Goal: Task Accomplishment & Management: Complete application form

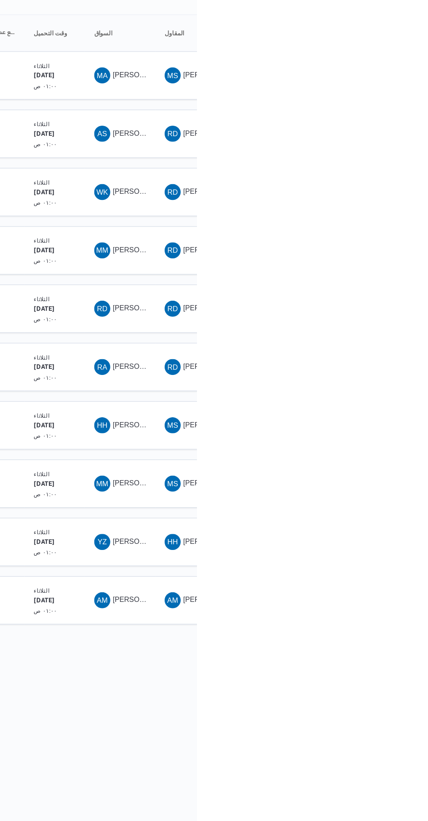
scroll to position [0, 4]
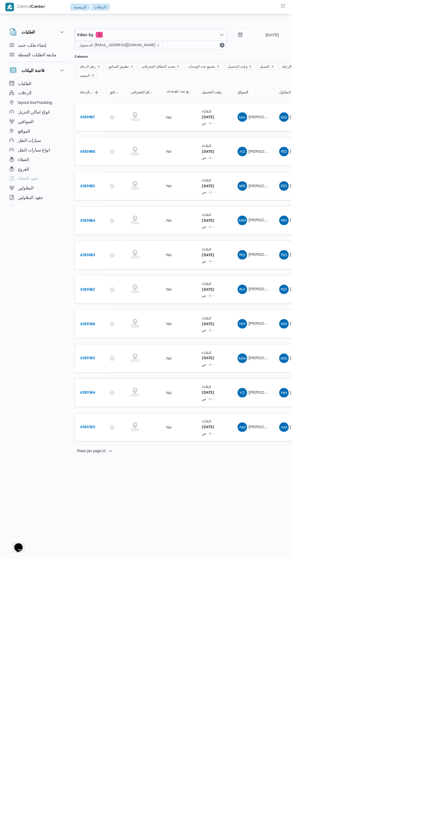
click at [137, 271] on b "# 330665" at bounding box center [129, 274] width 22 height 6
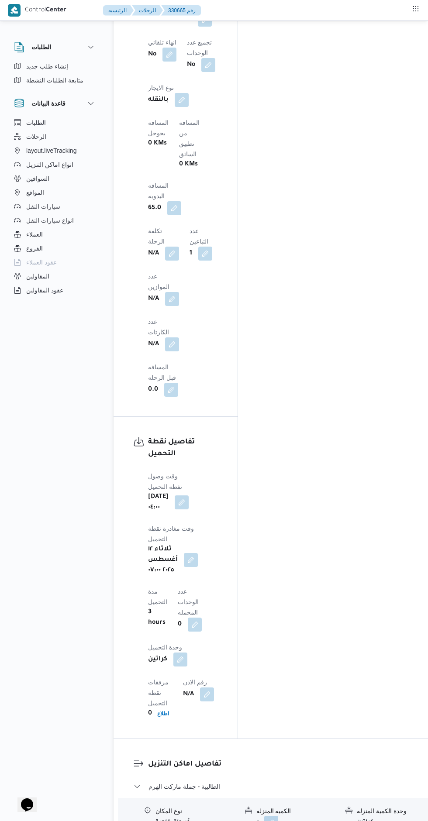
scroll to position [742, 0]
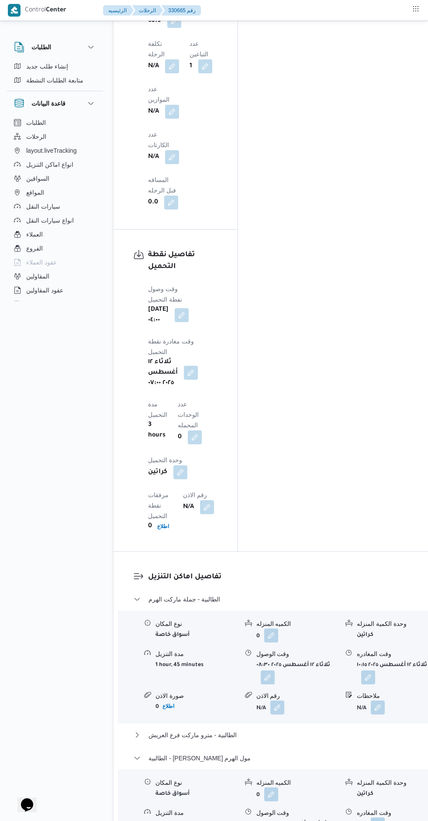
scroll to position [929, 0]
click at [371, 816] on button "button" at bounding box center [378, 823] width 14 height 14
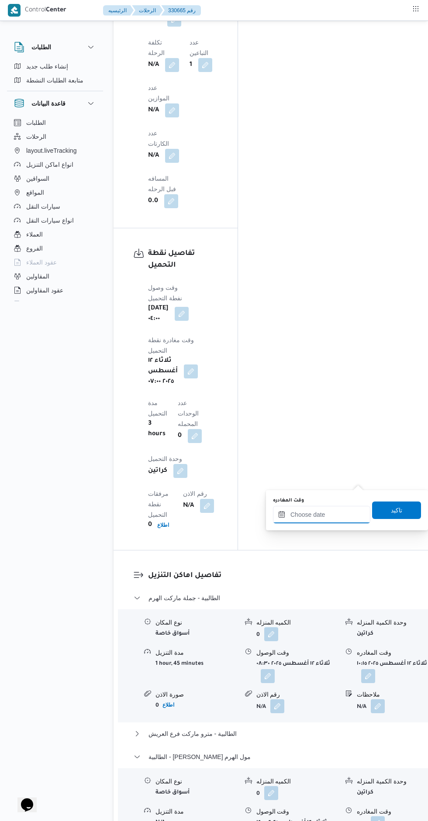
click at [322, 512] on input "وقت المغادره" at bounding box center [321, 514] width 97 height 17
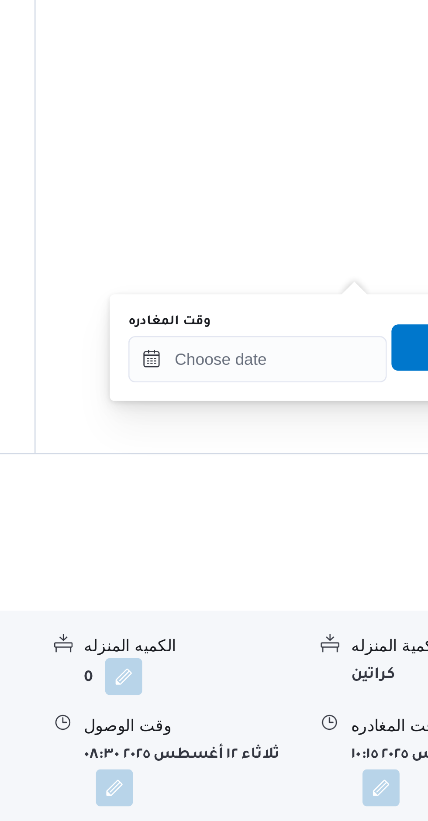
scroll to position [996, 0]
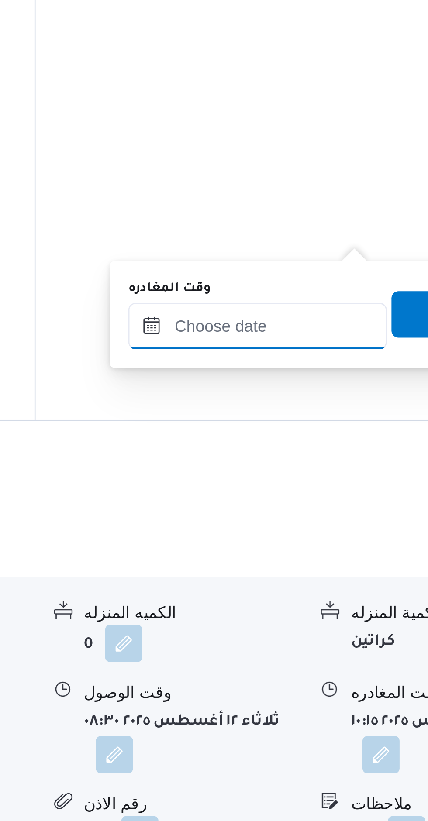
click at [337, 448] on input "وقت المغادره" at bounding box center [321, 447] width 97 height 17
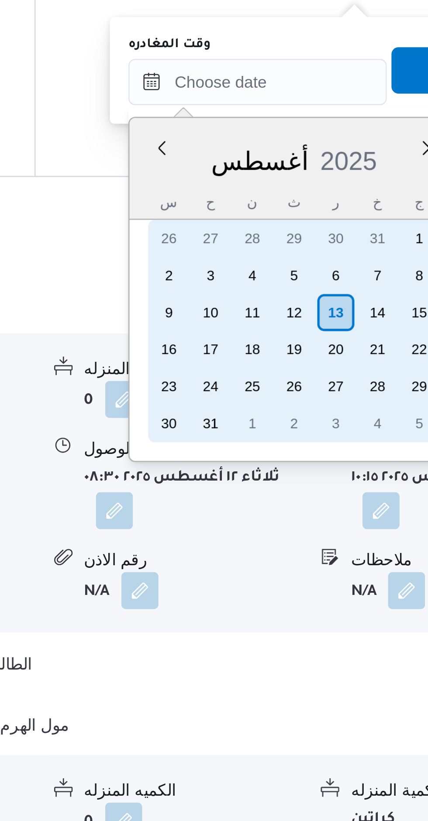
click at [337, 532] on div "12" at bounding box center [335, 535] width 14 height 14
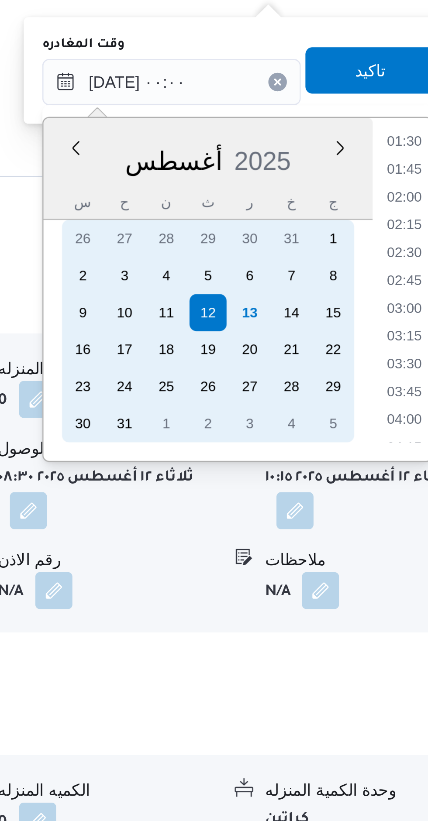
scroll to position [0, 0]
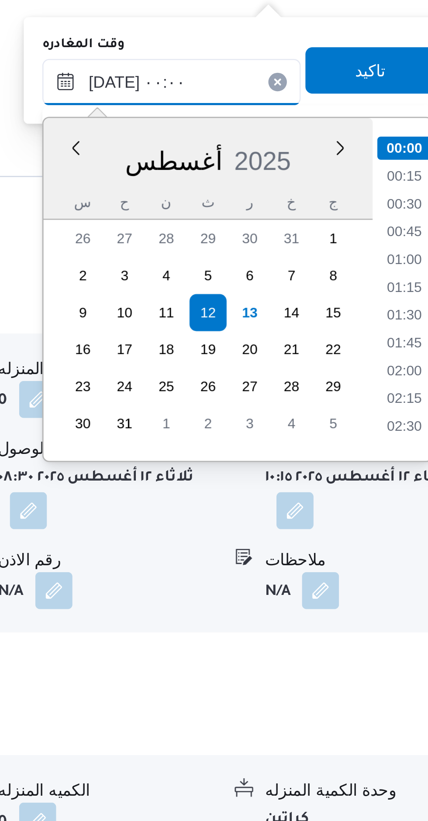
click at [293, 448] on input "١٢/٠٨/٢٠٢٥ ٠٠:٠٠" at bounding box center [321, 447] width 97 height 17
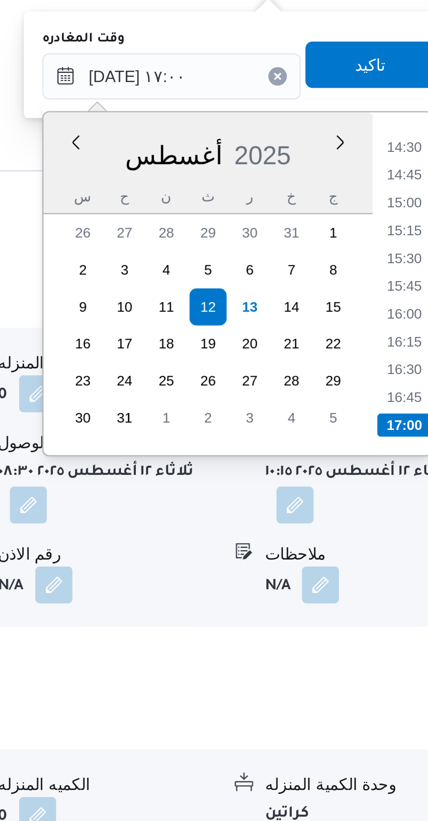
click at [410, 571] on li "16:45" at bounding box center [409, 568] width 20 height 9
type input "١٢/٠٨/٢٠٢٥ ١٦:٤٥"
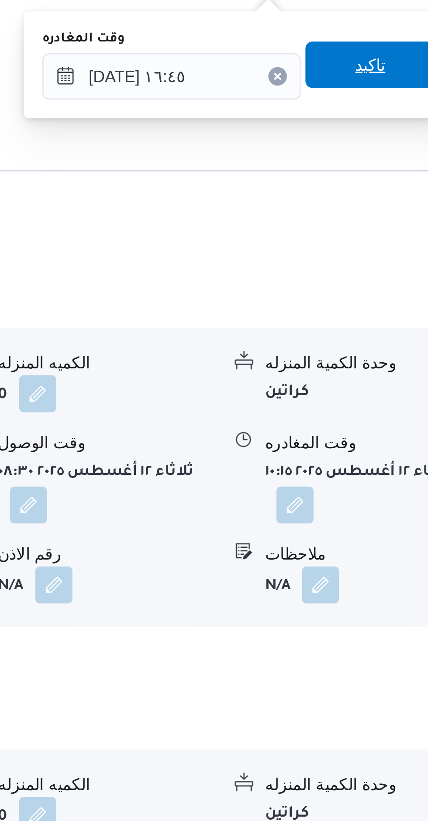
click at [395, 442] on span "تاكيد" at bounding box center [396, 443] width 49 height 17
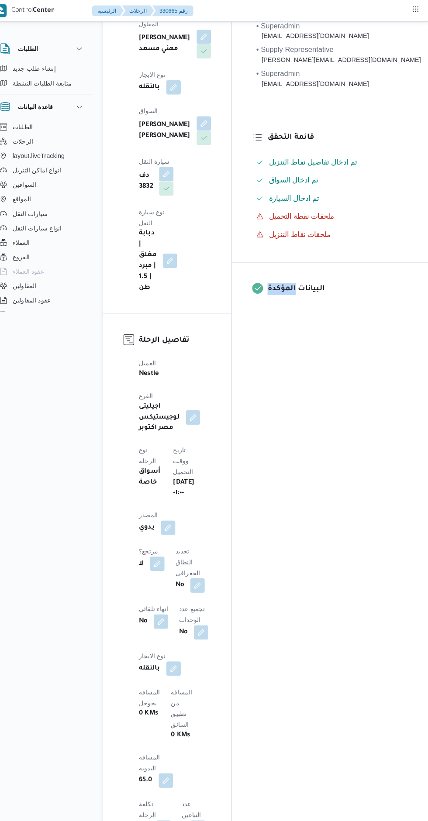
scroll to position [0, 0]
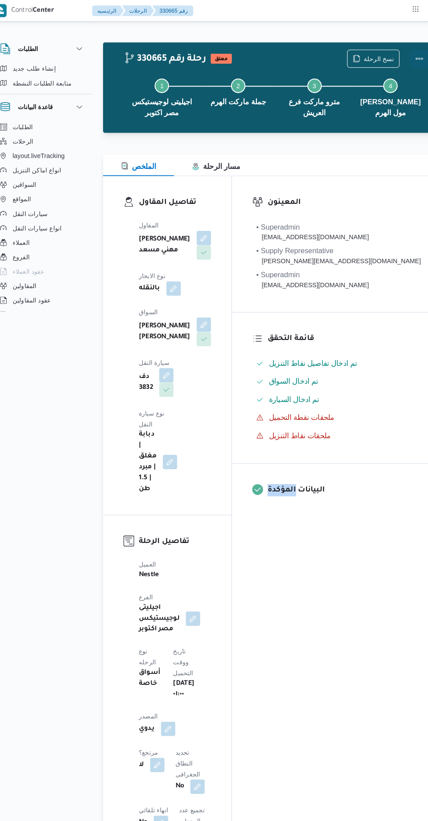
click at [410, 59] on button "Actions" at bounding box center [418, 56] width 17 height 17
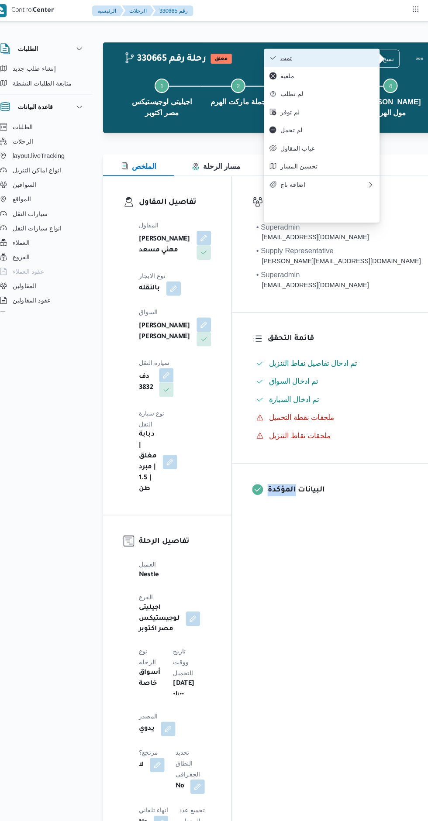
click at [355, 57] on span "تمت" at bounding box center [330, 55] width 91 height 7
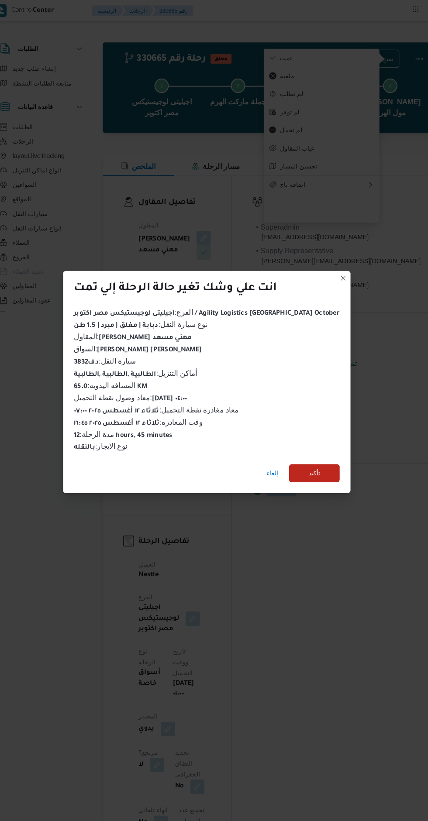
click at [308, 347] on div "الفرع : اجيليتى لوجيستيكس مصر اكتوبر / Agility Logistics Egypt October نوع سيار…" at bounding box center [214, 367] width 257 height 141
click at [312, 454] on span "تأكيد" at bounding box center [317, 457] width 11 height 10
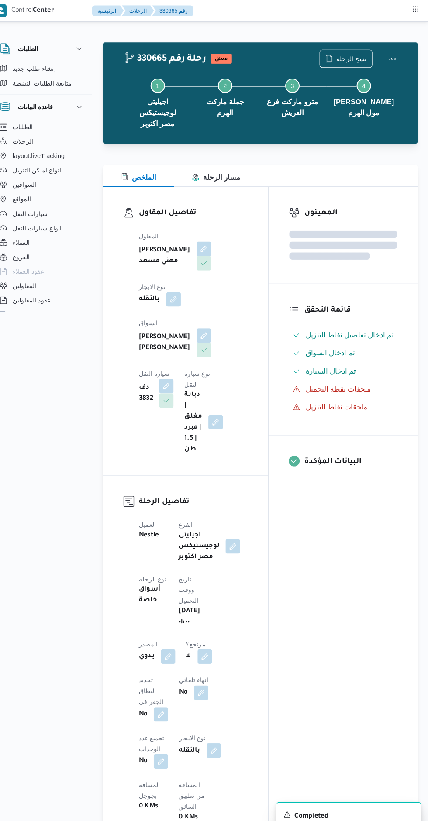
click at [359, 563] on div "المعينون قائمة التحقق تم ادخال تفاصيل نفاط التنزيل تم ادخال السواق تم ادخال الس…" at bounding box center [345, 695] width 144 height 1028
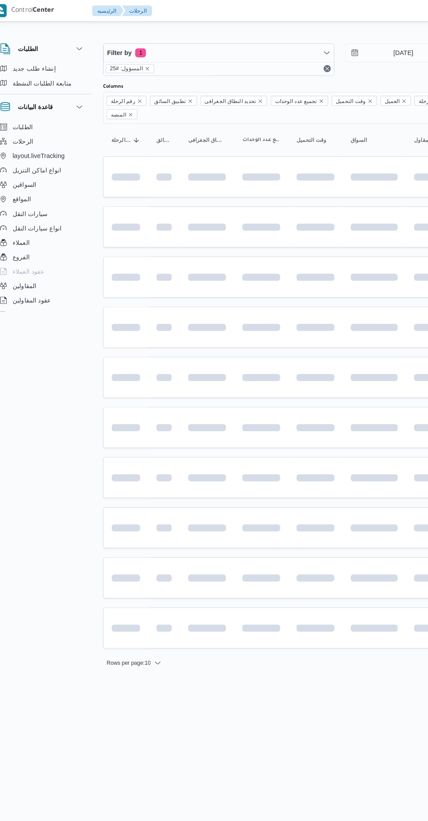
scroll to position [0, 4]
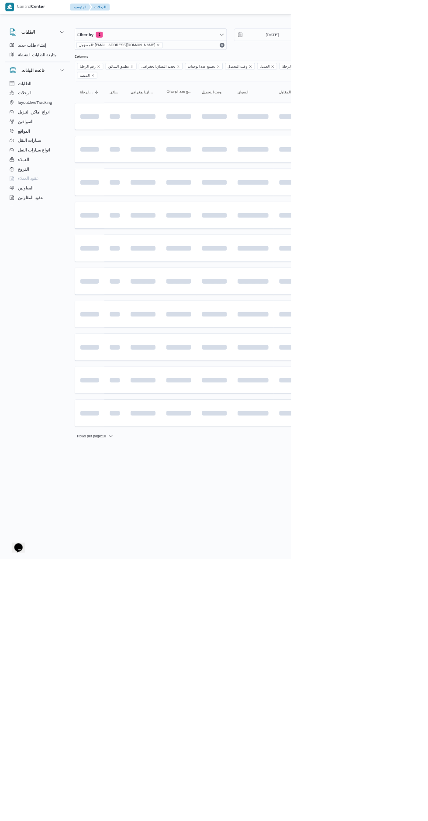
scroll to position [0, 4]
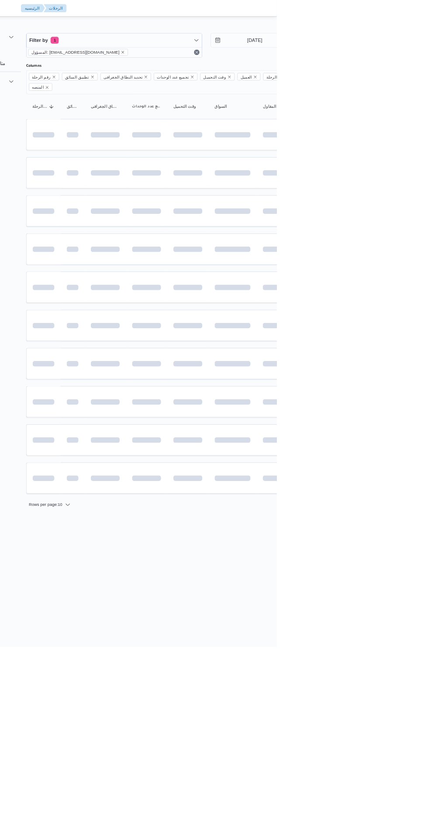
click at [427, 31] on div at bounding box center [372, 35] width 524 height 14
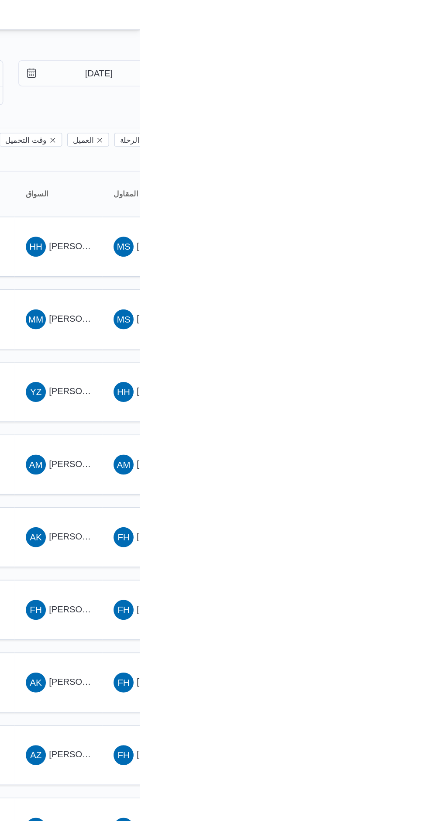
scroll to position [0, 4]
type input "[DATE]"
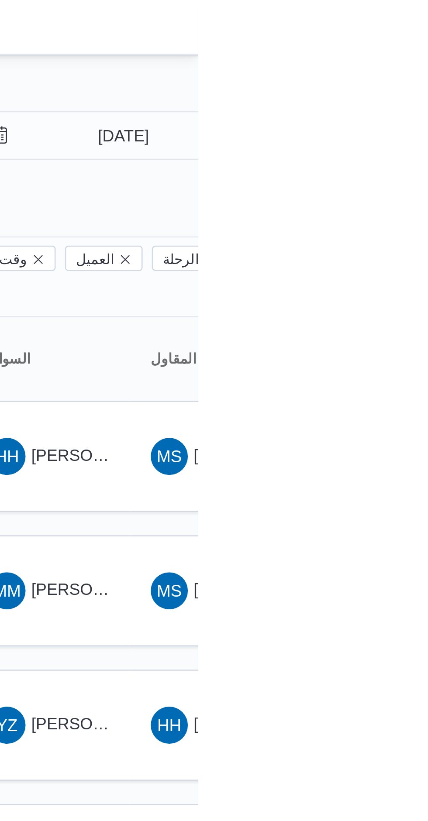
scroll to position [0, 4]
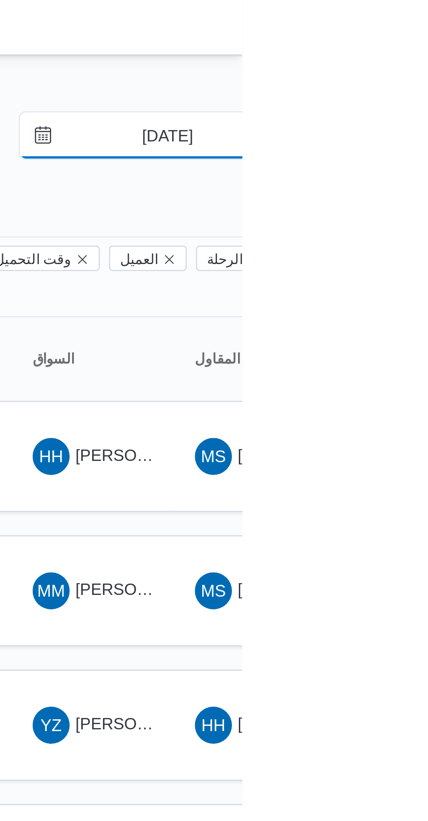
click at [412, 53] on input "[DATE]" at bounding box center [393, 50] width 99 height 17
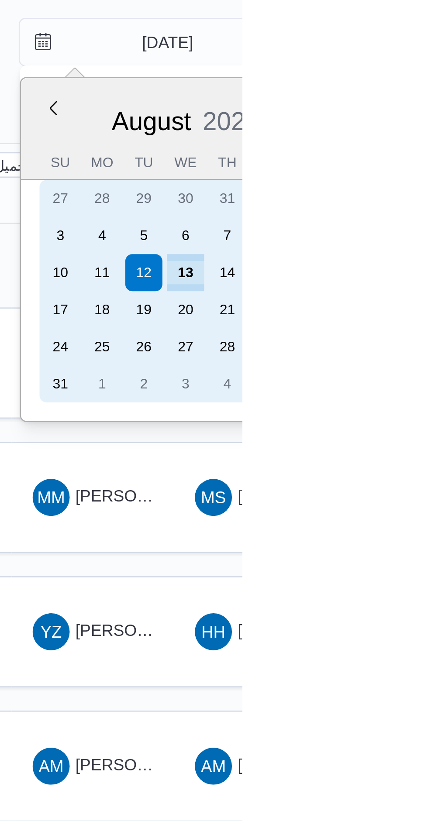
click at [411, 136] on div "13" at bounding box center [406, 138] width 14 height 14
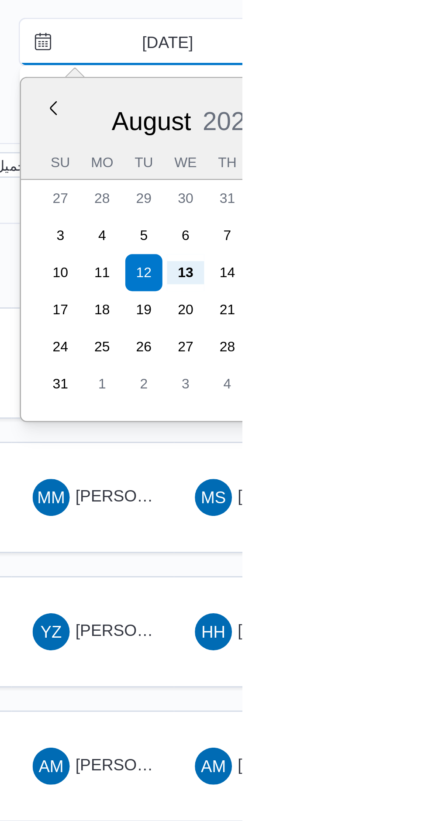
type input "[DATE]"
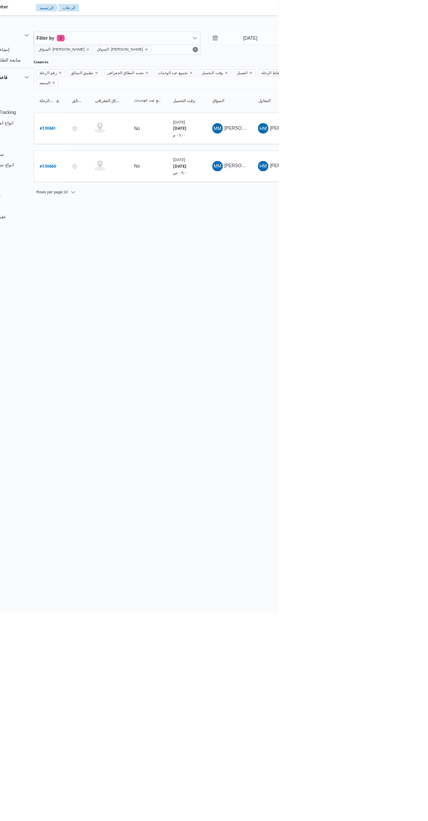
click at [129, 220] on b "# 330660" at bounding box center [120, 223] width 22 height 6
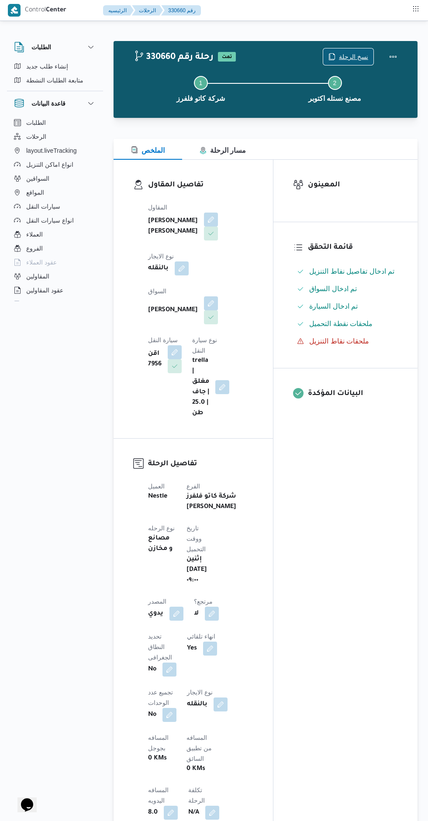
click at [355, 57] on span "نسخ الرحلة" at bounding box center [353, 57] width 29 height 10
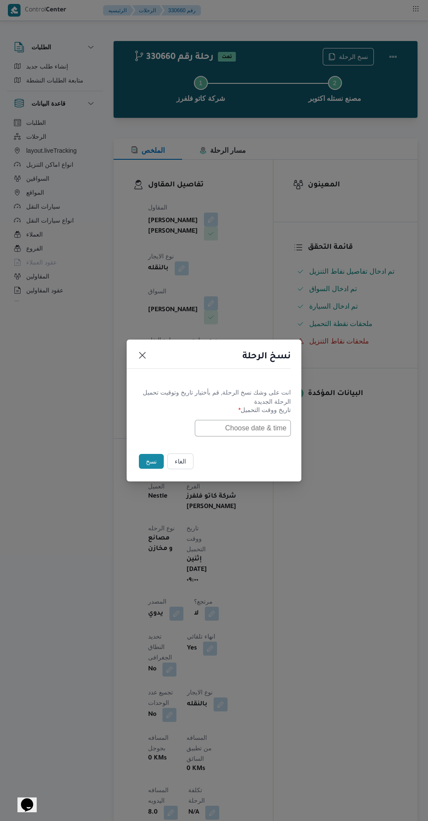
click at [277, 426] on input "text" at bounding box center [243, 428] width 96 height 17
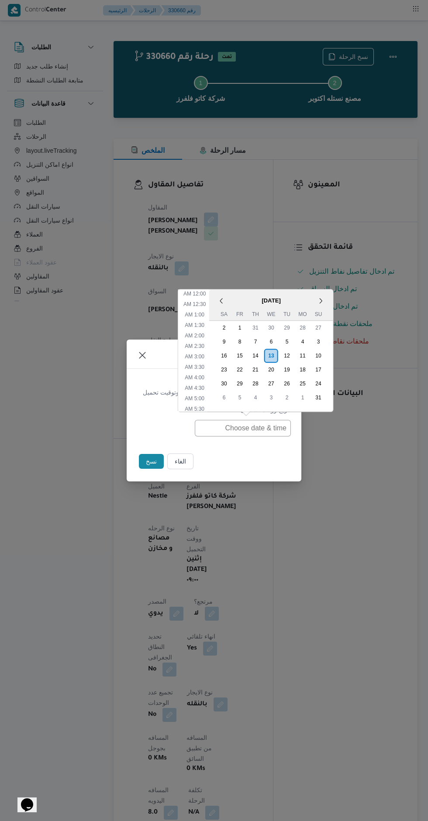
scroll to position [6, 0]
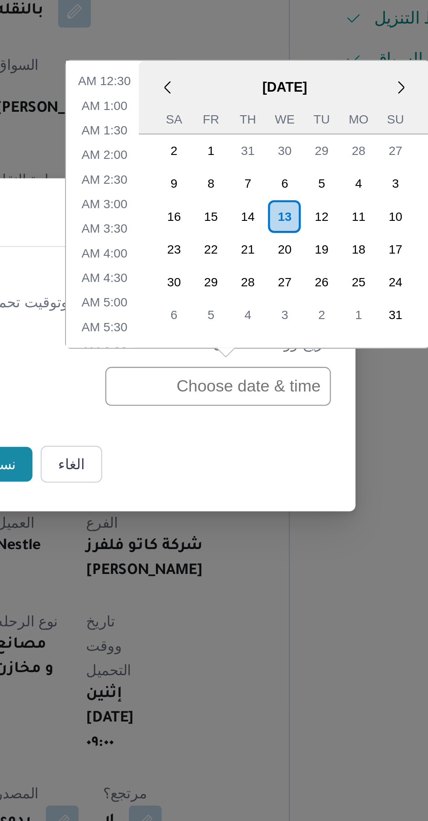
click at [286, 357] on div "12" at bounding box center [287, 356] width 14 height 14
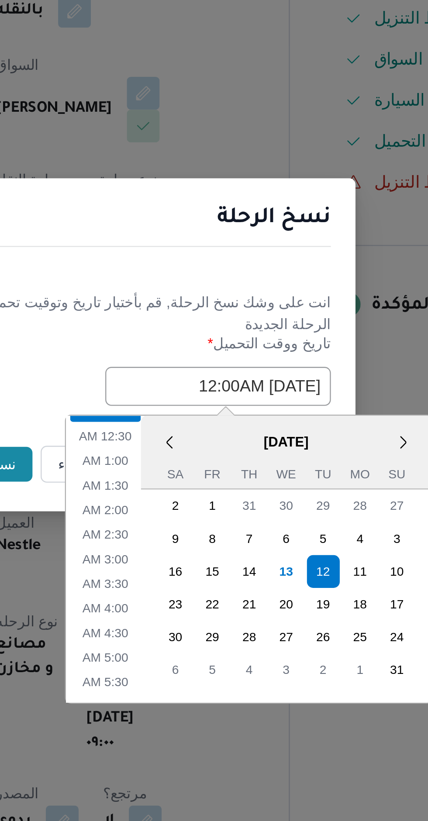
click at [231, 425] on input "12/08/2025 12:00AM" at bounding box center [243, 428] width 96 height 17
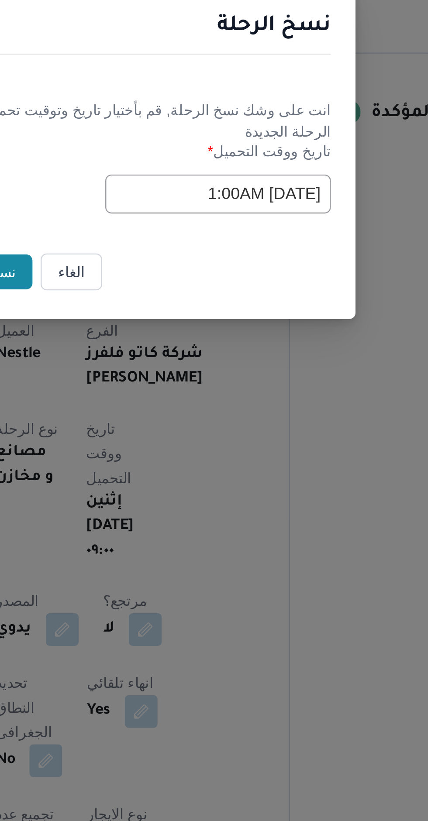
click at [223, 402] on div "انت على وشك نسخ الرحلة, قم بأختيار تاريخ وتوقيت تحميل الرحلة الجديدة" at bounding box center [214, 397] width 154 height 18
click at [227, 423] on input "12/08/2025 1:00AM" at bounding box center [243, 428] width 96 height 17
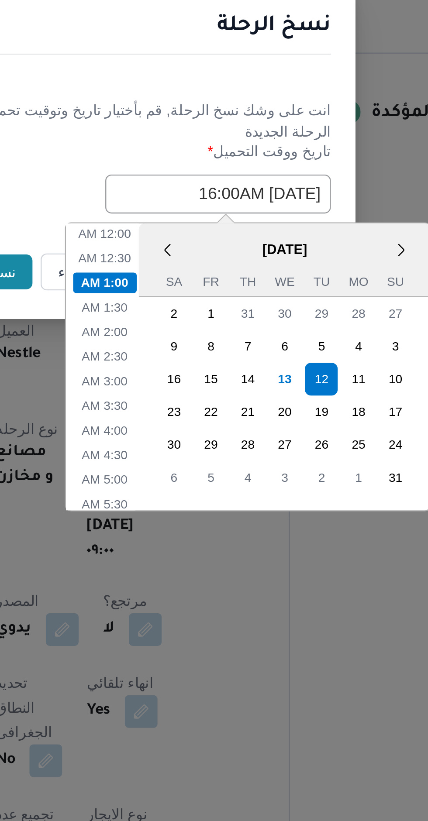
click at [245, 425] on input "12/08/2025 16:00AM" at bounding box center [243, 428] width 96 height 17
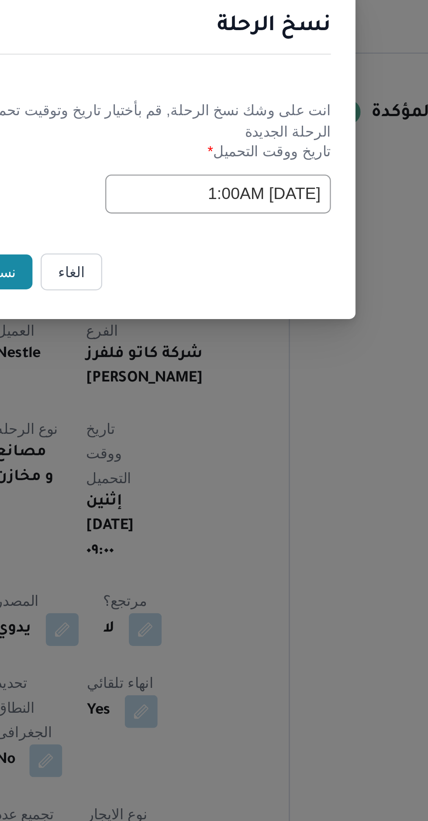
click at [221, 402] on div "انت على وشك نسخ الرحلة, قم بأختيار تاريخ وتوقيت تحميل الرحلة الجديدة" at bounding box center [214, 397] width 154 height 18
click at [228, 427] on input "12/08/2025 1:00AM" at bounding box center [243, 428] width 96 height 17
click at [239, 399] on div "انت على وشك نسخ الرحلة, قم بأختيار تاريخ وتوقيت تحميل الرحلة الجديدة" at bounding box center [214, 397] width 154 height 18
click at [237, 425] on input "12/08/2025 12:00AM" at bounding box center [243, 428] width 96 height 17
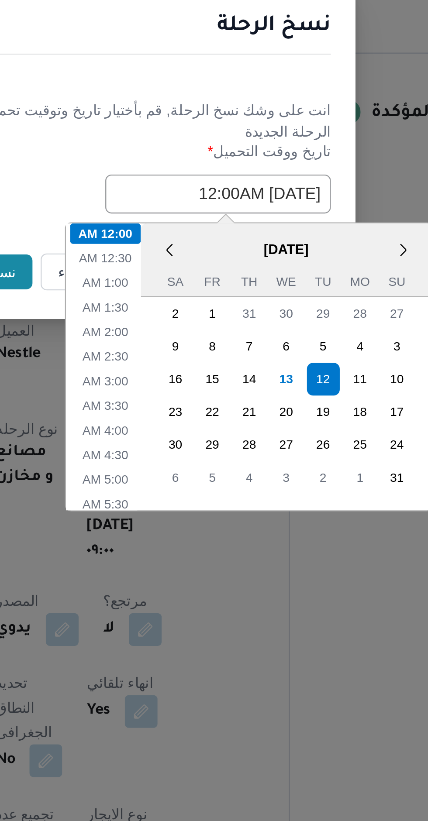
click at [230, 426] on input "12/08/2025 12:00AM" at bounding box center [243, 428] width 96 height 17
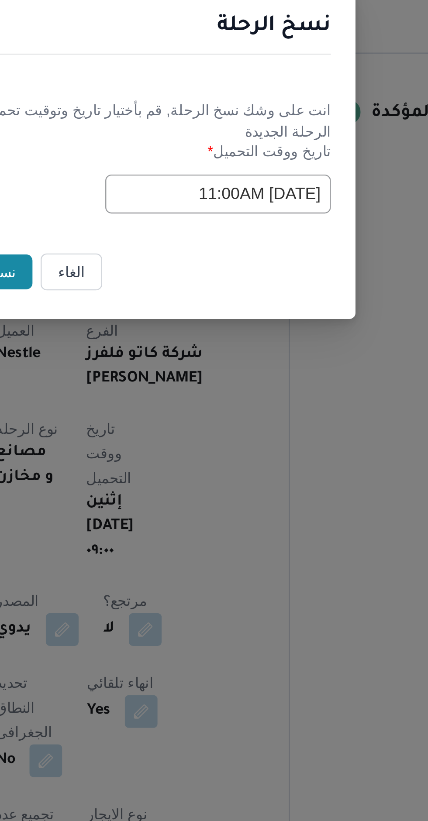
click at [231, 396] on div "انت على وشك نسخ الرحلة, قم بأختيار تاريخ وتوقيت تحميل الرحلة الجديدة" at bounding box center [214, 397] width 154 height 18
click at [225, 424] on input "12/08/2025 11:00AM" at bounding box center [243, 428] width 96 height 17
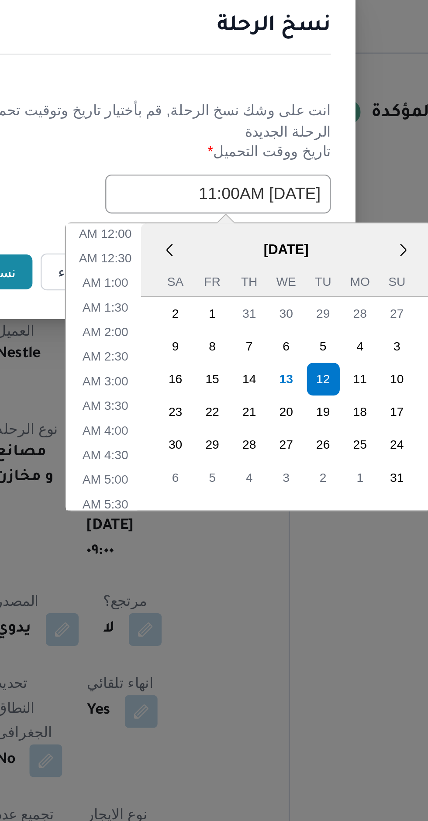
scroll to position [174, 0]
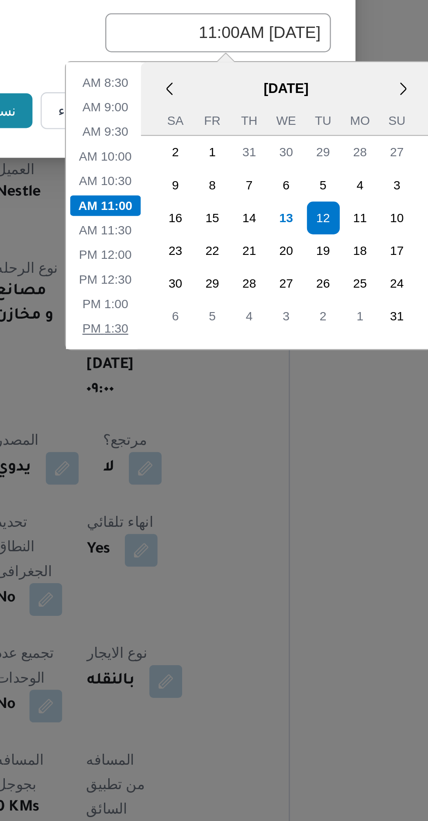
click at [200, 551] on li "1:30 PM" at bounding box center [195, 554] width 27 height 9
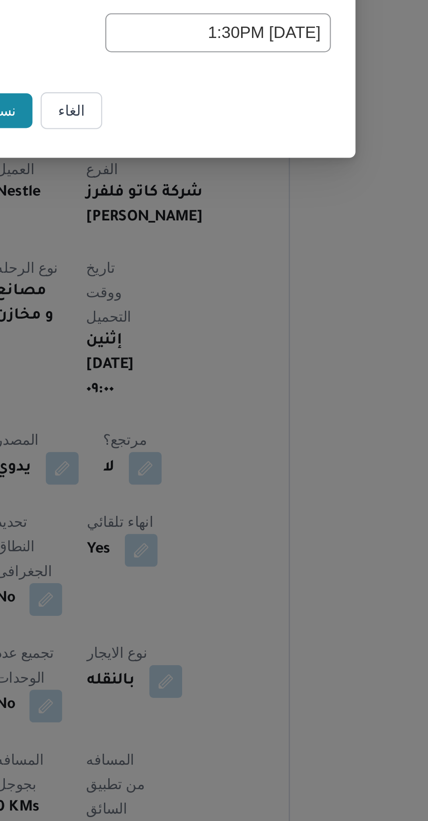
click at [256, 429] on input "12/08/2025 1:30PM" at bounding box center [243, 428] width 96 height 17
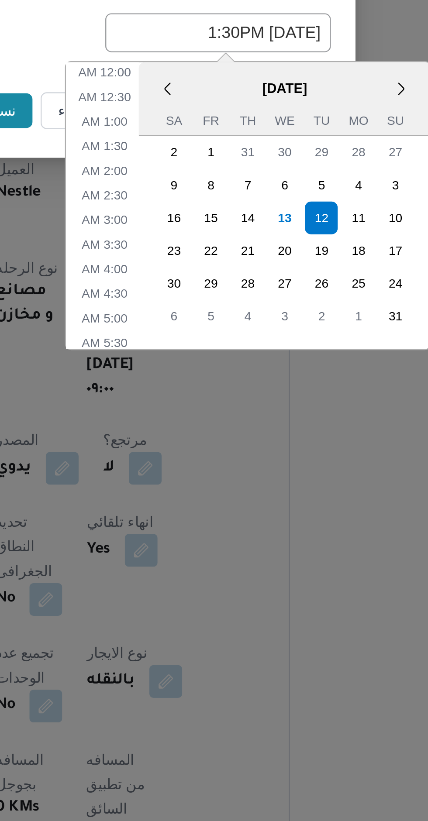
scroll to position [226, 0]
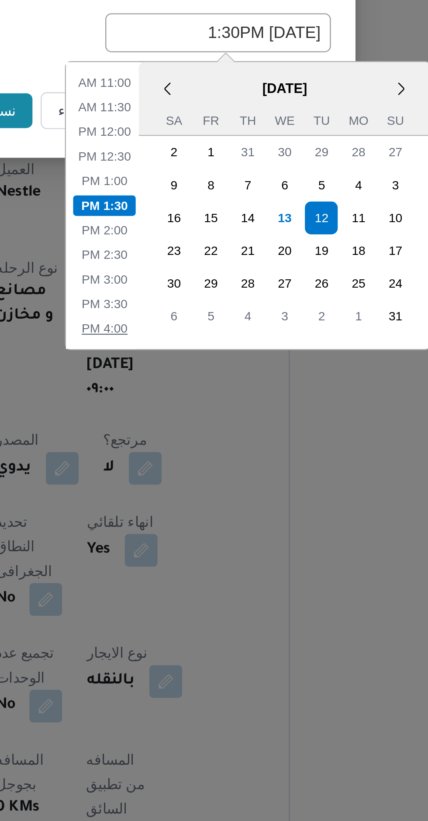
click at [202, 551] on li "4:00 PM" at bounding box center [194, 554] width 27 height 9
type input "12/08/2025 4:00PM"
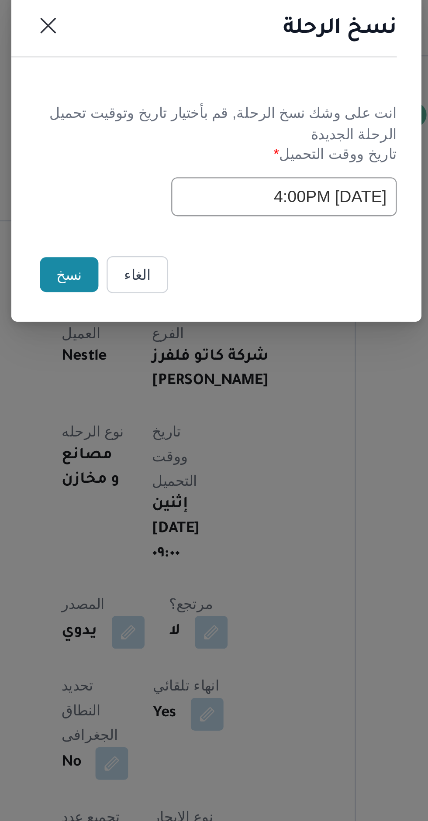
click at [152, 464] on button "نسخ" at bounding box center [151, 461] width 25 height 15
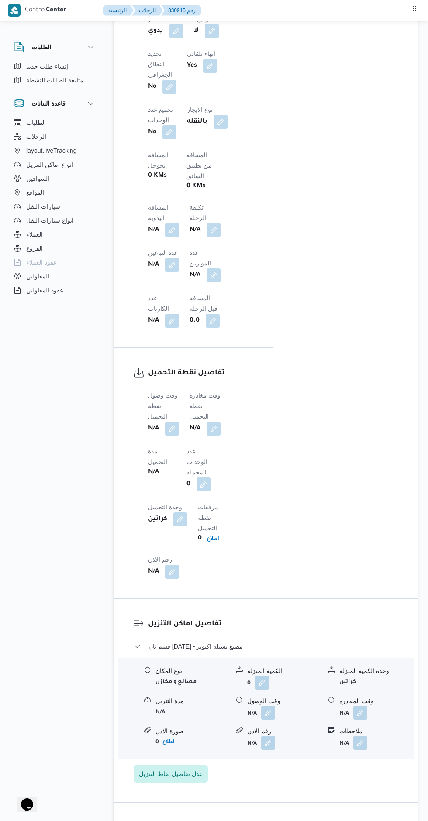
scroll to position [728, 0]
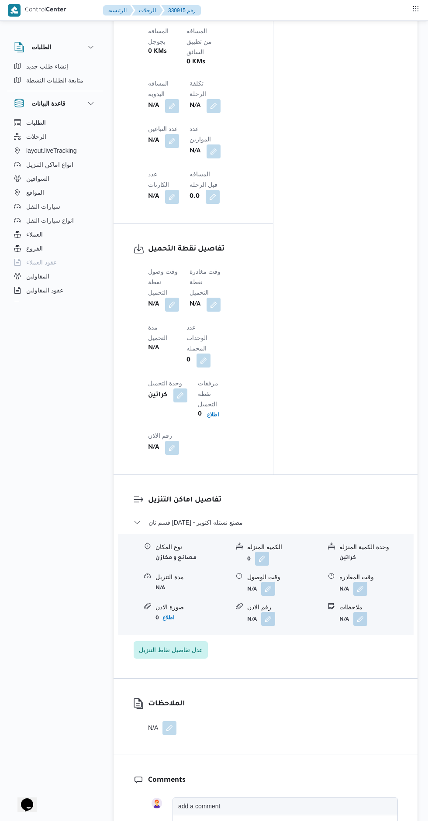
click at [168, 298] on button "button" at bounding box center [172, 305] width 14 height 14
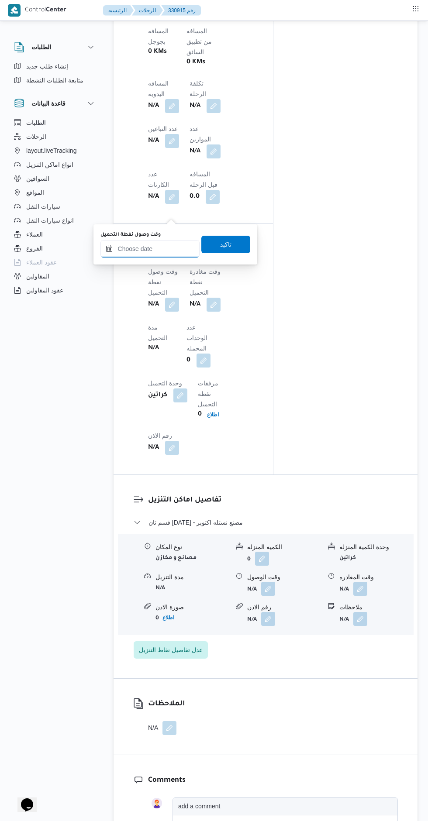
click at [168, 245] on input "وقت وصول نفطة التحميل" at bounding box center [149, 248] width 99 height 17
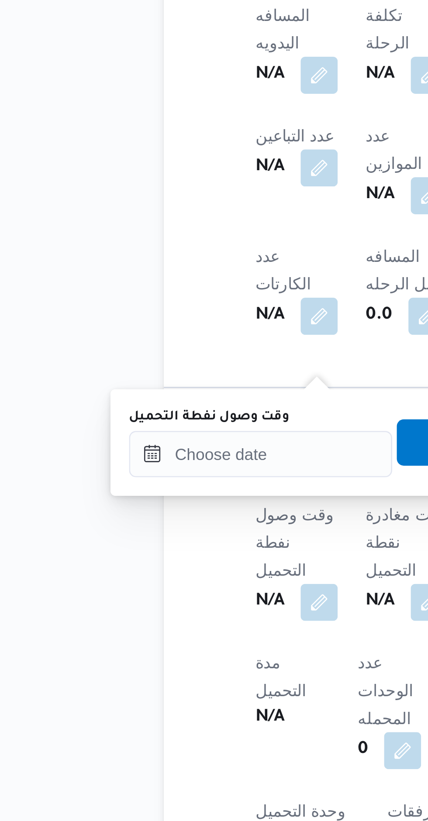
scroll to position [353, 0]
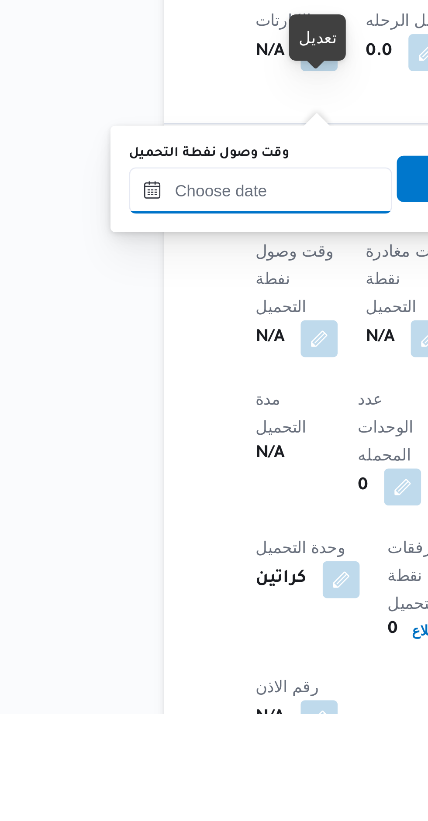
click at [162, 621] on input "وقت وصول نفطة التحميل" at bounding box center [149, 623] width 99 height 17
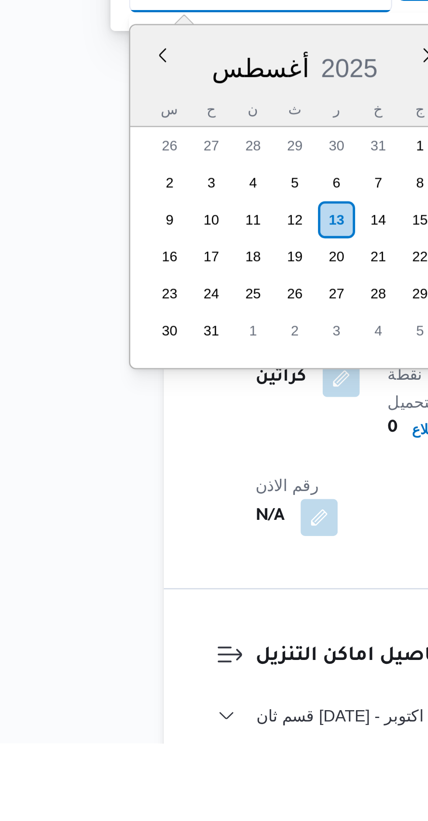
scroll to position [440, 0]
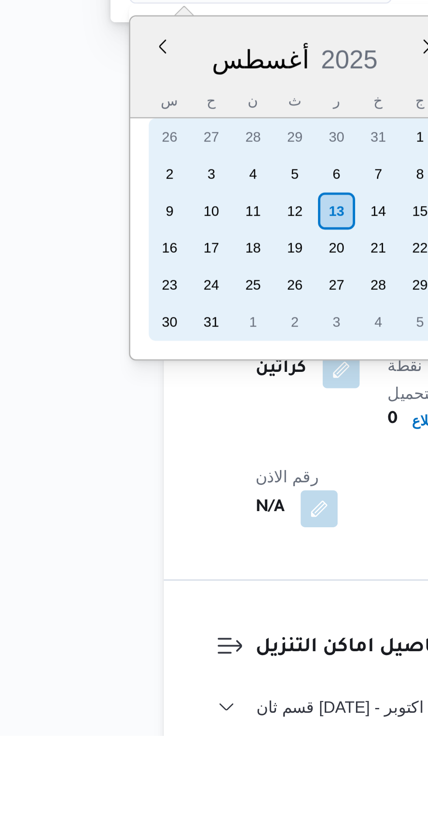
click at [163, 624] on div "12" at bounding box center [163, 623] width 14 height 14
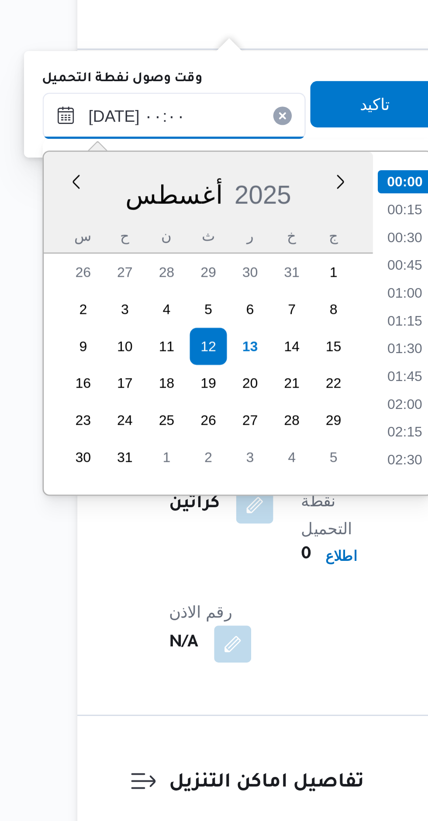
click at [123, 540] on input "١٢/٠٨/٢٠٢٥ ٠٠:٠٠" at bounding box center [149, 536] width 99 height 17
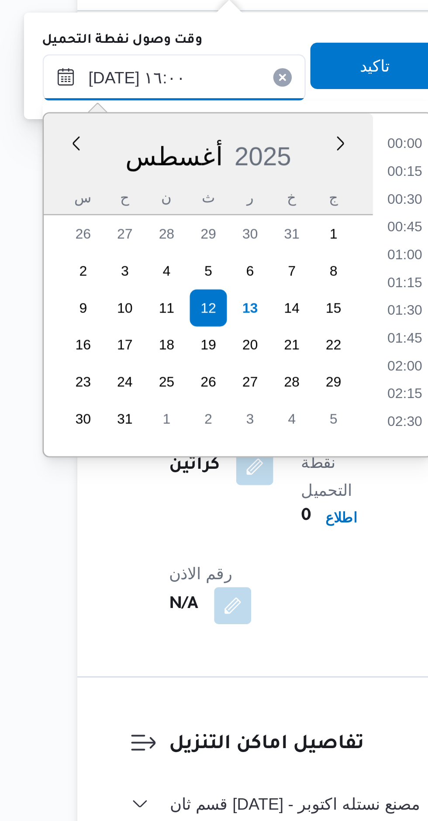
scroll to position [564, 0]
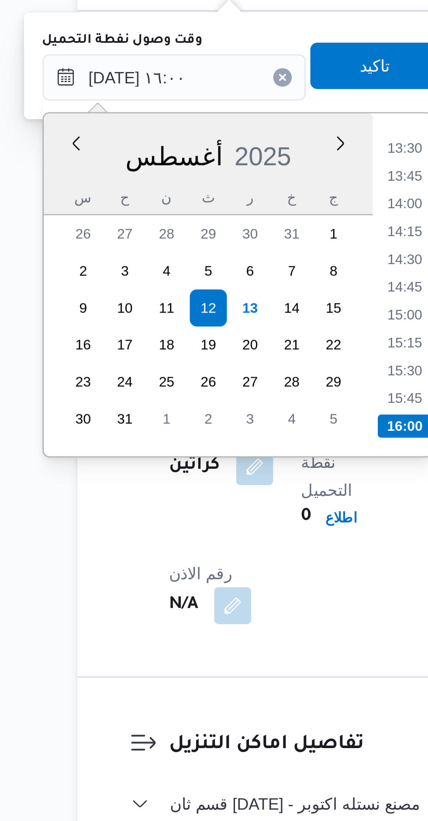
click at [238, 660] on li "15:45" at bounding box center [237, 657] width 20 height 9
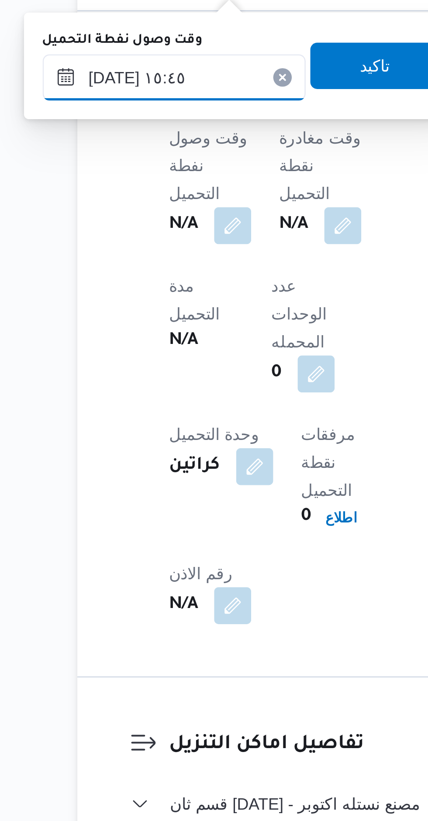
click at [162, 537] on input "١٢/٠٨/٢٠٢٥ ١٥:٤٥" at bounding box center [149, 536] width 99 height 17
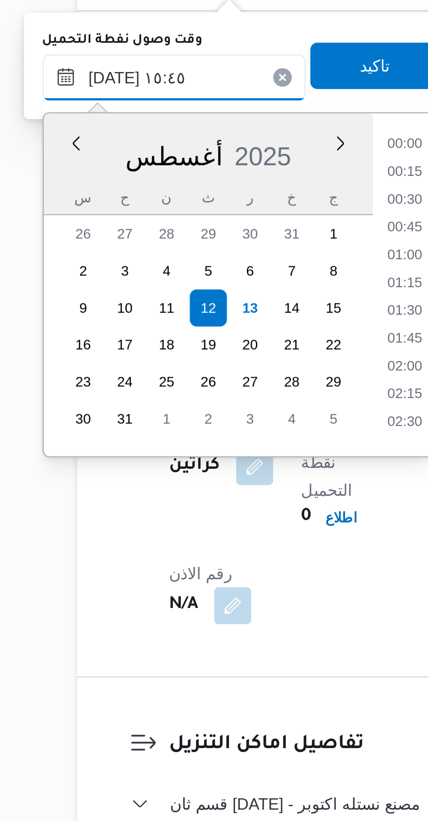
scroll to position [600, 0]
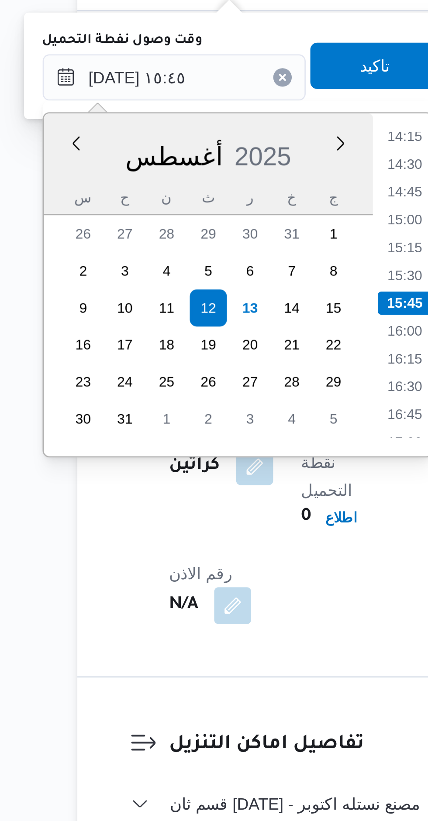
click at [236, 631] on li "16:00" at bounding box center [237, 632] width 20 height 9
type input "١٢/٠٨/٢٠٢٥ ١٦:٠٠"
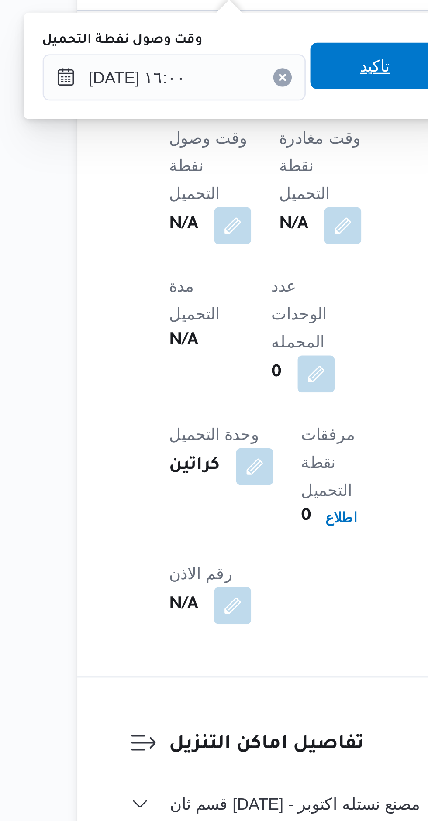
click at [222, 533] on span "تاكيد" at bounding box center [225, 532] width 11 height 10
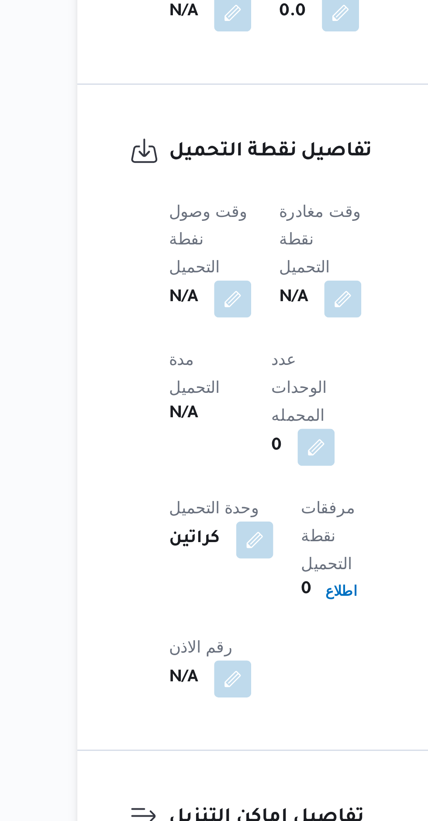
scroll to position [440, 0]
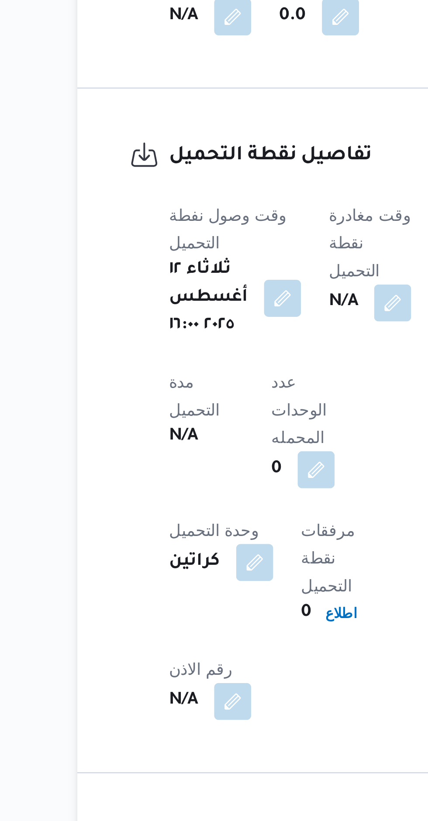
click at [215, 554] on div "وقت مغادرة نقطة التحميل N/A" at bounding box center [223, 580] width 31 height 52
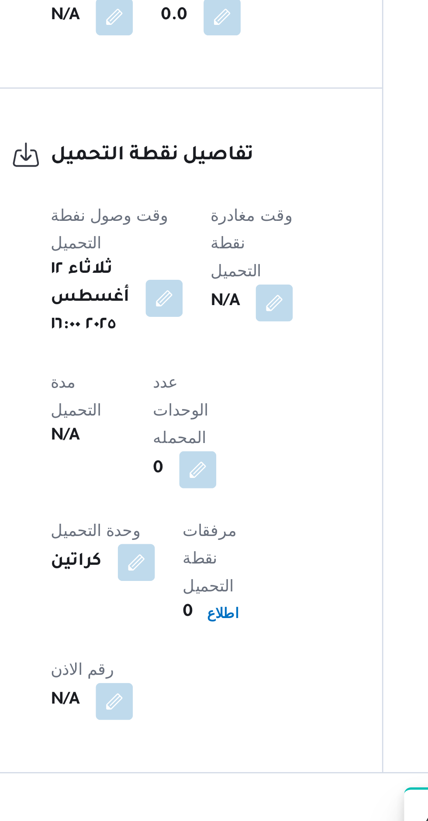
click at [231, 586] on button "button" at bounding box center [232, 593] width 14 height 14
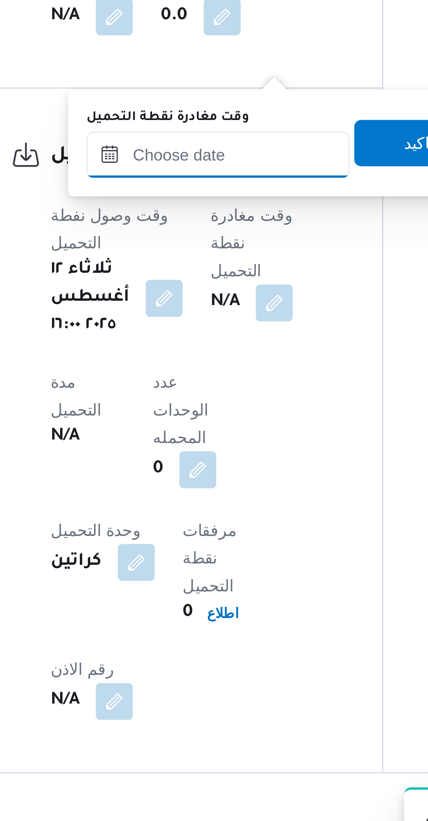
click at [226, 535] on input "وقت مغادرة نقطة التحميل" at bounding box center [210, 536] width 99 height 17
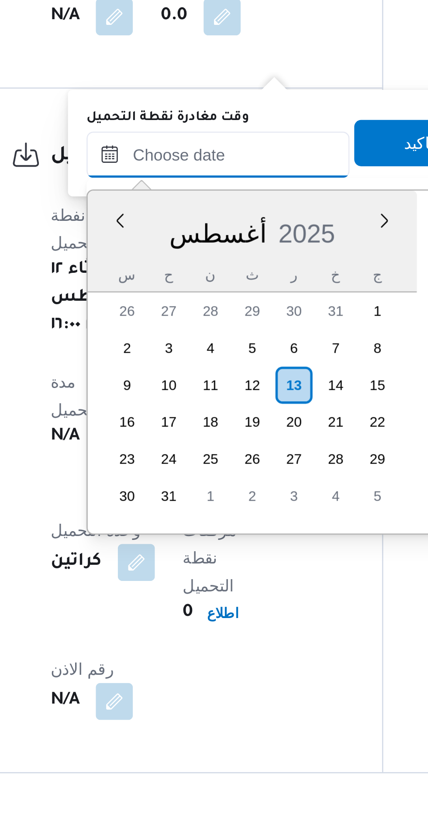
scroll to position [65, 0]
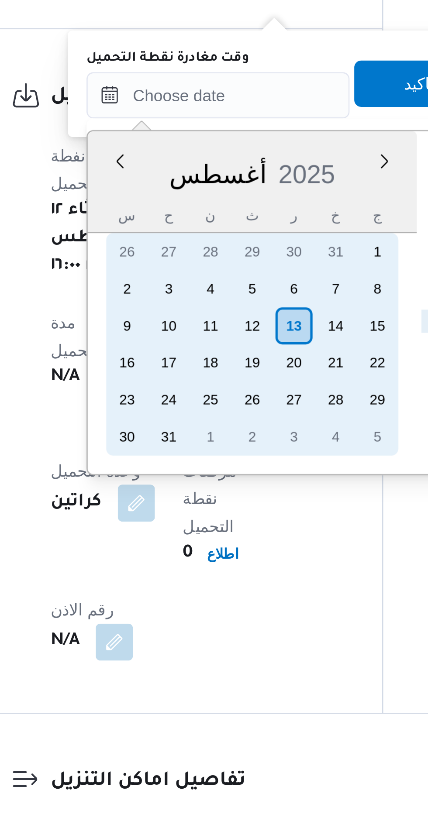
click at [229, 623] on div "12" at bounding box center [224, 624] width 14 height 14
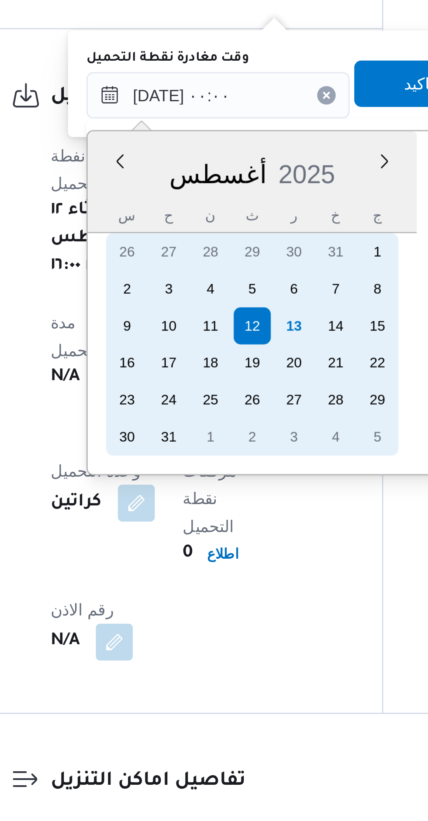
scroll to position [0, 0]
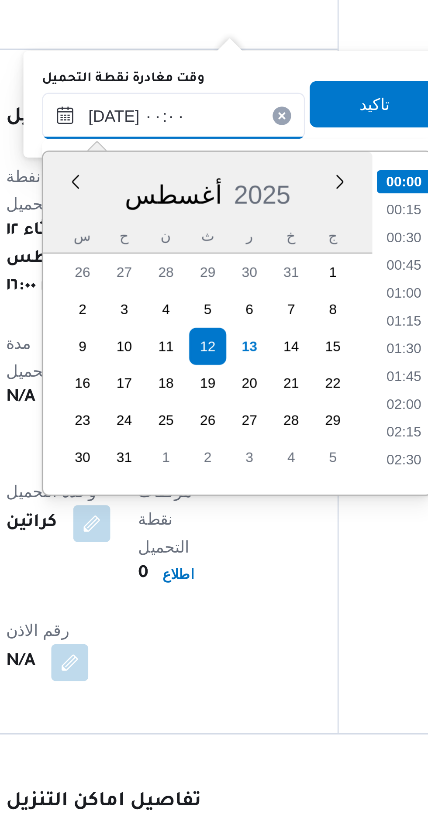
click at [182, 539] on input "١٢/٠٨/٢٠٢٥ ٠٠:٠٠" at bounding box center [210, 536] width 99 height 17
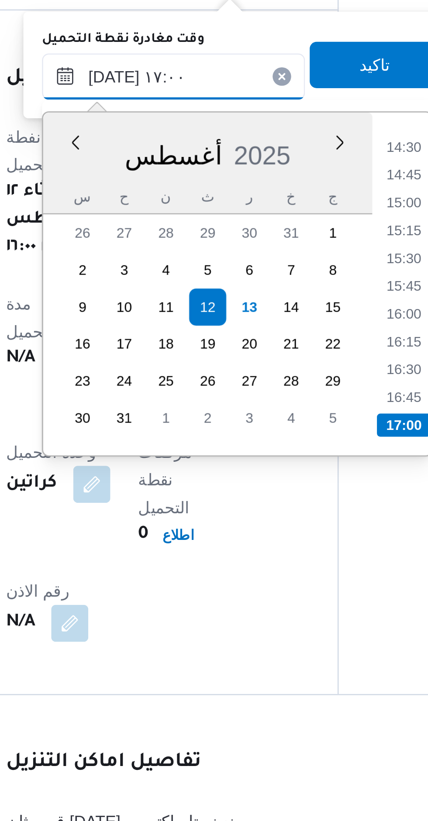
type input "١٢/٠٨/٢٠٢٥ ١٧:٠٠"
click at [300, 666] on li "17:00" at bounding box center [298, 668] width 21 height 9
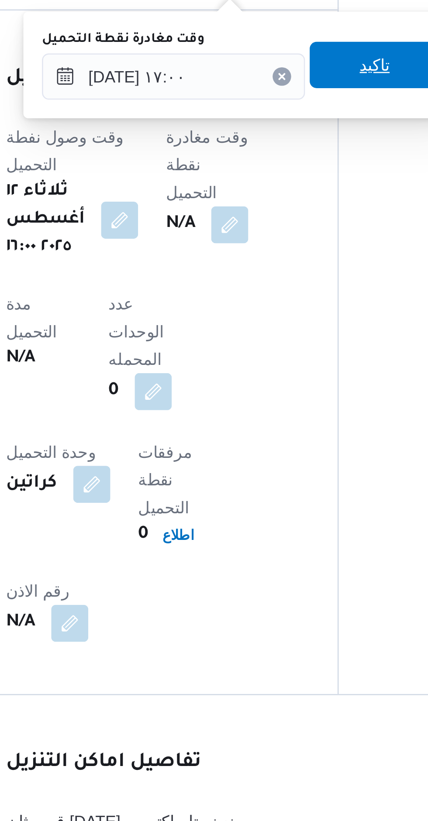
click at [292, 532] on span "تاكيد" at bounding box center [286, 532] width 49 height 17
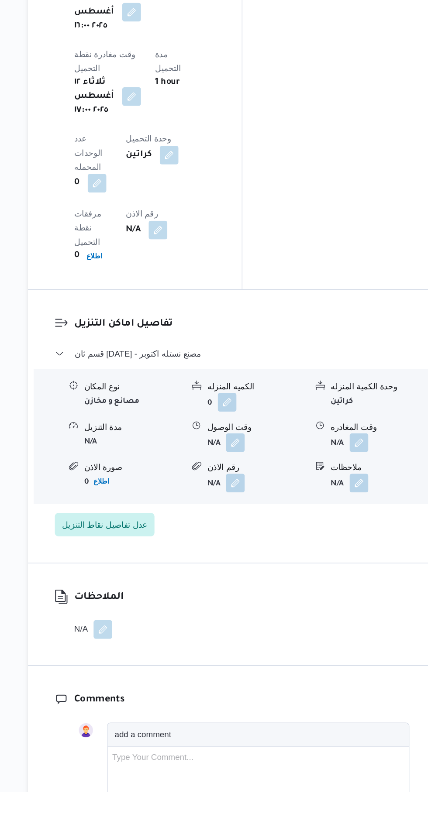
scroll to position [819, 0]
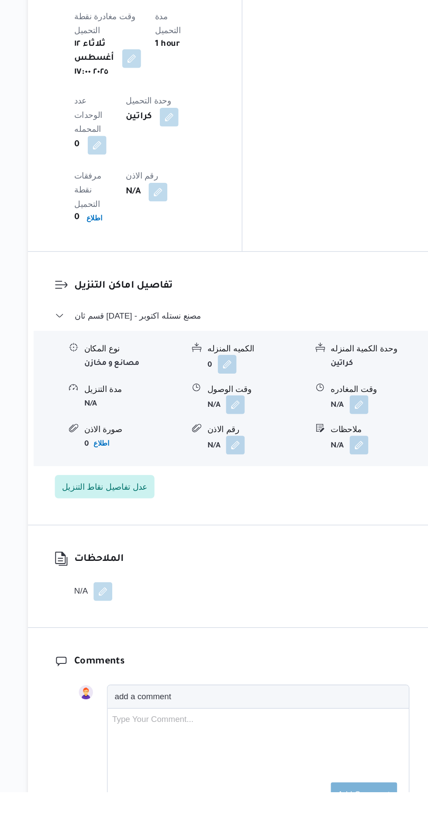
click at [271, 526] on button "button" at bounding box center [268, 533] width 14 height 14
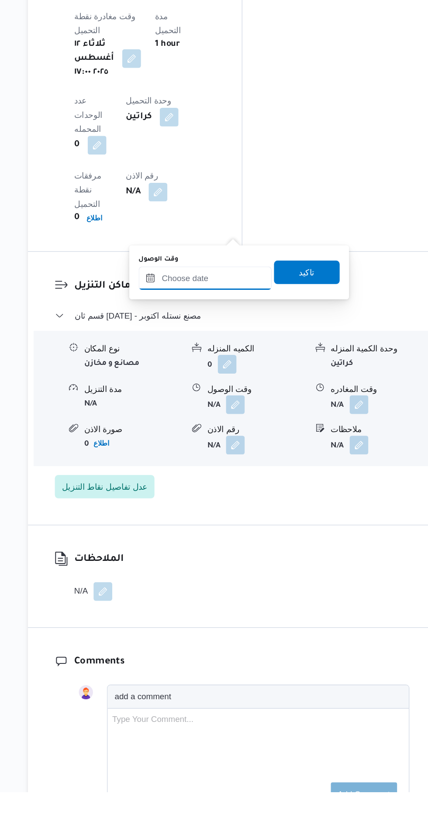
click at [254, 438] on input "وقت الوصول" at bounding box center [245, 437] width 99 height 17
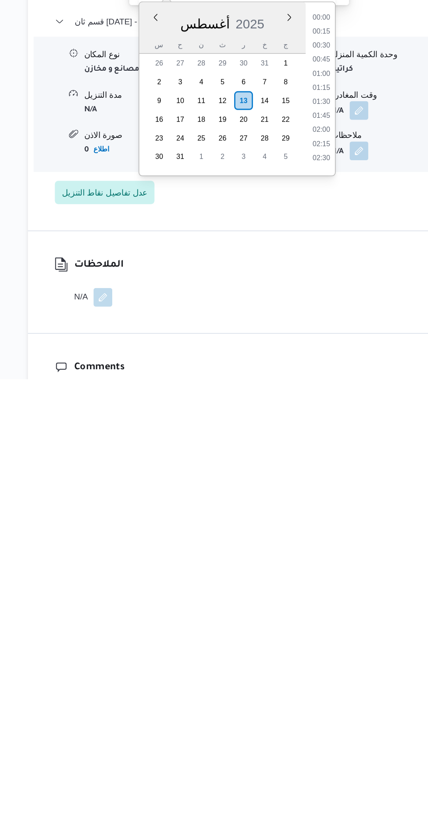
scroll to position [65, 0]
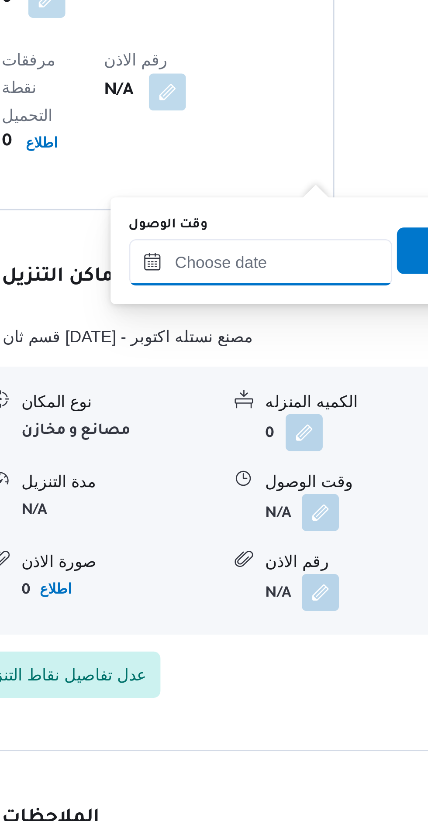
click at [253, 528] on input "وقت الوصول" at bounding box center [245, 526] width 99 height 17
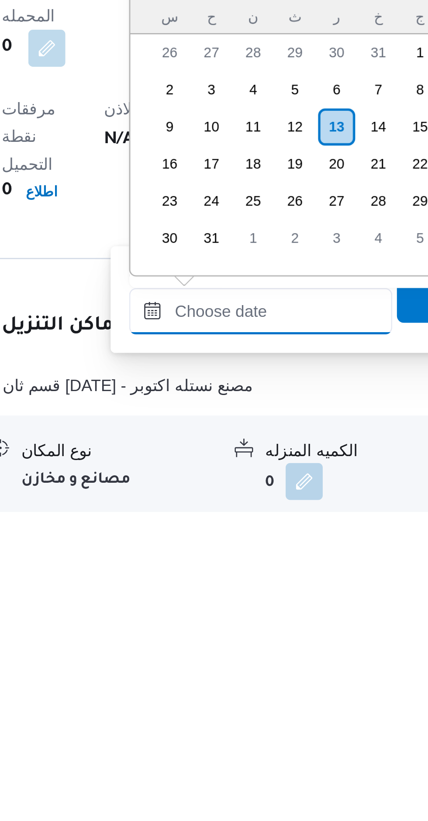
scroll to position [512, 0]
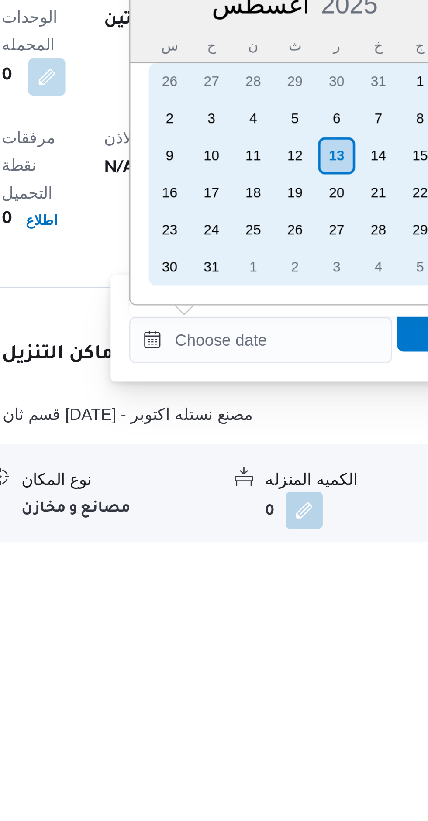
click at [263, 672] on div "12" at bounding box center [258, 676] width 14 height 14
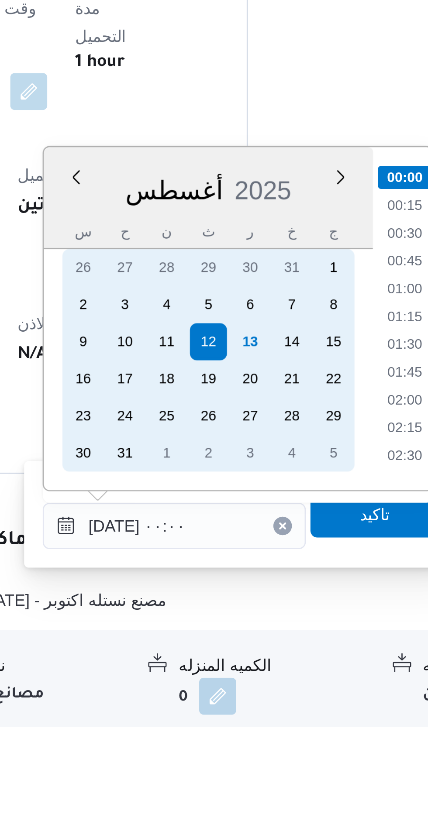
scroll to position [513, 0]
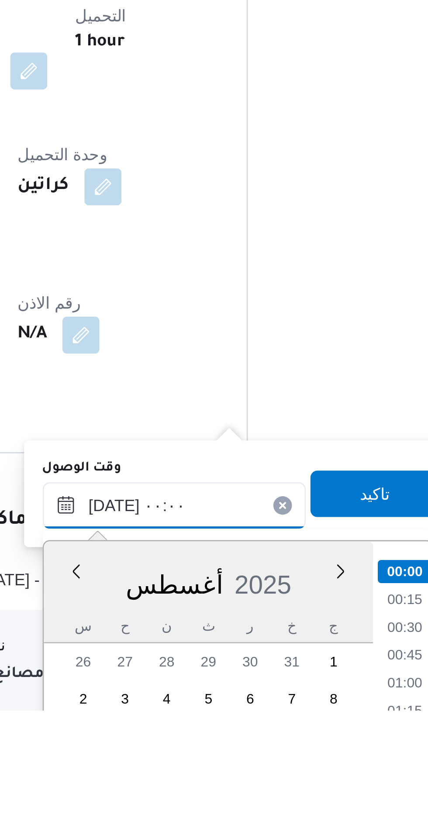
click at [217, 745] on input "١٢/٠٨/٢٠٢٥ ٠٠:٠٠" at bounding box center [245, 743] width 99 height 17
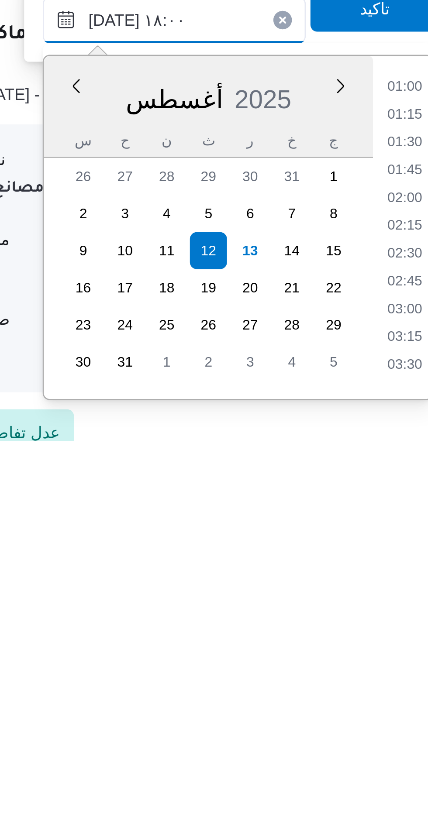
scroll to position [0, 0]
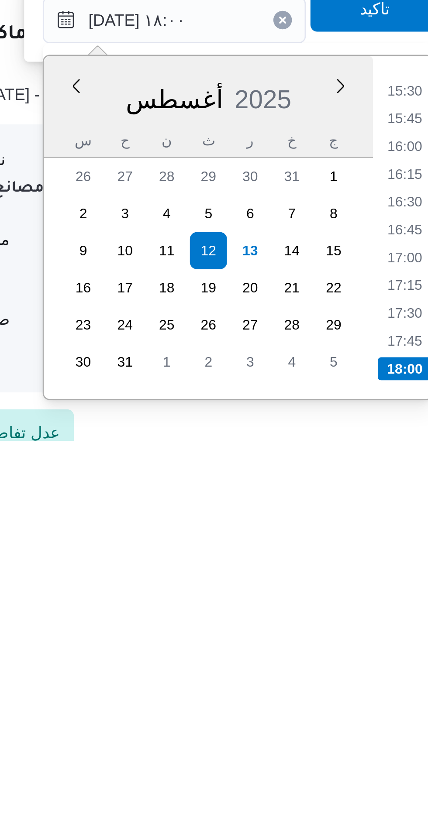
click at [333, 773] on li "17:30" at bounding box center [332, 773] width 20 height 9
type input "١٢/٠٨/٢٠٢٥ ١٧:٣٠"
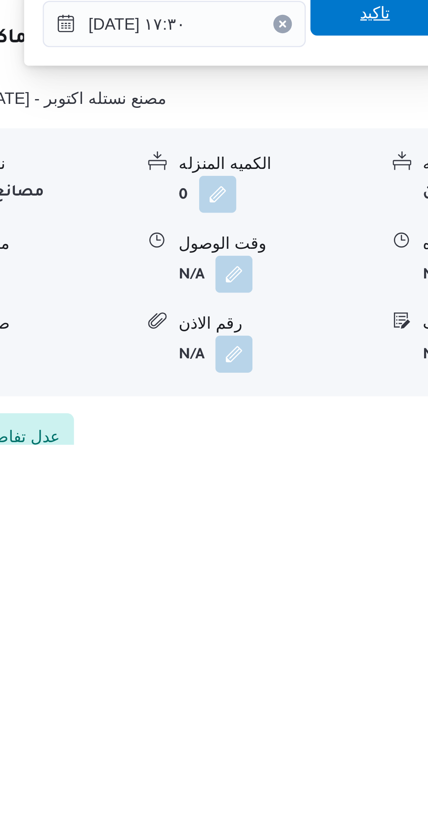
click at [326, 664] on span "تاكيد" at bounding box center [321, 657] width 49 height 17
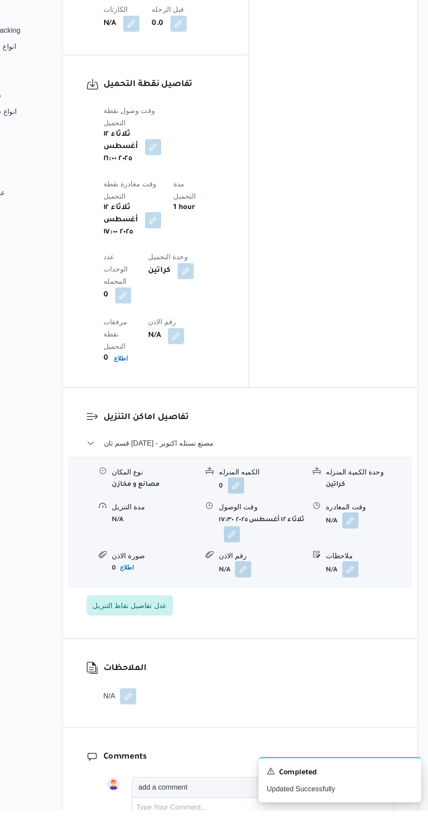
scroll to position [780, 0]
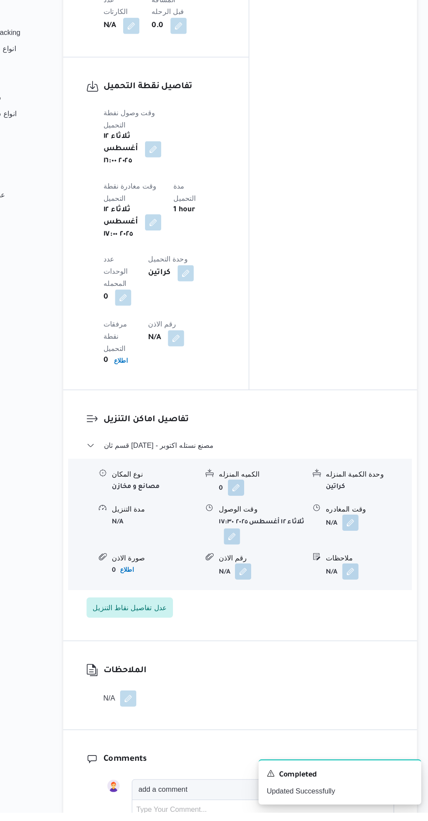
click at [362, 565] on button "button" at bounding box center [360, 572] width 14 height 14
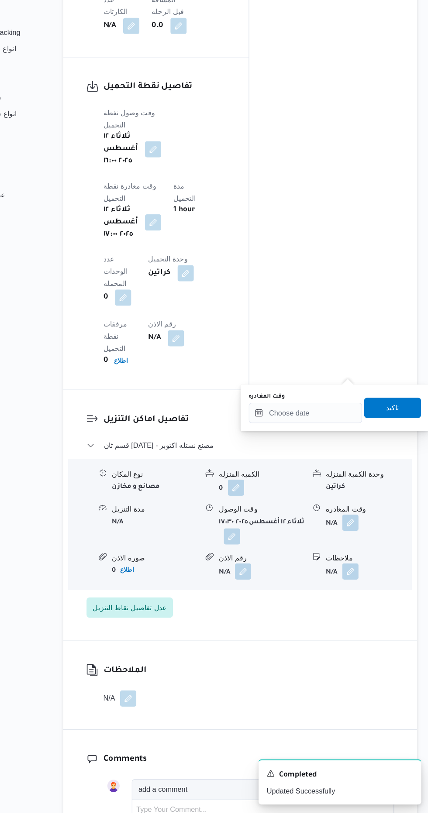
click at [330, 488] on div "You are in a dialog. To close this dialog, hit escape. وقت المغادره تاكيد" at bounding box center [347, 473] width 162 height 40
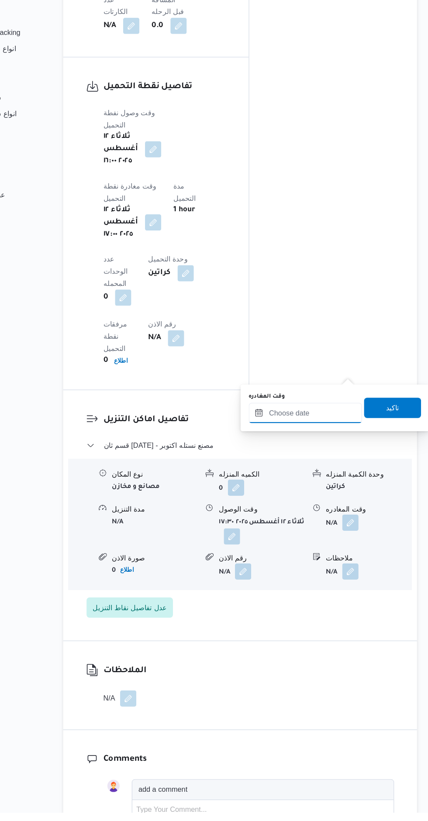
click at [324, 479] on input "وقت المغادره" at bounding box center [321, 477] width 97 height 17
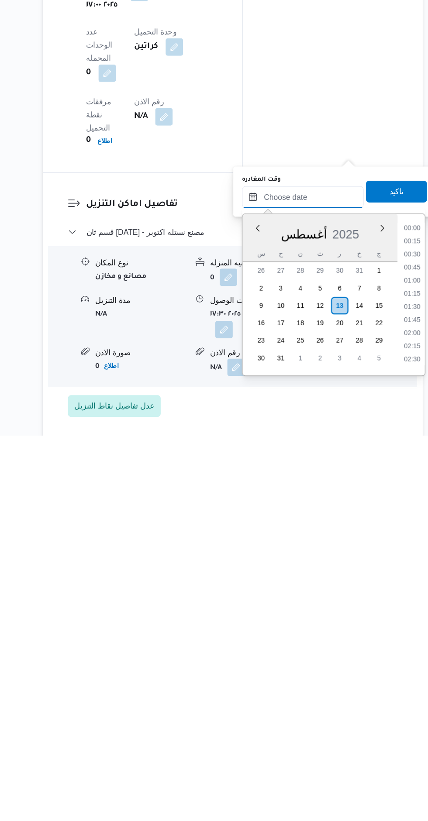
scroll to position [65, 0]
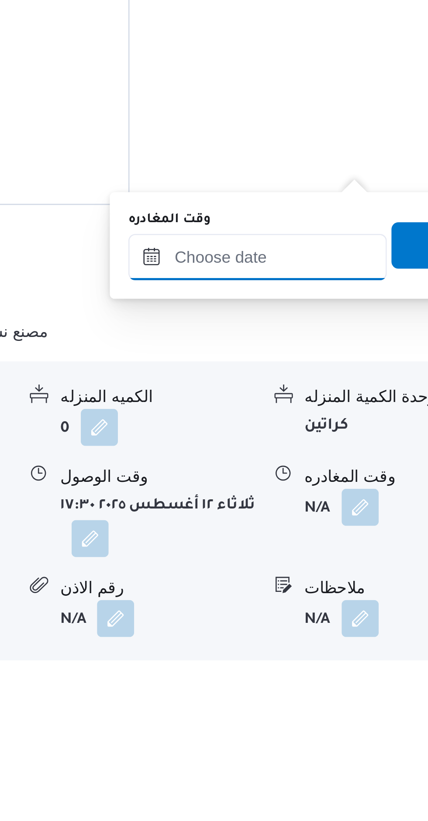
click at [339, 632] on input "وقت المغادره" at bounding box center [321, 630] width 97 height 17
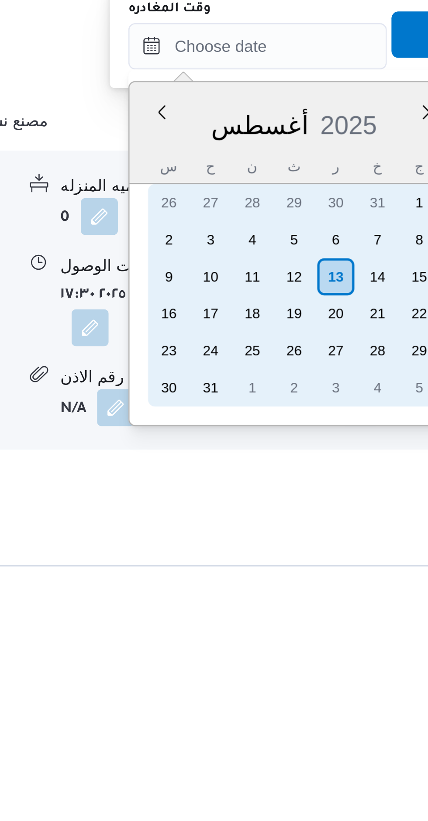
click at [337, 704] on div "12" at bounding box center [335, 704] width 14 height 14
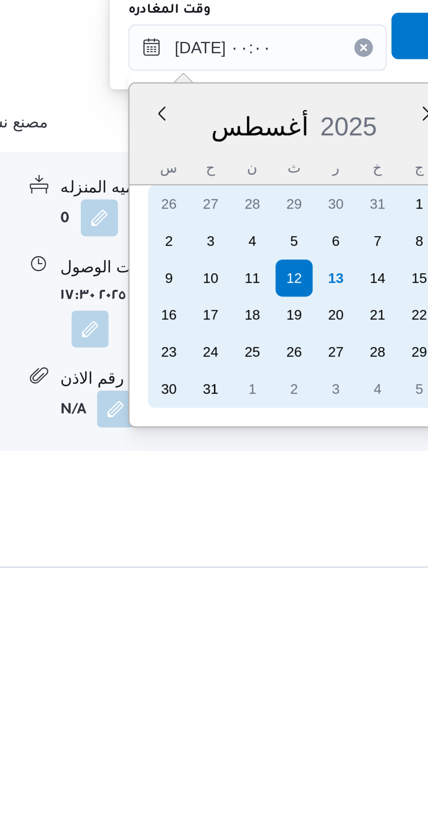
scroll to position [0, 0]
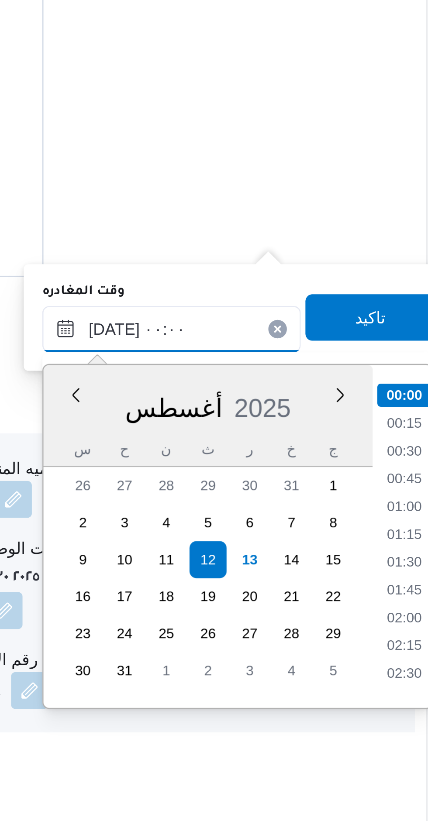
click at [294, 618] on input "١٢/٠٨/٢٠٢٥ ٠٠:٠٠" at bounding box center [321, 616] width 97 height 17
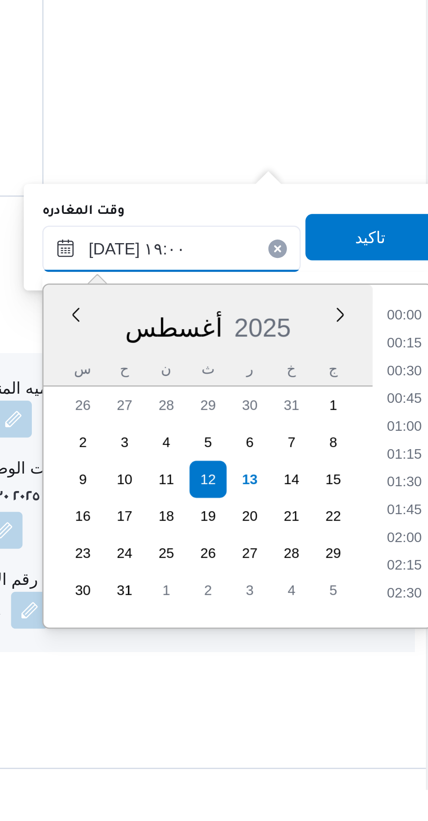
scroll to position [690, 0]
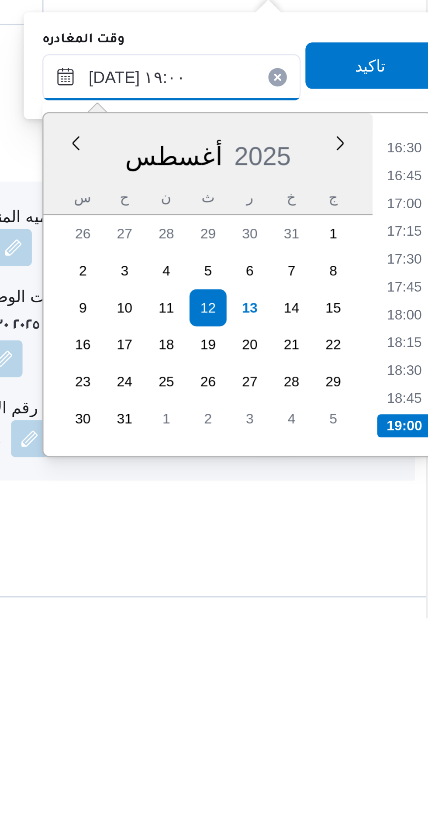
type input "١٢/٠٨/٢٠٢٥ ١٩:٠٠"
click at [409, 746] on li "19:00" at bounding box center [409, 748] width 21 height 9
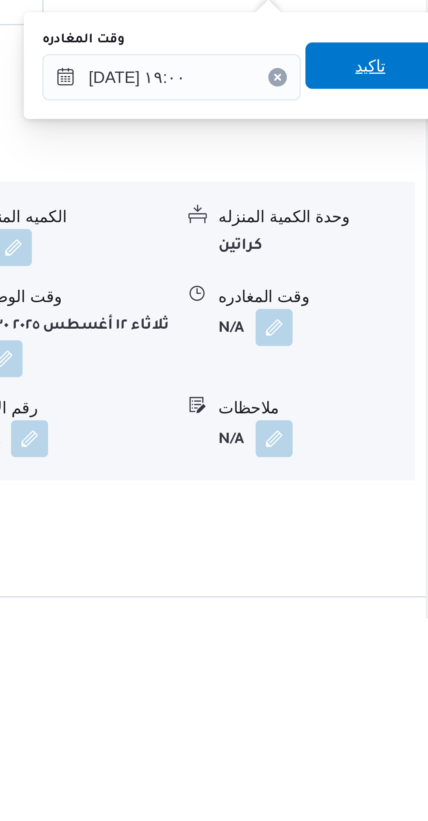
click at [397, 608] on span "تاكيد" at bounding box center [396, 612] width 49 height 17
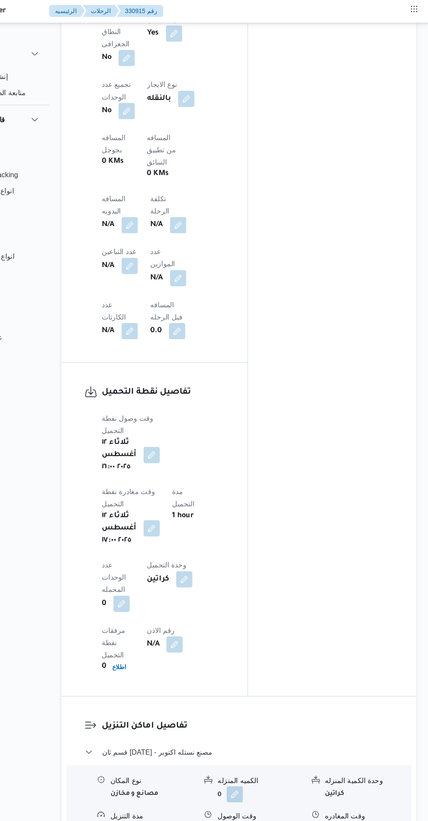
scroll to position [638, 0]
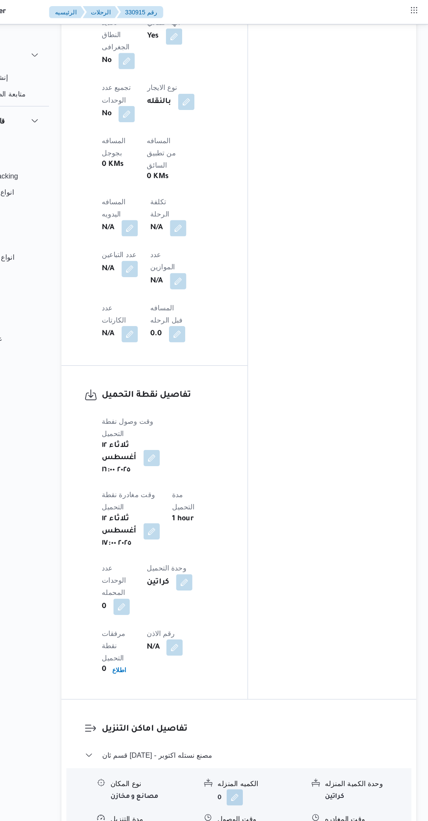
click at [203, 548] on button "button" at bounding box center [210, 555] width 14 height 14
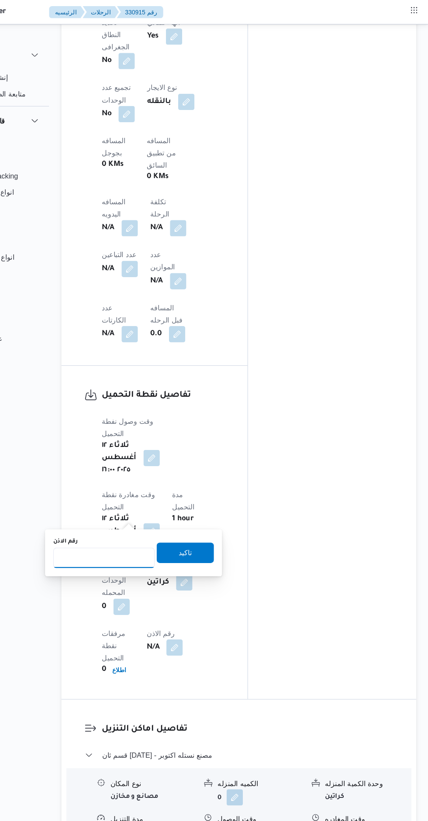
click at [163, 480] on input "رقم الاذن" at bounding box center [150, 477] width 87 height 17
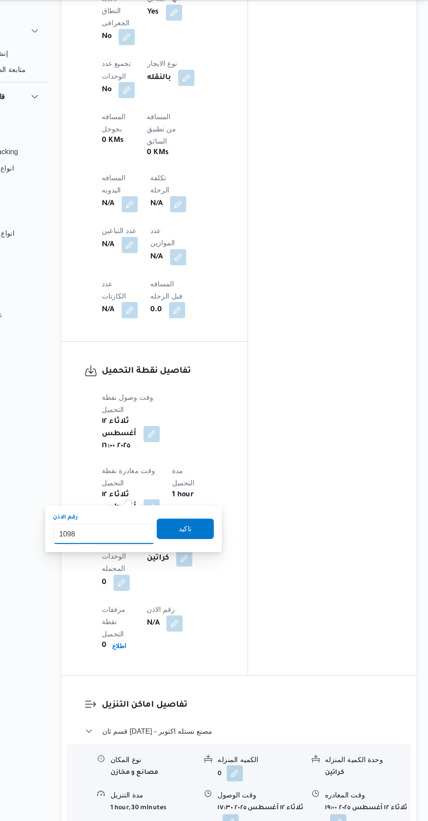
type input "10983"
click at [229, 467] on span "تاكيد" at bounding box center [219, 473] width 49 height 17
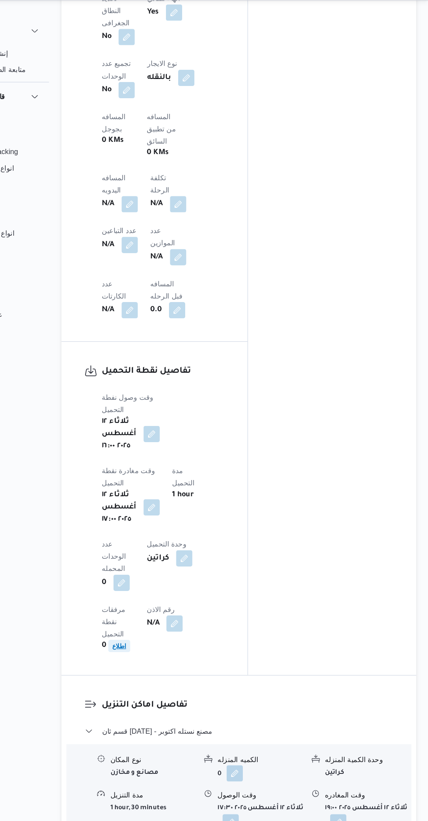
click at [169, 571] on b "اطلاع" at bounding box center [163, 574] width 12 height 6
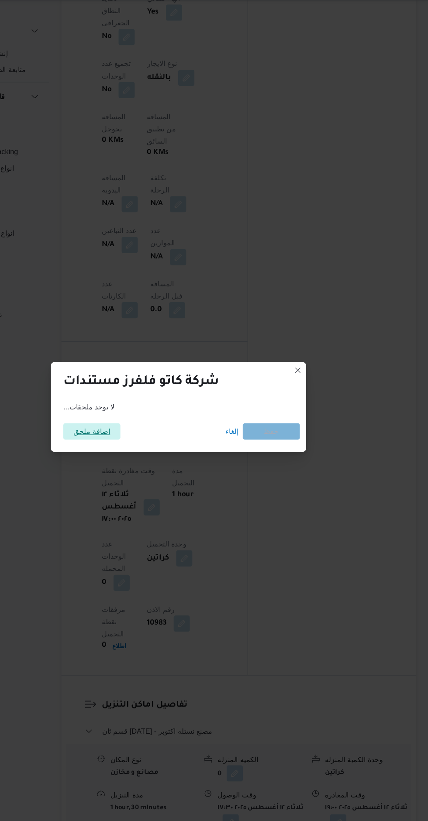
click at [163, 388] on span "اضافة ملحق" at bounding box center [139, 390] width 49 height 14
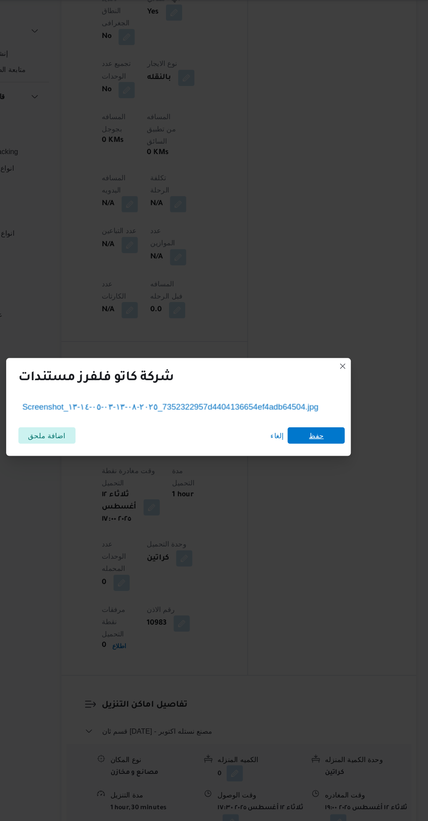
click at [325, 396] on div "إلغاء حفظ" at bounding box center [322, 394] width 67 height 14
click at [326, 388] on span "حفظ" at bounding box center [331, 394] width 49 height 14
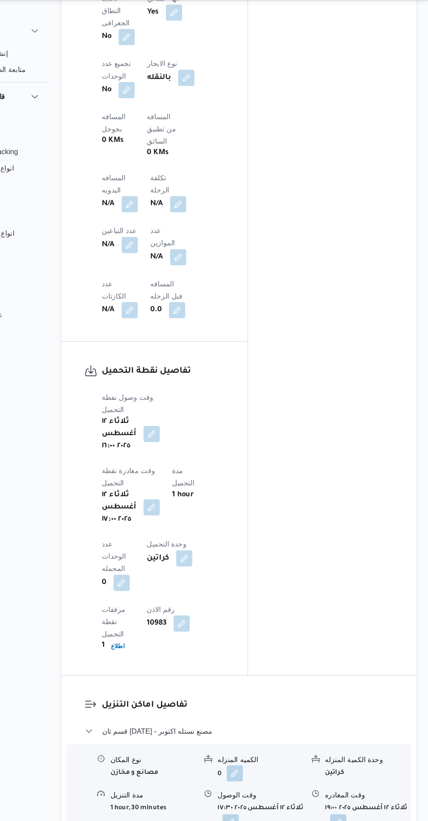
click at [179, 189] on button "button" at bounding box center [172, 196] width 14 height 14
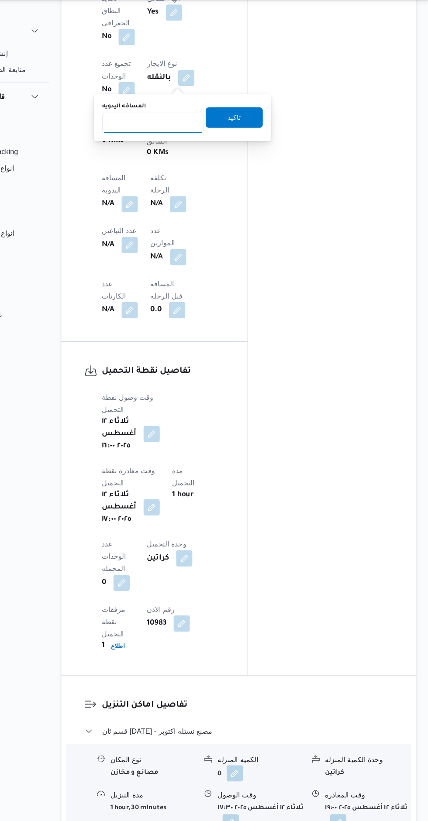
click at [204, 125] on input "المسافه اليدويه" at bounding box center [191, 125] width 87 height 17
type input "8"
click at [271, 122] on span "تاكيد" at bounding box center [261, 121] width 49 height 17
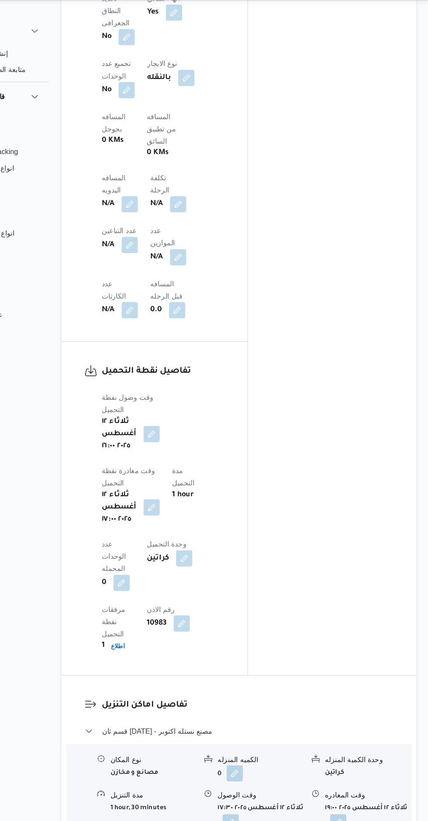
click at [293, 386] on div "المعينون قائمة التحقق تم ادخال تفاصيل نفاط التنزيل تم ادخال السواق تم ادخال الس…" at bounding box center [345, 60] width 144 height 1077
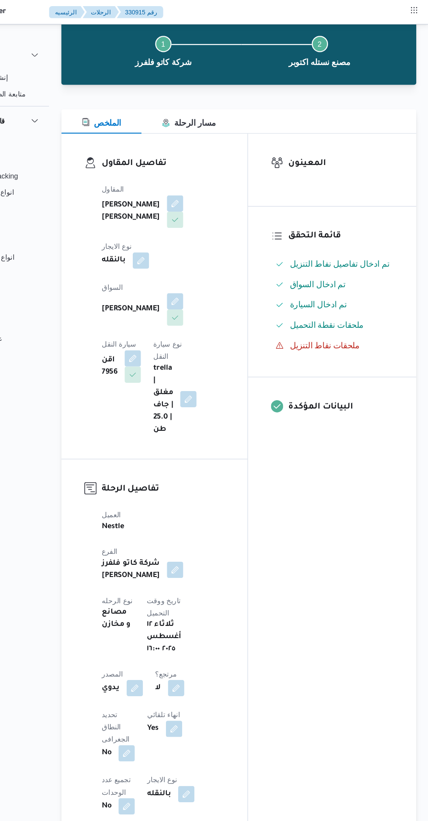
scroll to position [0, 0]
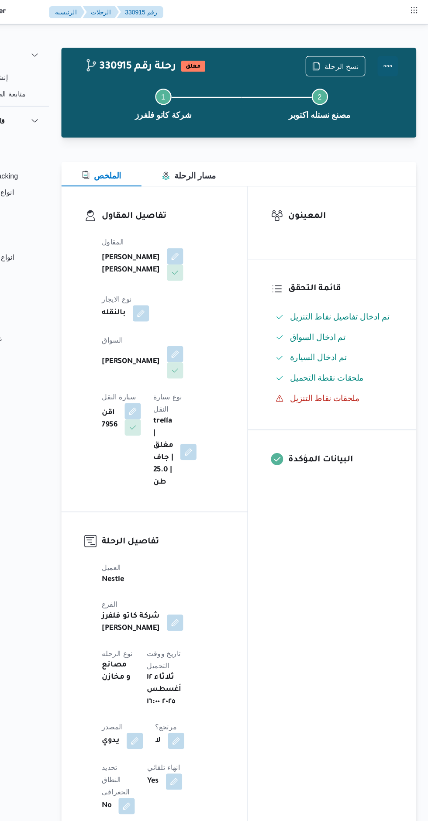
click at [397, 57] on button "Actions" at bounding box center [392, 56] width 17 height 17
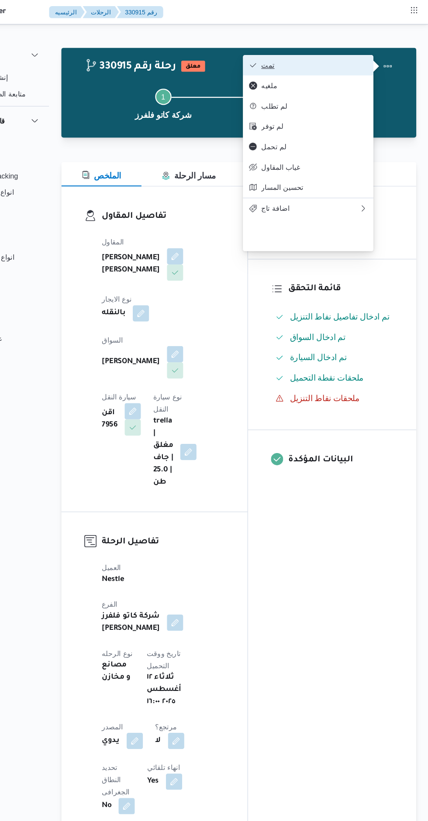
click at [353, 57] on span "تمت" at bounding box center [330, 55] width 91 height 7
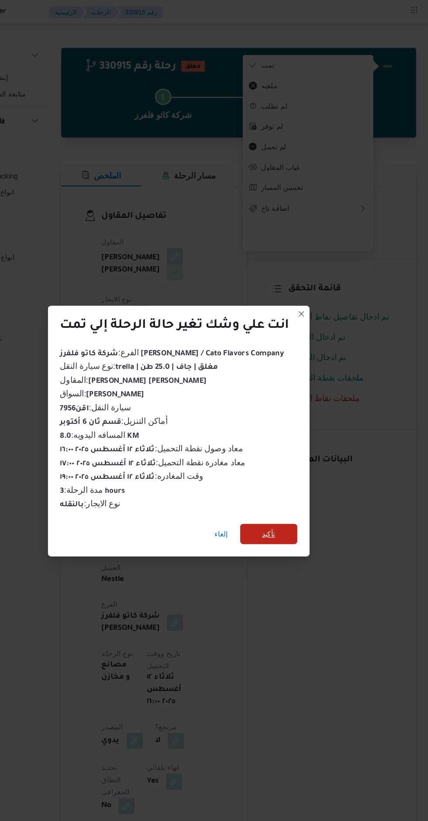
click at [306, 452] on span "تأكيد" at bounding box center [291, 457] width 49 height 17
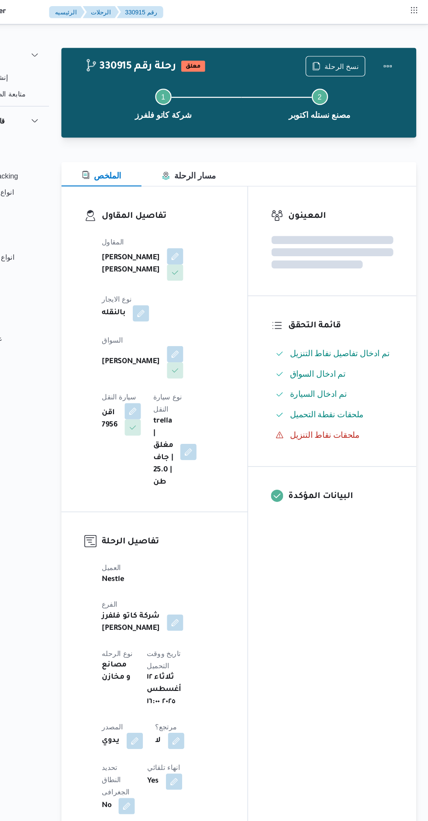
click at [314, 502] on div "المعينون قائمة التحقق تم ادخال تفاصيل نفاط التنزيل تم ادخال السواق تم ادخال الس…" at bounding box center [345, 698] width 144 height 1077
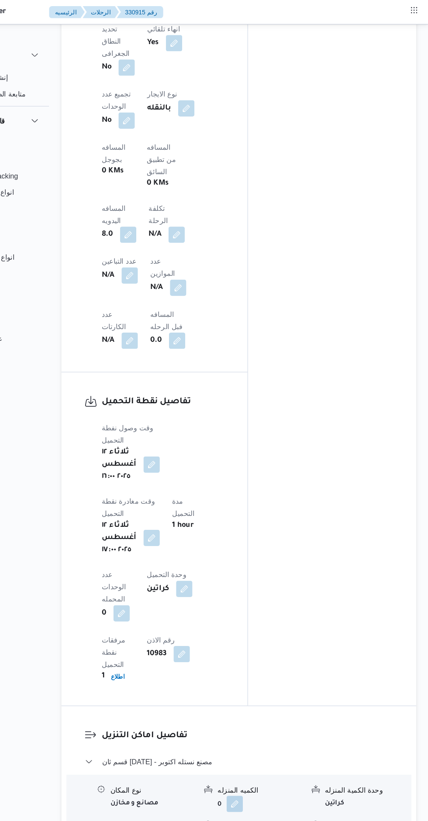
scroll to position [376, 0]
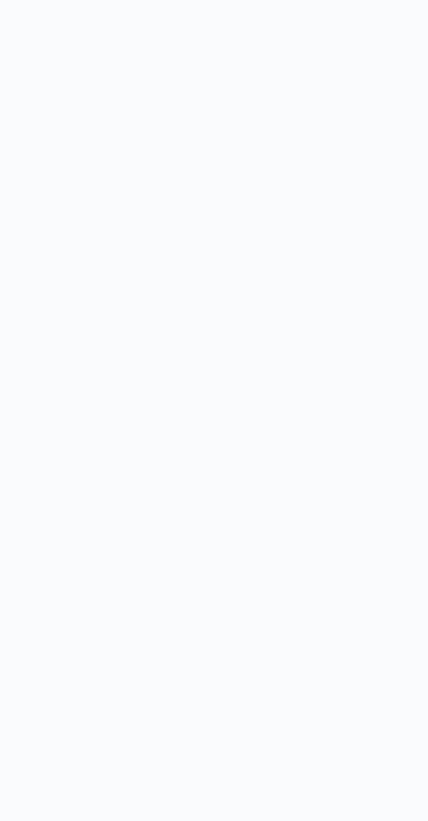
scroll to position [0, 13]
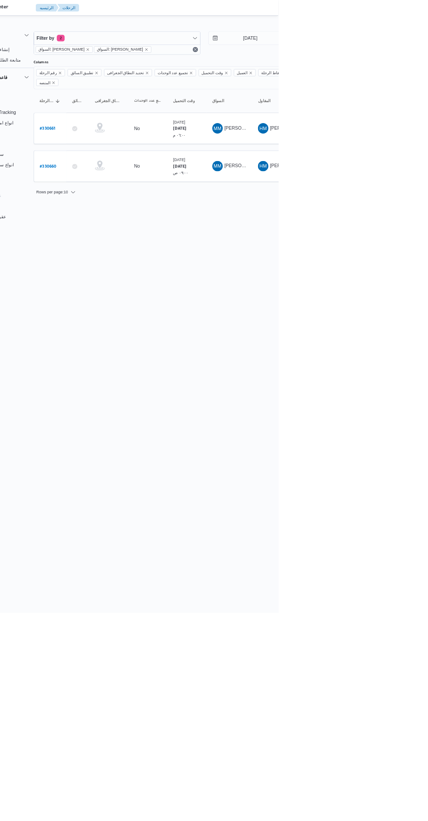
type input "[DATE]"
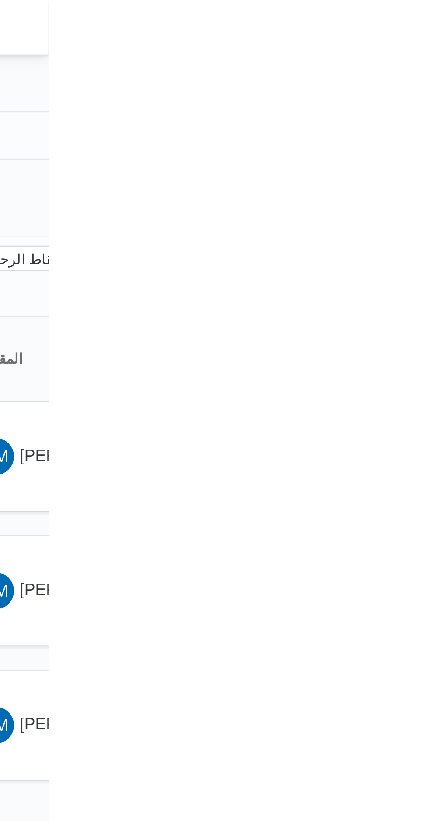
click at [427, 30] on div at bounding box center [362, 35] width 524 height 14
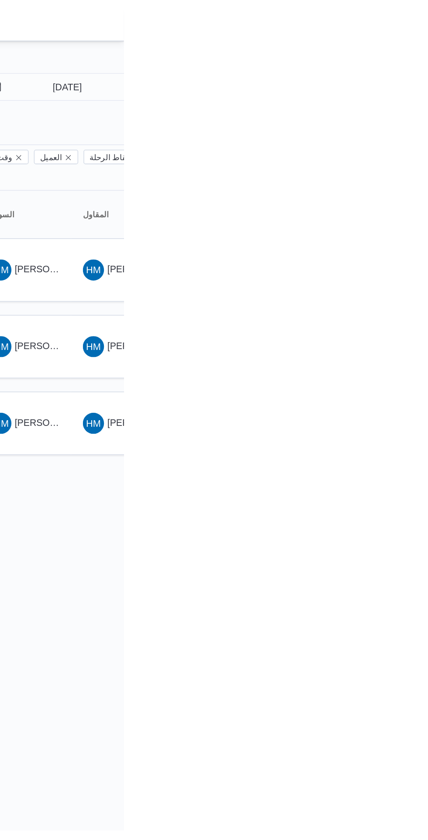
scroll to position [0, 14]
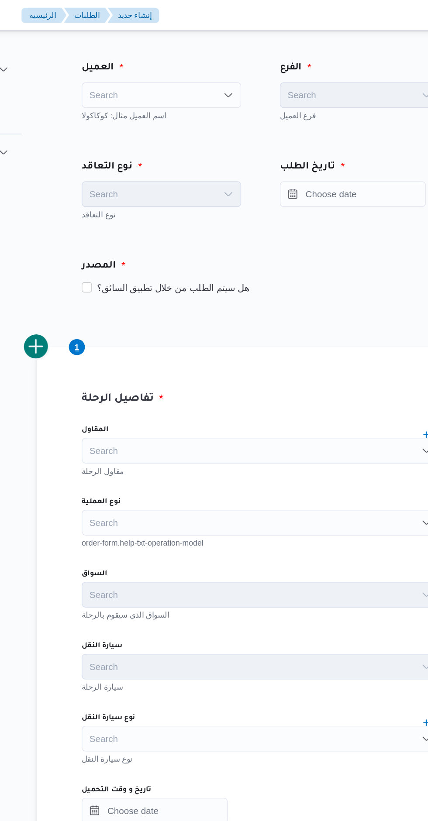
click at [234, 60] on div "Search" at bounding box center [198, 64] width 108 height 17
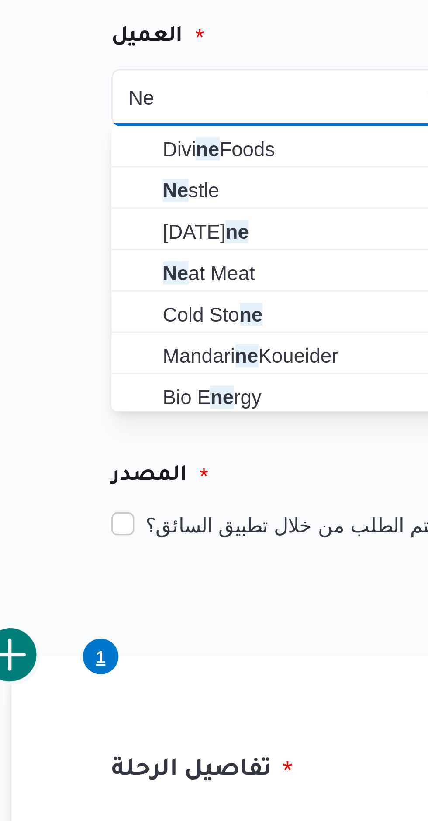
type input "Ne"
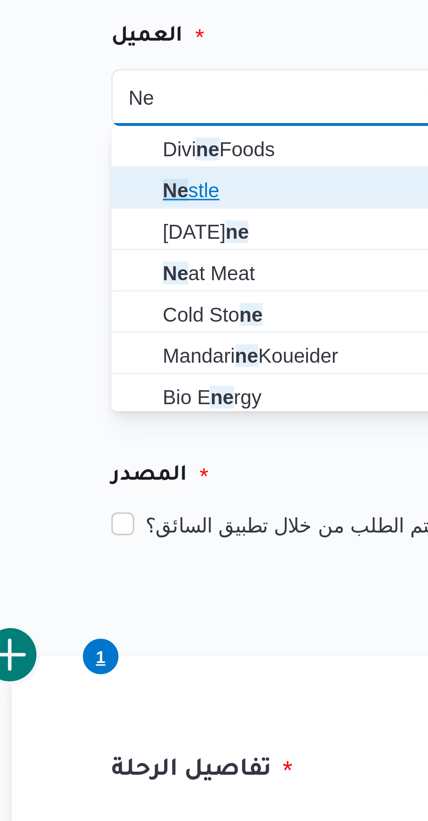
click at [195, 90] on span "Ne stle" at bounding box center [203, 93] width 87 height 10
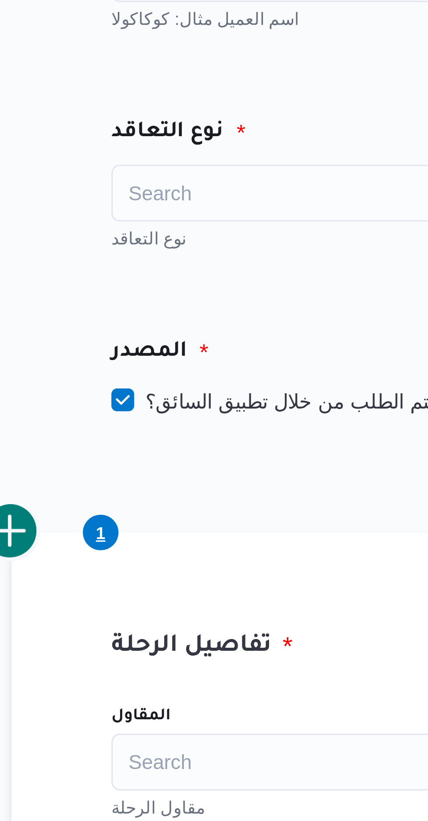
click at [199, 133] on div "Search" at bounding box center [198, 131] width 108 height 17
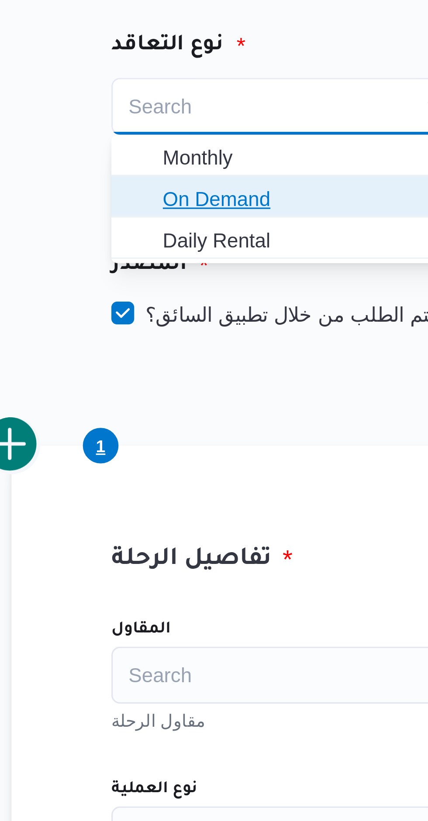
click at [203, 155] on span "On Demand" at bounding box center [203, 160] width 87 height 10
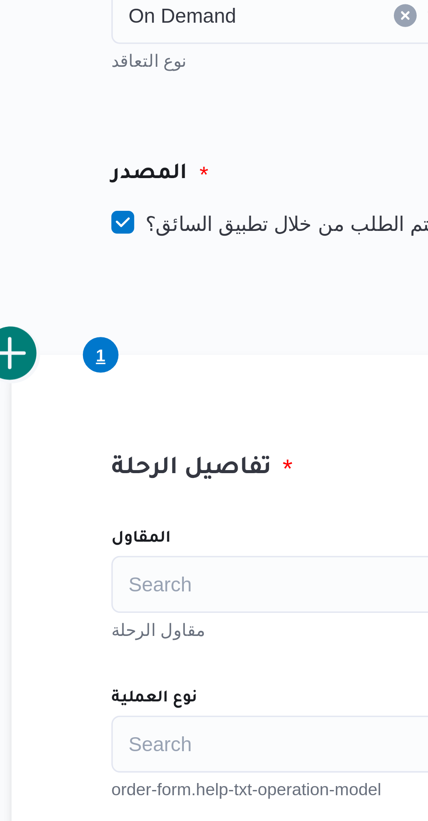
click at [210, 195] on label "هل سيتم الطلب من خلال تطبيق السائق؟" at bounding box center [200, 195] width 113 height 10
checkbox input "false"
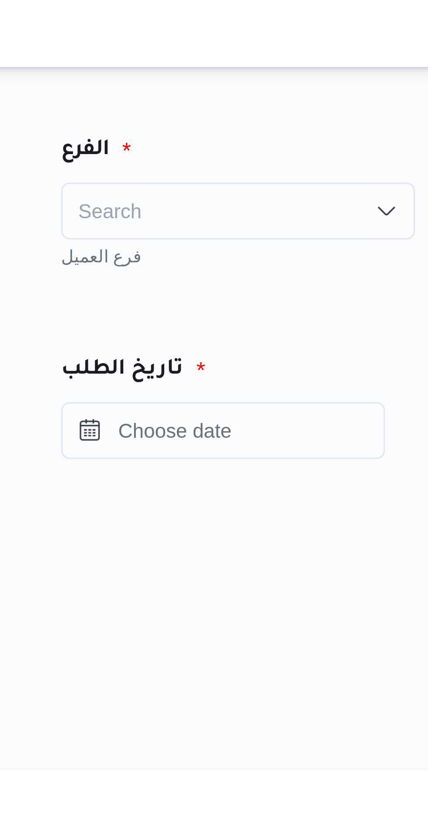
click at [345, 57] on div "Search" at bounding box center [332, 64] width 108 height 17
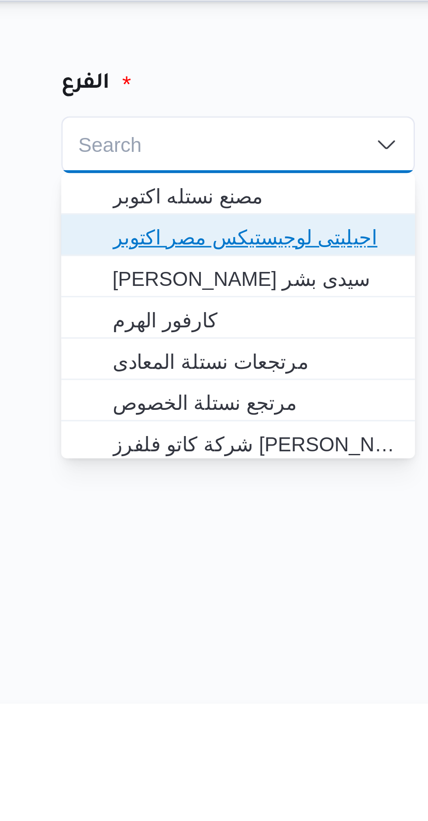
click at [357, 89] on span "اجيليتى لوجيستيكس مصر اكتوبر" at bounding box center [337, 93] width 87 height 10
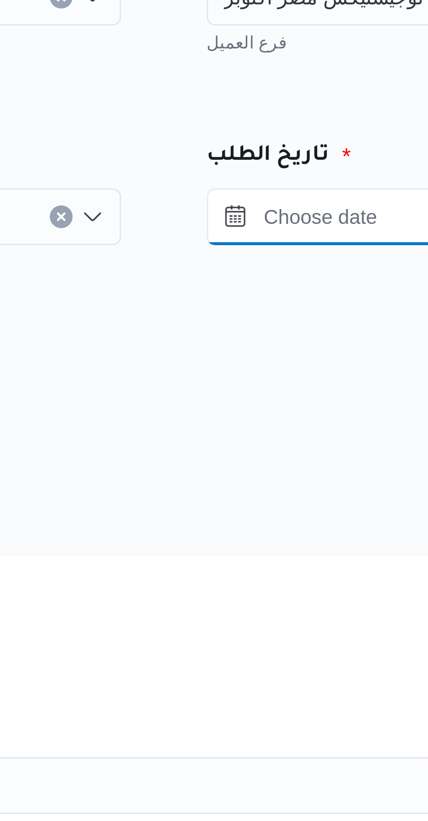
click at [362, 131] on input "Press the down key to open a popover containing a calendar." at bounding box center [372, 131] width 99 height 17
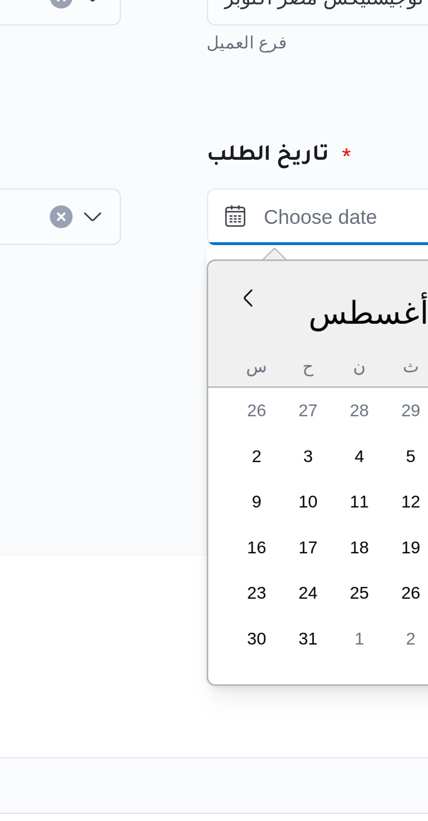
scroll to position [65, 0]
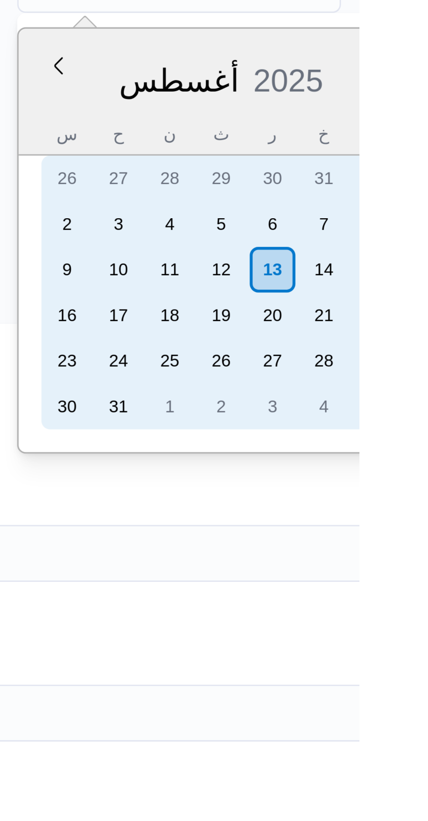
click at [403, 222] on div "13" at bounding box center [401, 219] width 14 height 14
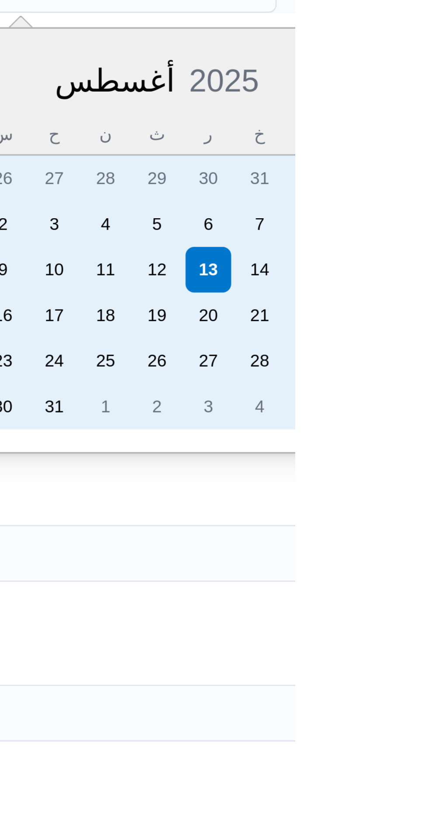
scroll to position [0, 0]
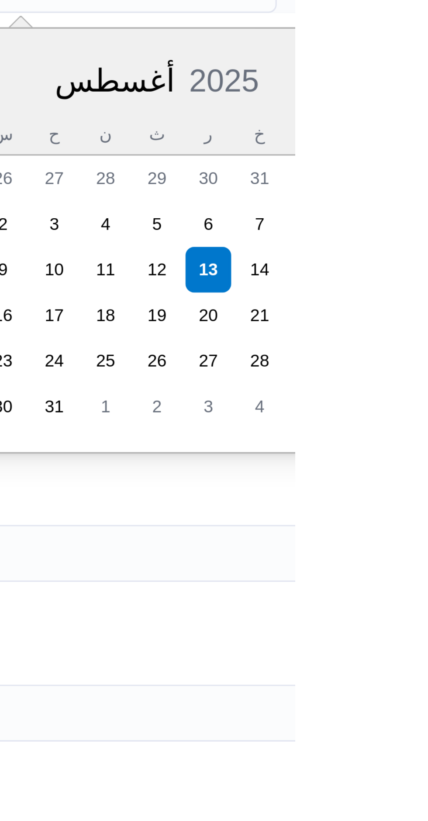
type input "١٣/٠٨/٢٠٢٥ ٠١:٠٠"
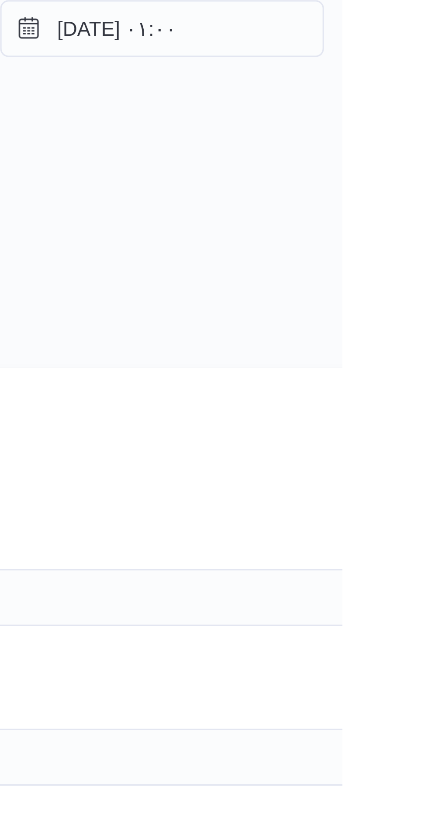
click at [423, 184] on div "المصدر" at bounding box center [310, 180] width 342 height 21
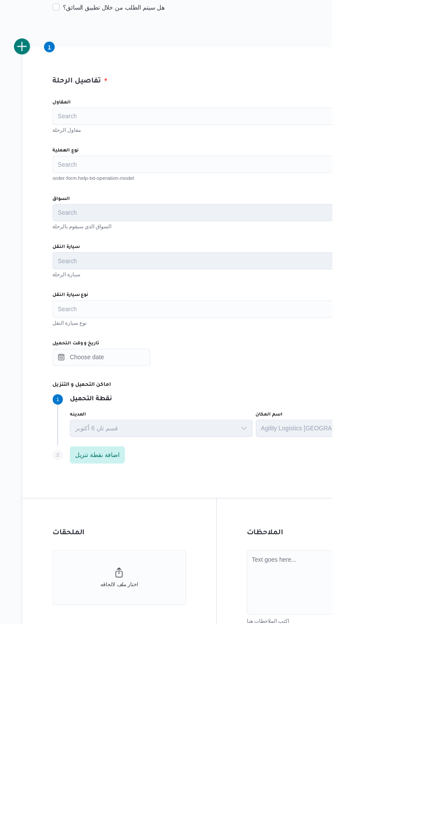
click at [277, 357] on div "Search" at bounding box center [310, 354] width 332 height 17
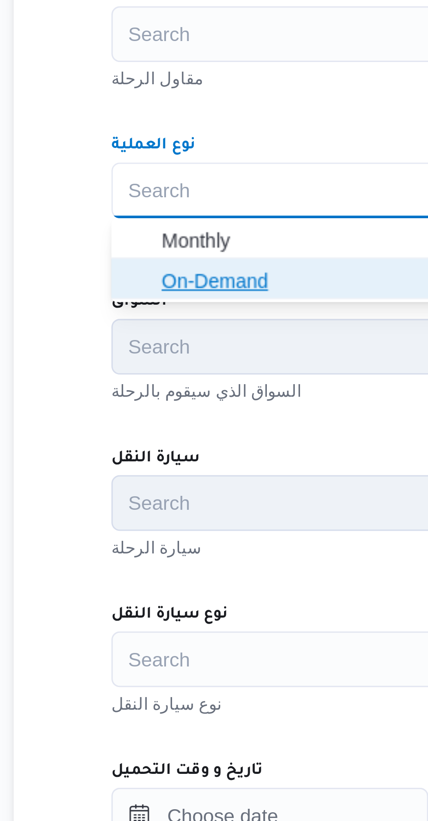
click at [198, 389] on span "On-Demand" at bounding box center [310, 383] width 325 height 14
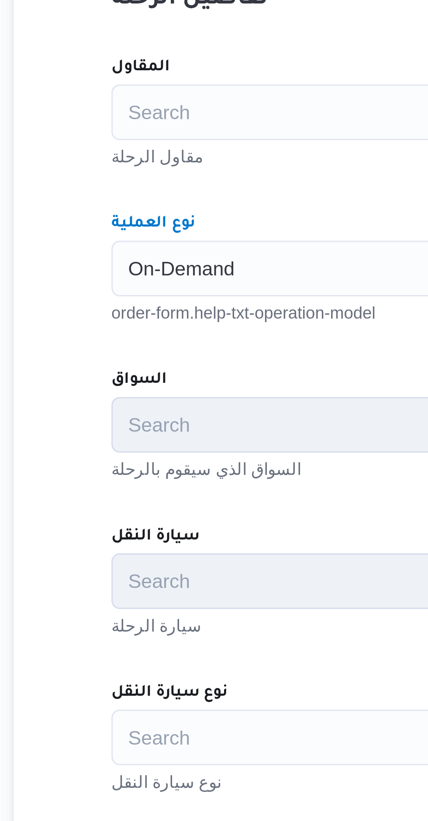
click at [215, 299] on div "Search" at bounding box center [310, 305] width 332 height 17
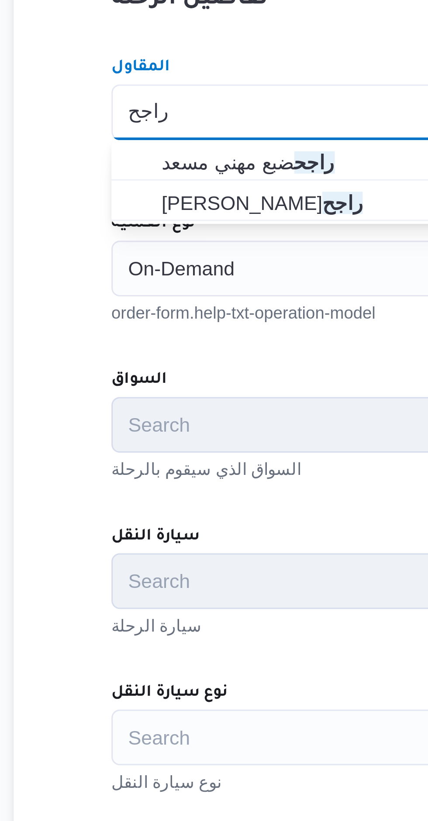
type input "راجح"
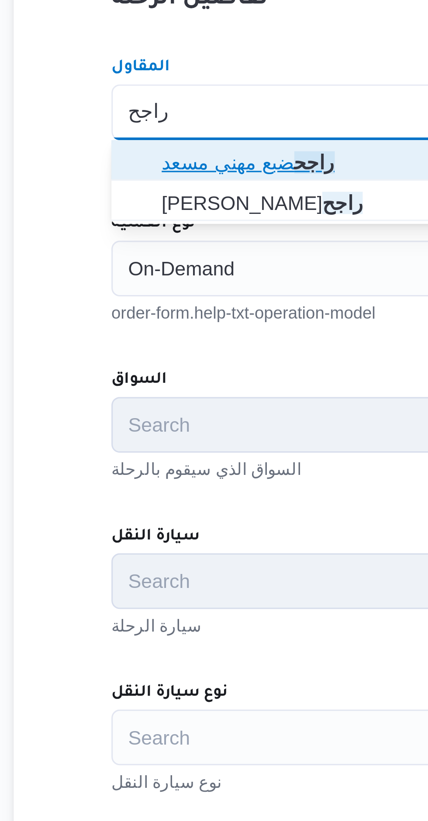
click at [219, 317] on span "راجح ضبع مهني مسعد" at bounding box center [315, 321] width 311 height 10
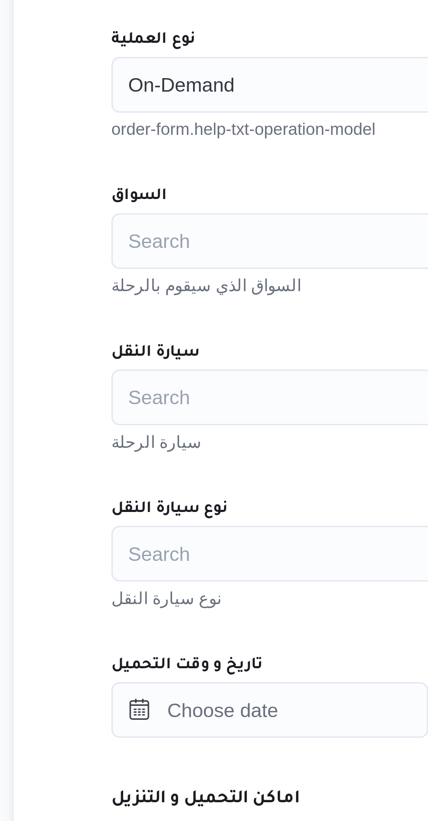
click at [204, 402] on div "Search" at bounding box center [310, 403] width 332 height 17
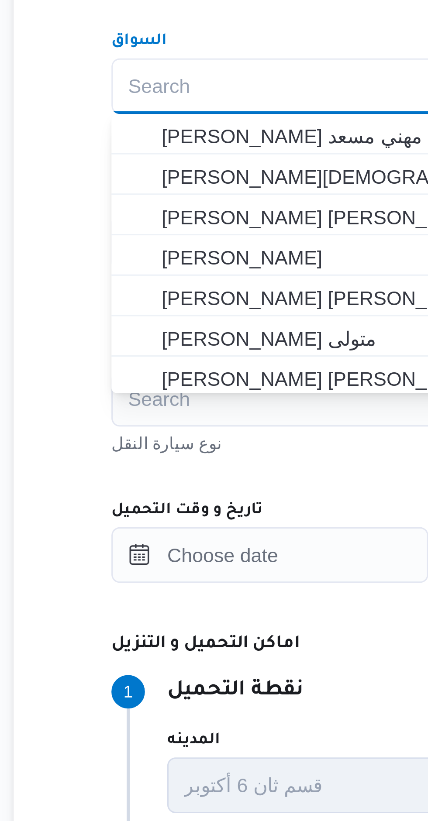
click at [201, 405] on div "Search Combo box. Selected. Combo box input. Search. Type some text or, to disp…" at bounding box center [310, 403] width 332 height 17
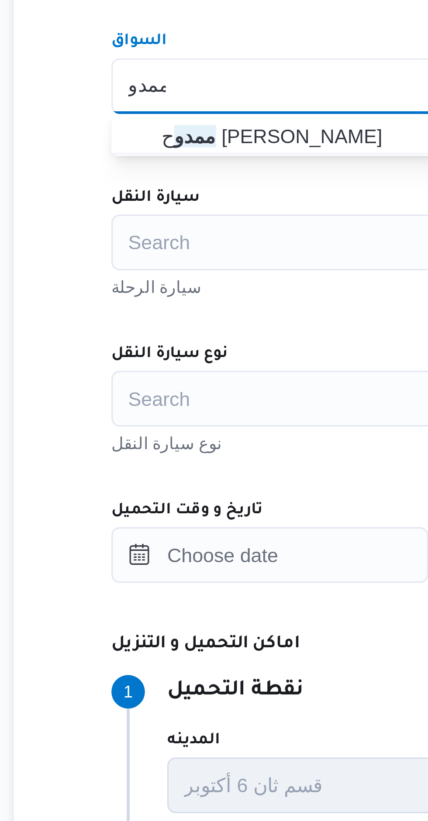
type input "ممدو"
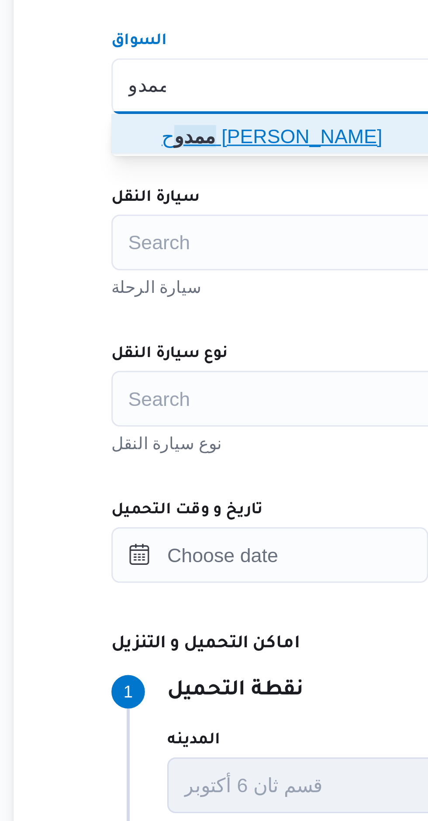
click at [177, 419] on mark "ممدو" at bounding box center [170, 419] width 13 height 7
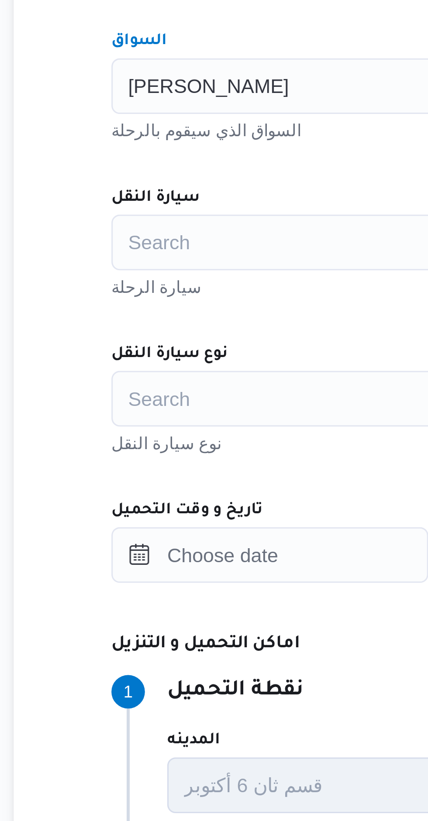
click at [198, 447] on div "Search" at bounding box center [310, 452] width 332 height 17
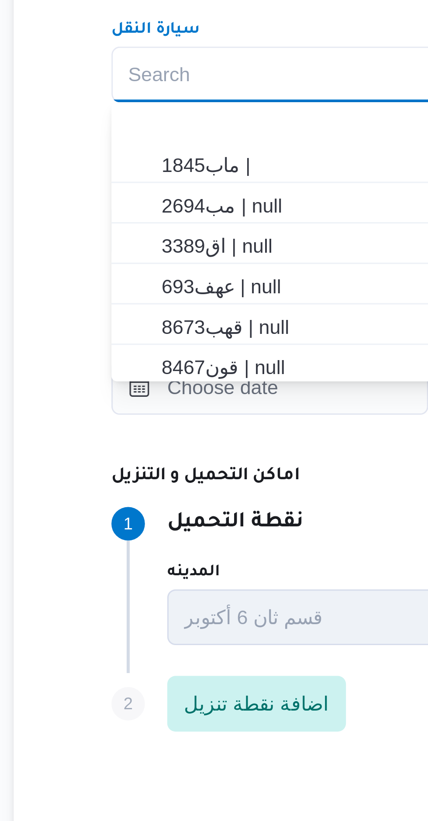
scroll to position [67, 0]
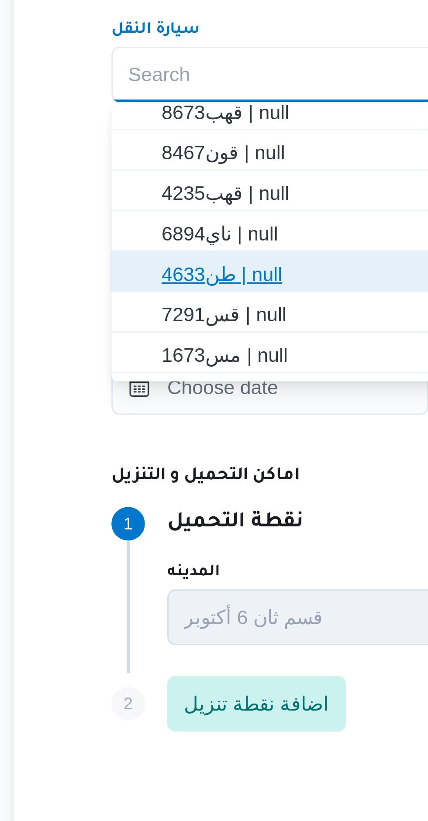
click at [204, 509] on span "طن4633 | null" at bounding box center [310, 515] width 325 height 14
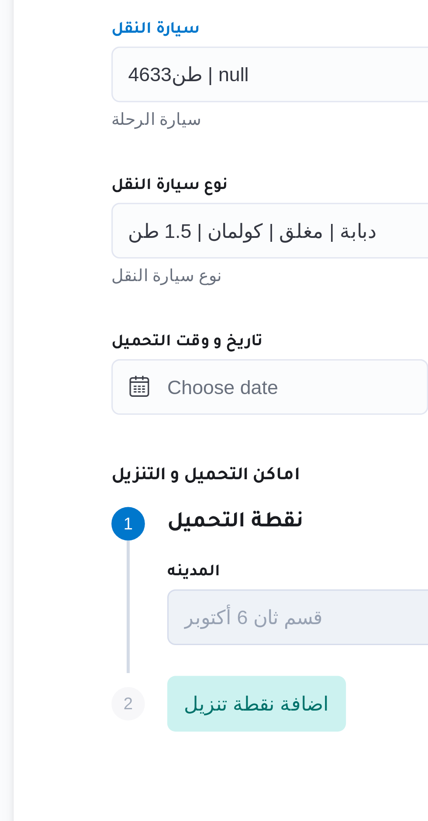
click at [213, 455] on div "طن4633 | null Combo box. Selected. طن4633 | null. Press Backspace to delete طن4…" at bounding box center [310, 452] width 332 height 17
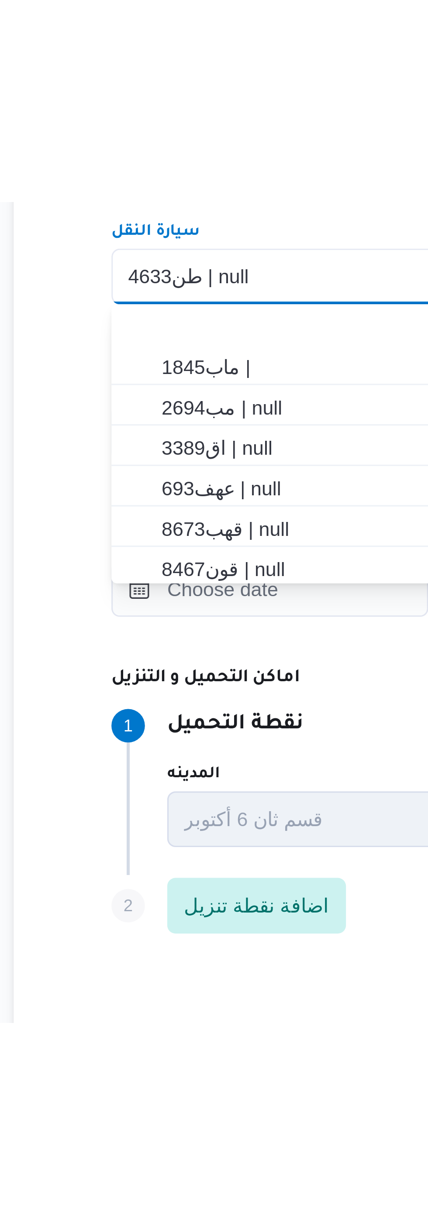
scroll to position [39, 0]
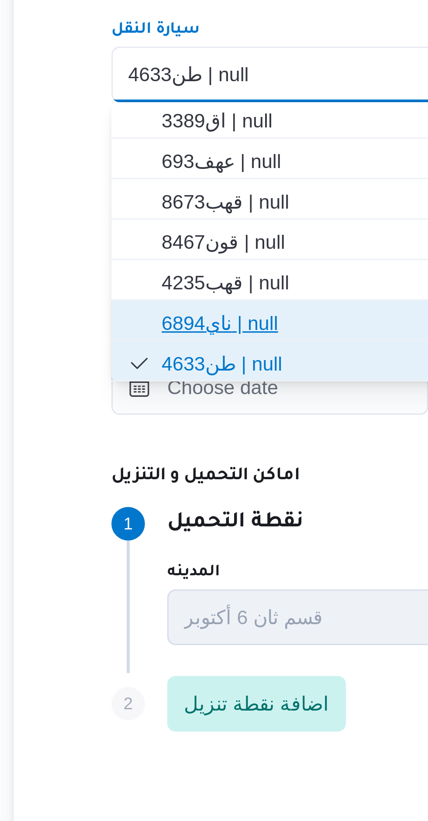
click at [197, 527] on span "ناي6894 | null" at bounding box center [315, 530] width 311 height 10
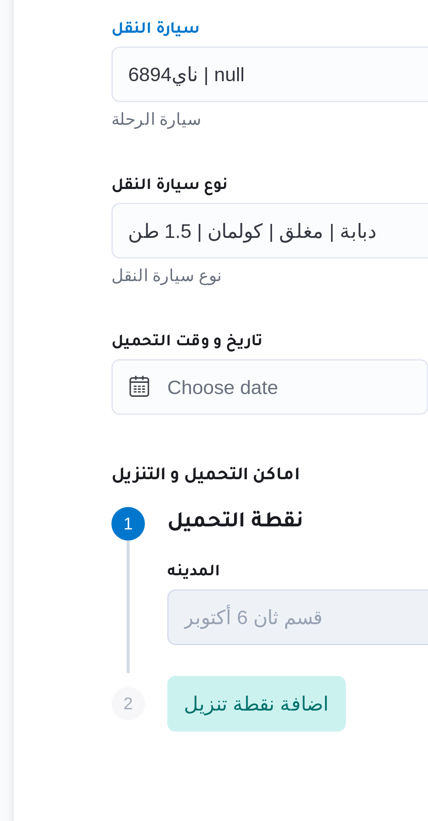
click at [211, 501] on span "دبابة | مغلق | كولمان | 1.5 طن" at bounding box center [188, 501] width 78 height 10
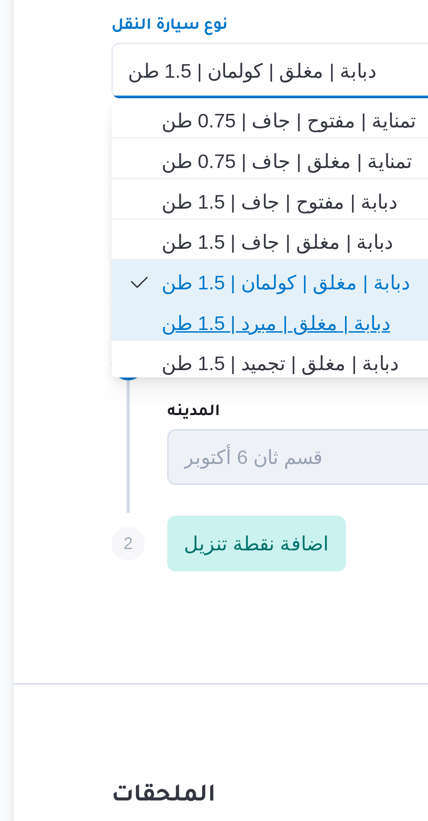
click at [204, 580] on span "دبابة | مغلق | مبرد | 1.5 طن" at bounding box center [315, 580] width 311 height 10
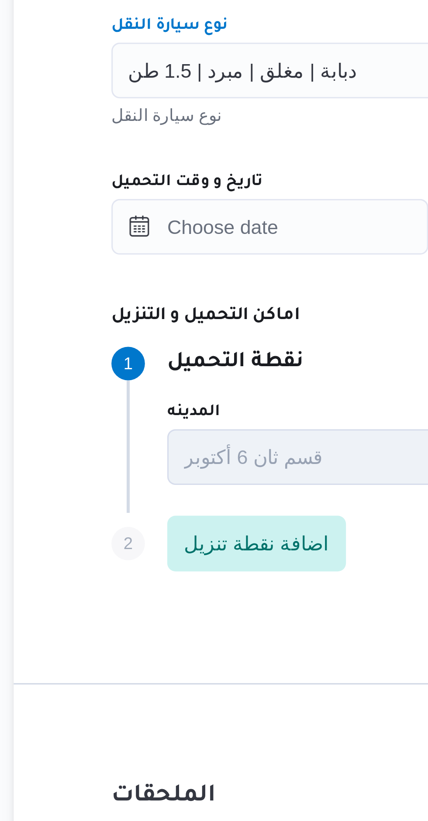
click at [222, 529] on div "المقاول راجح ضبع مهني مسعد مقاول الرحلة نوع العملية On-Demand order-form.help-t…" at bounding box center [310, 476] width 346 height 388
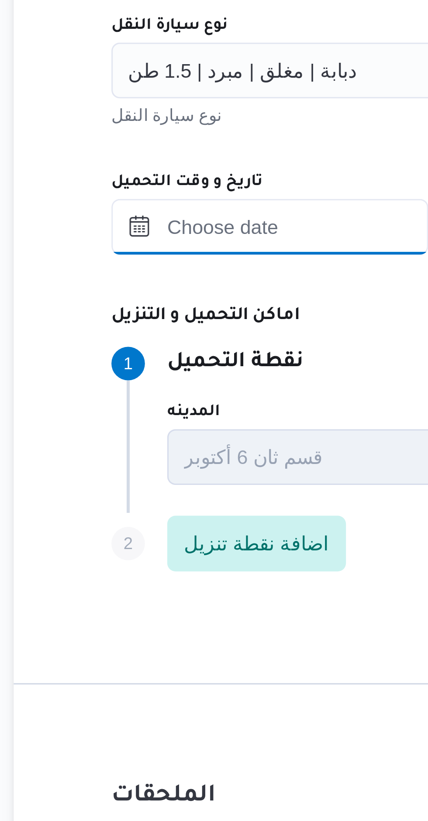
click at [210, 550] on input "تاريخ و وقت التحميل" at bounding box center [193, 550] width 99 height 17
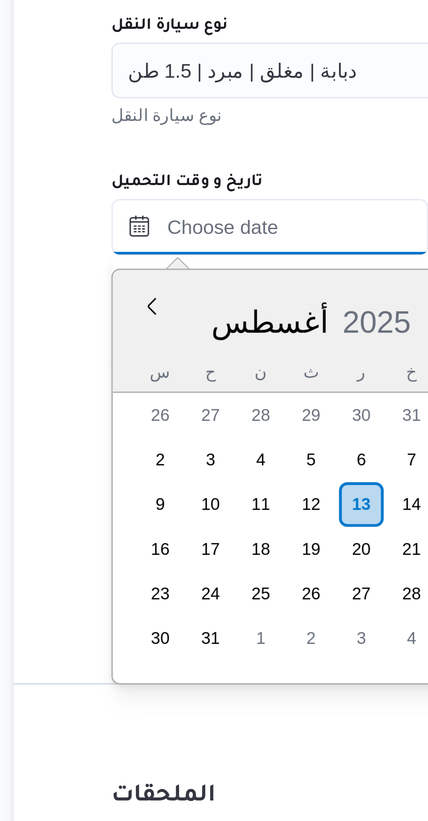
scroll to position [65, 0]
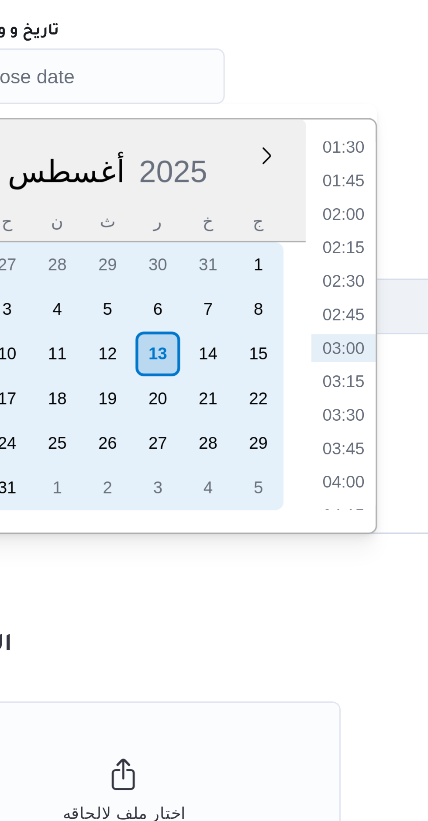
click at [227, 638] on div "13" at bounding box center [222, 637] width 14 height 14
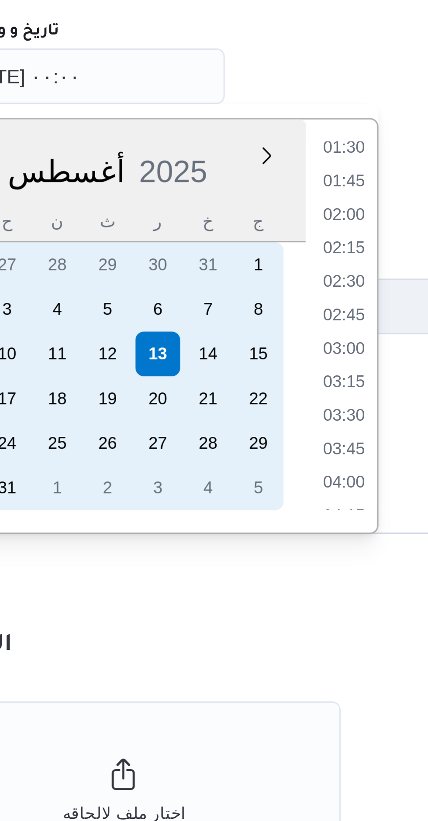
scroll to position [0, 0]
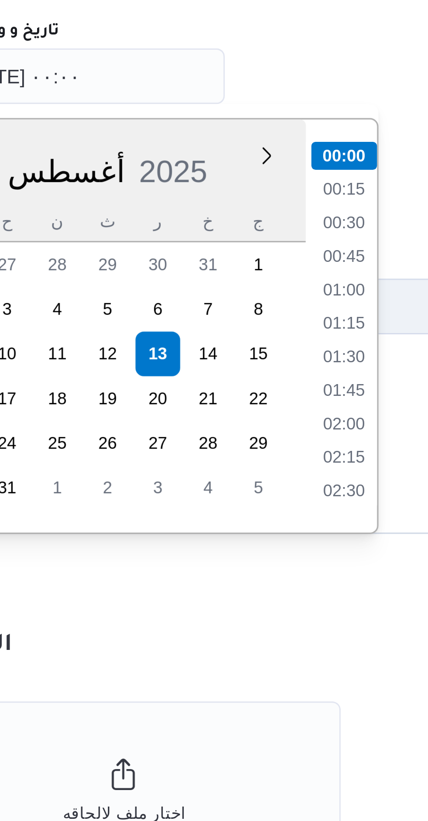
click at [283, 621] on li "01:00" at bounding box center [280, 617] width 20 height 9
type input "١٣/٠٨/٢٠٢٥ ٠١:٠٠"
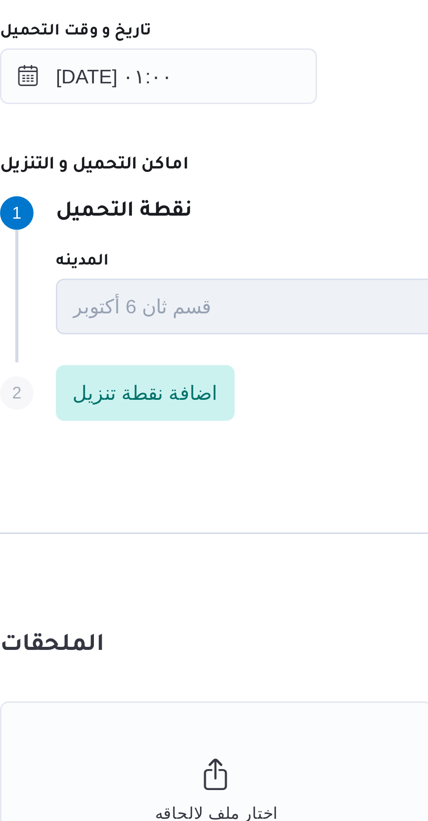
click at [251, 585] on div "Step 1 1 نقطة التحميل المدينه قسم ثان 6 أكتوبر اسم المكان Agility Logistics Egy…" at bounding box center [340, 612] width 393 height 56
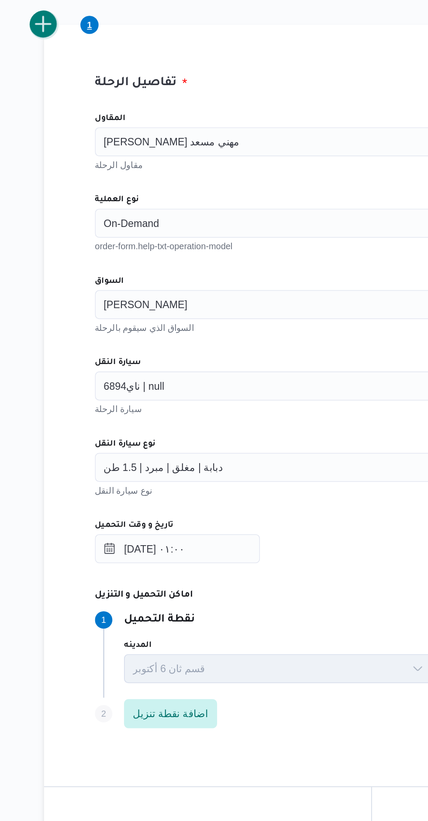
click at [117, 240] on button "add trip" at bounding box center [113, 235] width 17 height 17
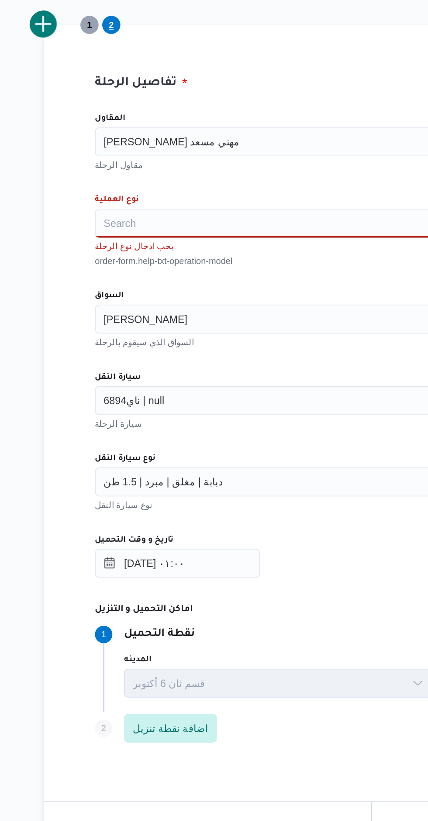
click at [234, 356] on div "Search" at bounding box center [310, 354] width 332 height 17
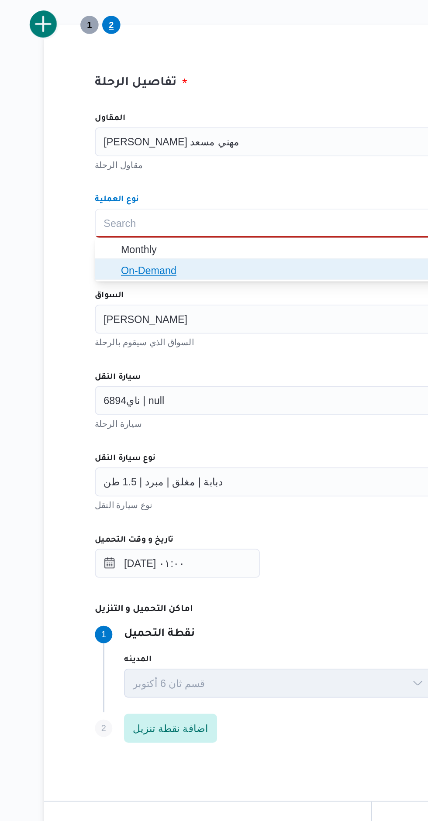
click at [227, 387] on span "On-Demand" at bounding box center [315, 383] width 311 height 10
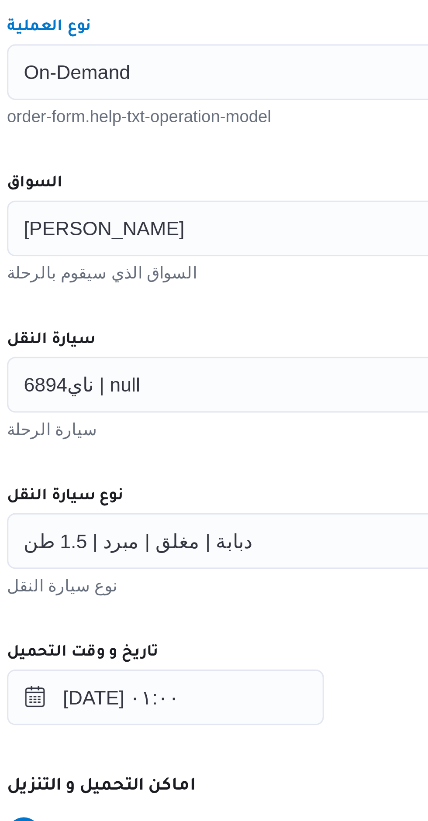
click at [232, 404] on div "ممدوح مصطفي ابراهيم حلمي" at bounding box center [310, 403] width 332 height 17
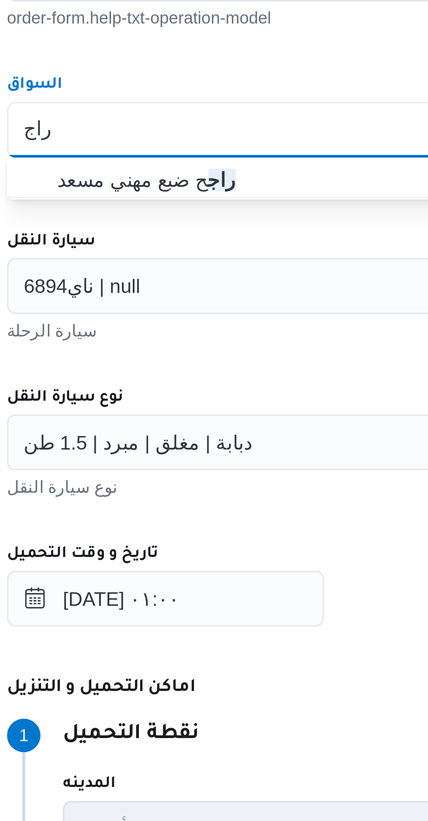
type input "راج"
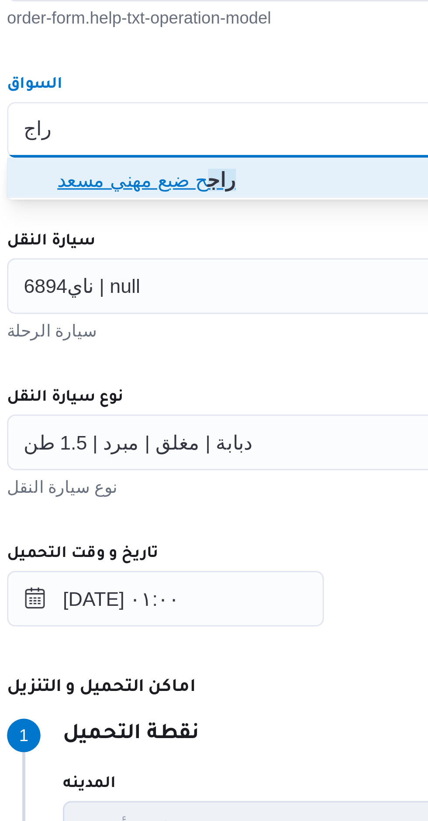
click at [221, 419] on span "راج ح ضبع مهني مسعد" at bounding box center [315, 419] width 311 height 10
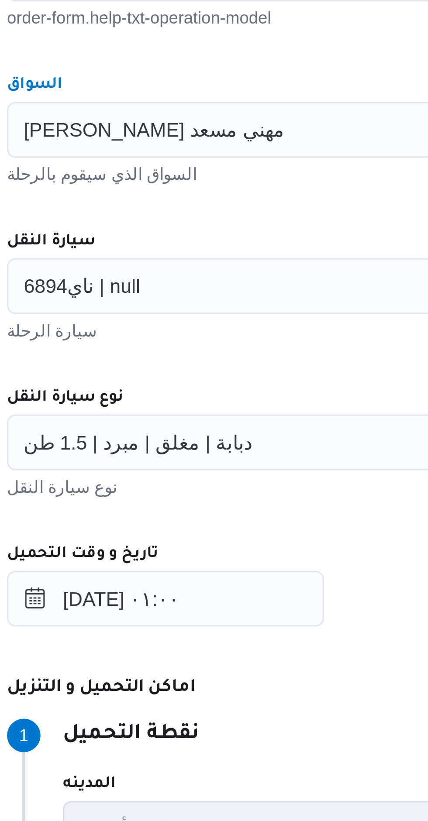
click at [207, 447] on div "ناي6894 | null" at bounding box center [310, 452] width 332 height 17
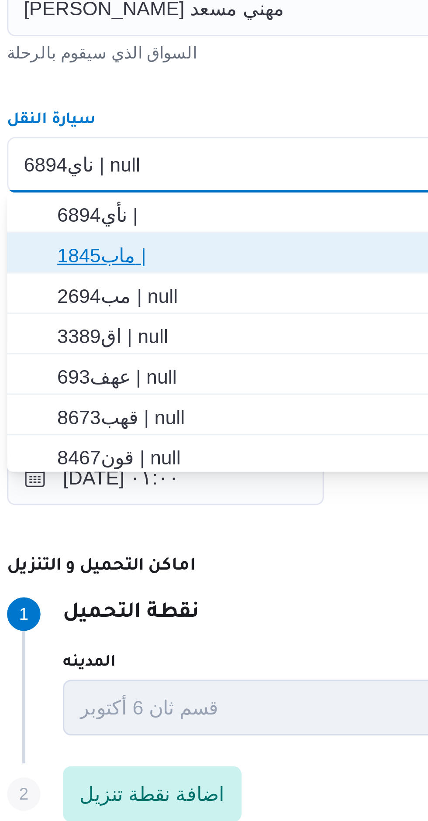
click at [218, 478] on span "ماب1845 |" at bounding box center [315, 481] width 311 height 10
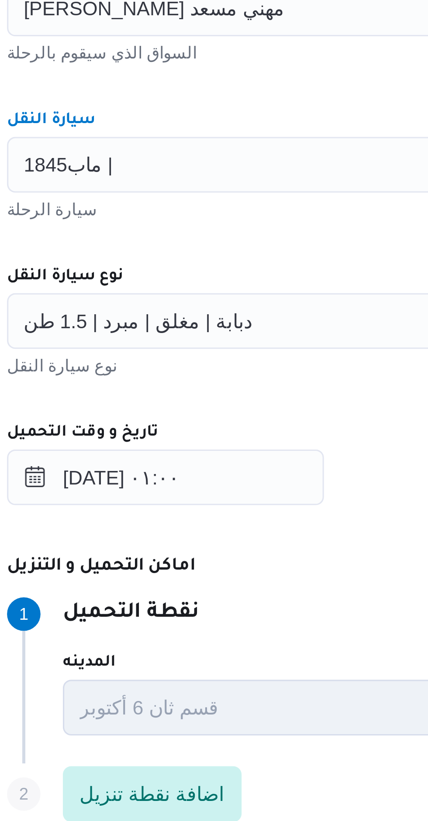
click at [225, 475] on div "المقاول راجح ضبع مهني مسعد مقاول الرحلة نوع العملية On-Demand order-form.help-t…" at bounding box center [310, 476] width 346 height 388
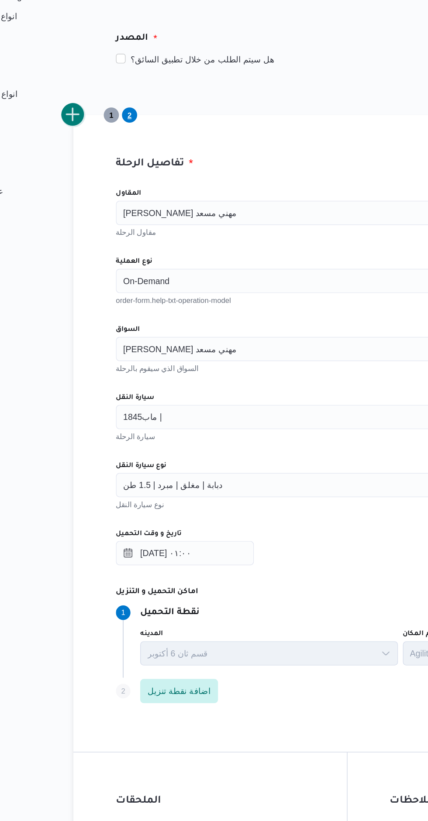
click at [120, 240] on button "add trip" at bounding box center [113, 235] width 17 height 17
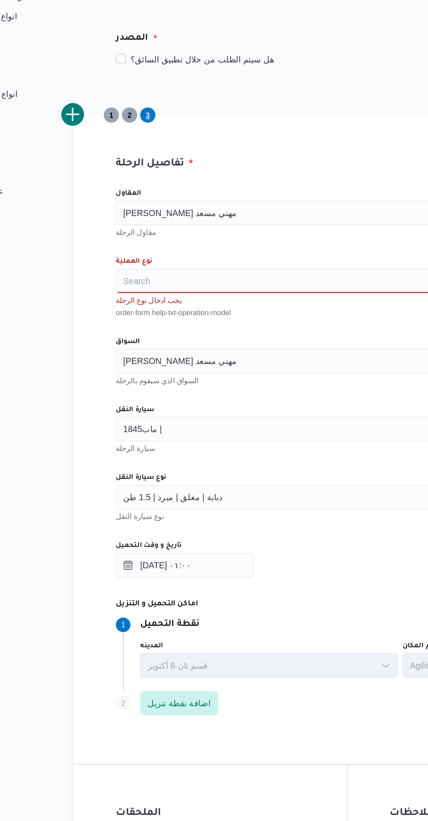
click at [219, 356] on div "Search" at bounding box center [310, 354] width 332 height 17
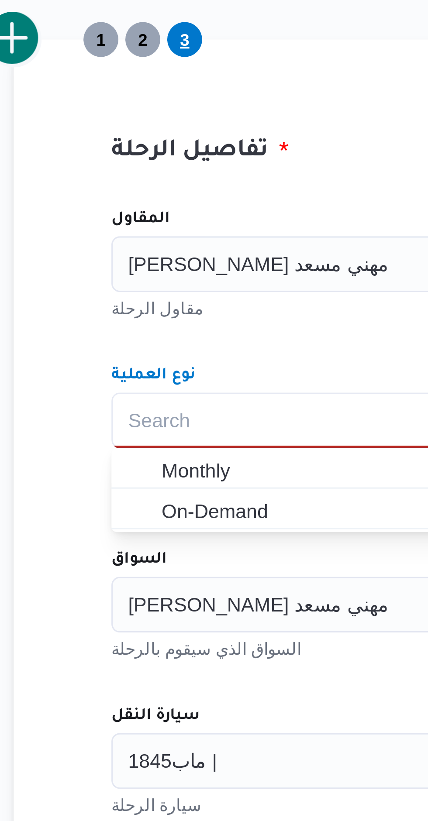
click at [180, 326] on div "المقاول راجح ضبع مهني مسعد مقاول الرحلة نوع العملية Search Combo box. Selected.…" at bounding box center [310, 480] width 346 height 397
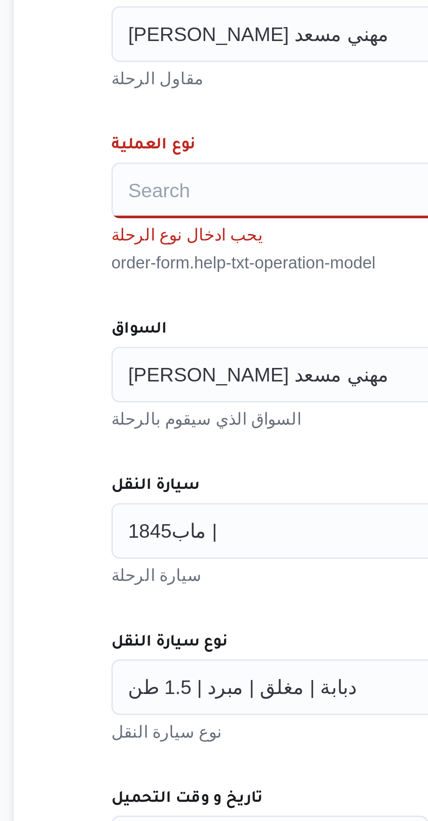
click at [194, 357] on div "Search" at bounding box center [310, 354] width 332 height 17
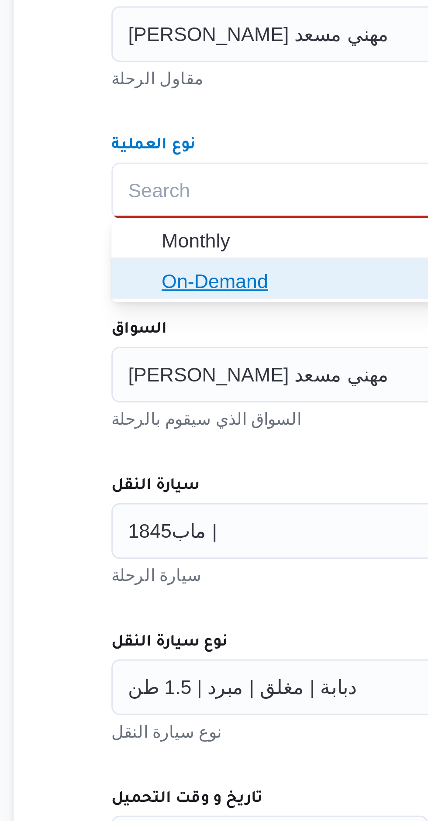
click at [188, 385] on span "On-Demand" at bounding box center [315, 383] width 311 height 10
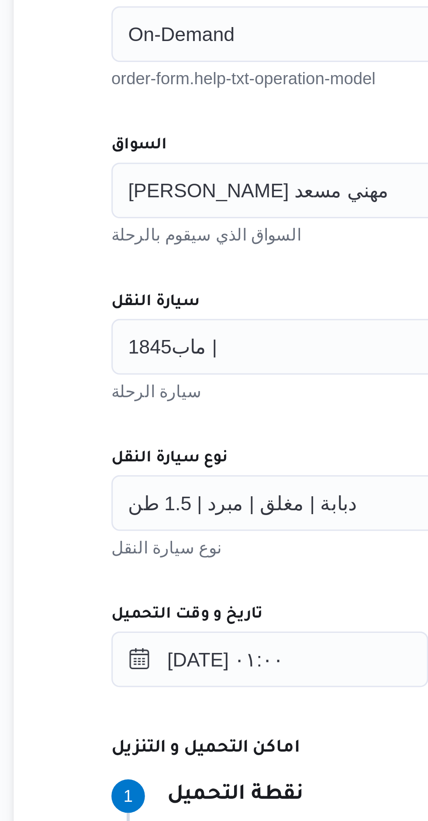
click at [209, 406] on div "راجح ضبع مهني مسعد" at bounding box center [310, 403] width 332 height 17
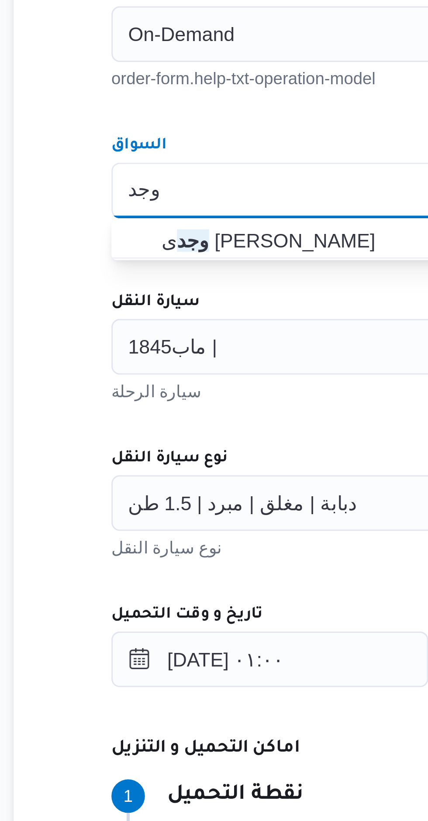
type input "وجد"
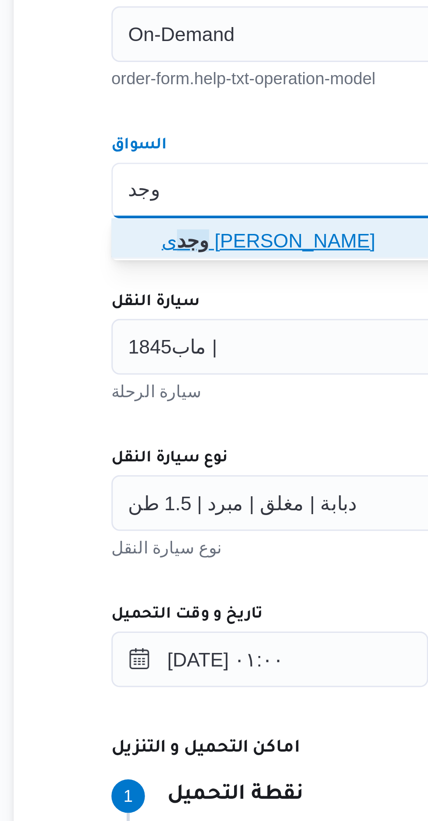
click at [207, 418] on span "وجد ى كريمان محمد محمد حسن" at bounding box center [315, 419] width 311 height 10
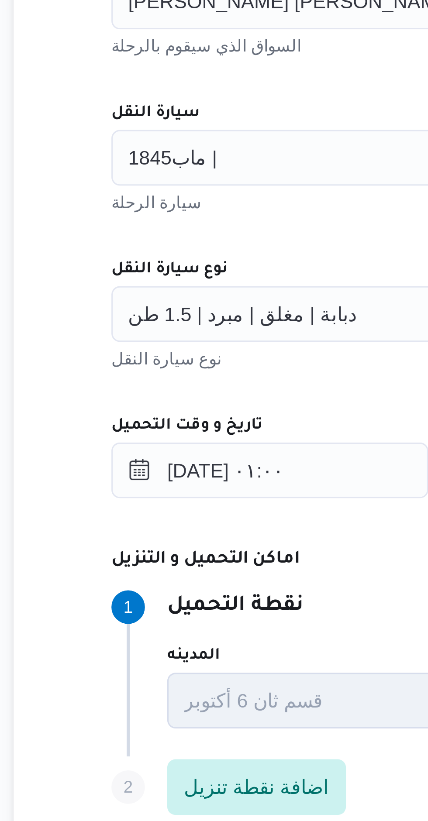
click at [197, 452] on div "ماب1845 |" at bounding box center [310, 452] width 332 height 17
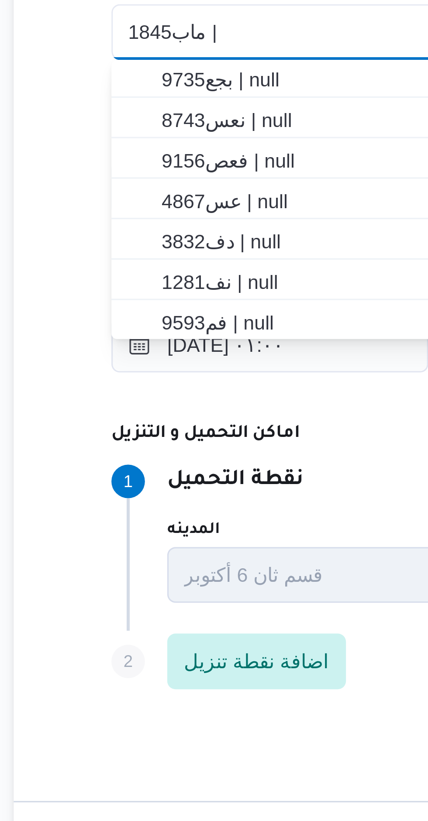
scroll to position [167, 0]
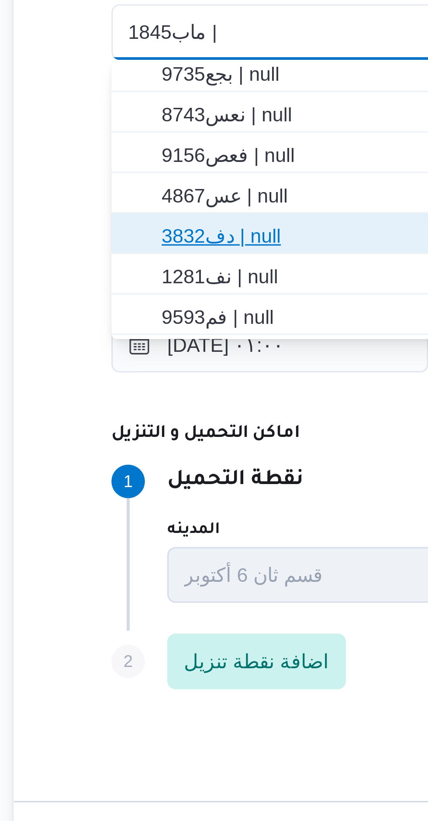
click at [197, 518] on span "دف3832 | null" at bounding box center [315, 516] width 311 height 10
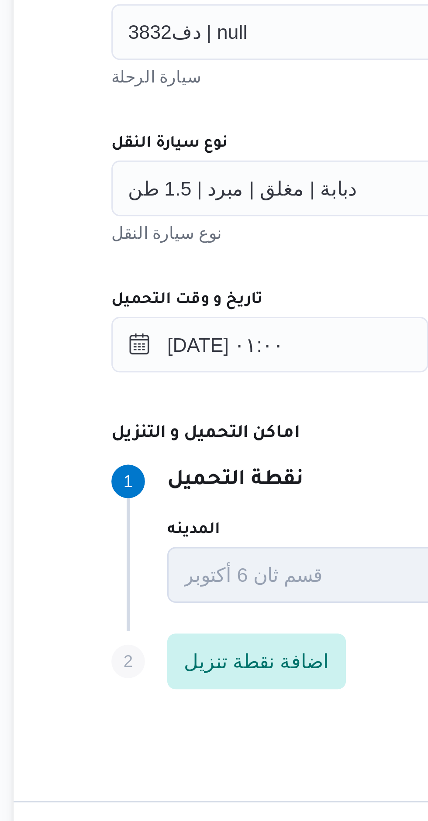
click at [216, 477] on div "المقاول راجح ضبع مهني مسعد مقاول الرحلة نوع العملية On-Demand order-form.help-t…" at bounding box center [310, 476] width 346 height 388
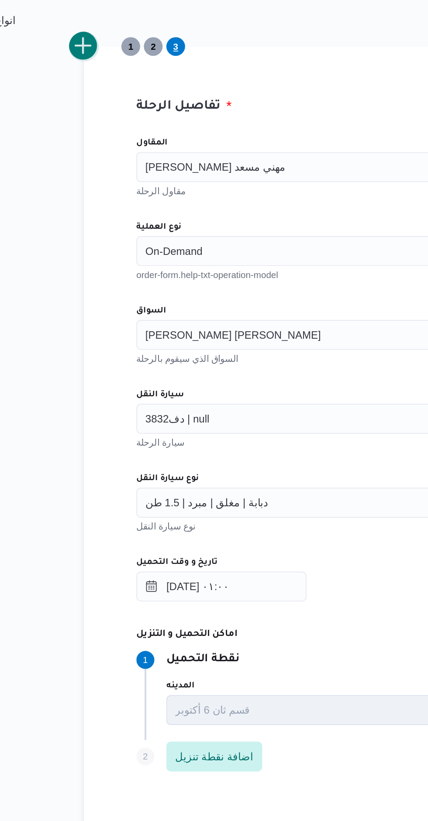
click at [122, 236] on button "add trip" at bounding box center [113, 235] width 17 height 17
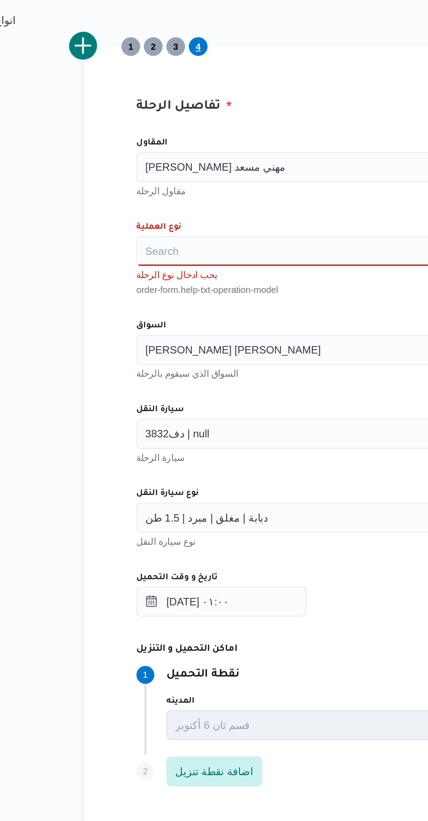
click at [209, 358] on div "Search" at bounding box center [310, 354] width 332 height 17
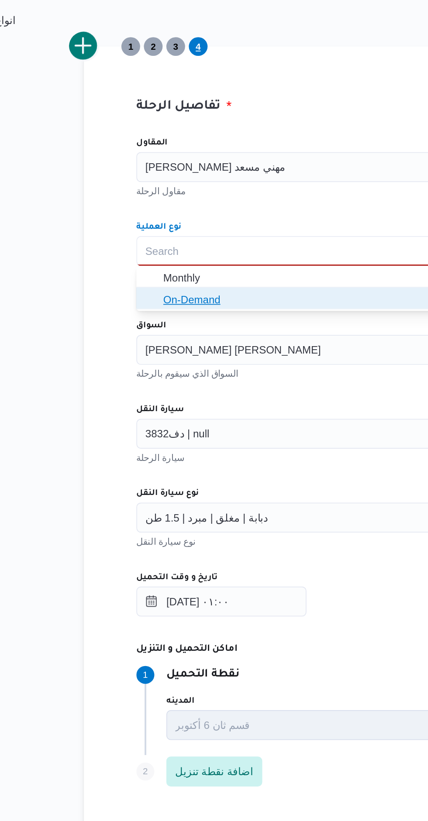
click at [209, 385] on span "On-Demand" at bounding box center [315, 383] width 311 height 10
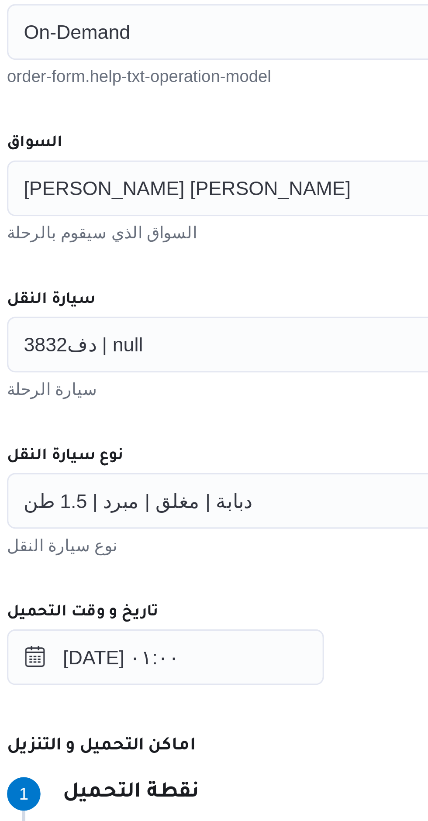
click at [238, 405] on div "وجدى كريمان محمد محمد حسن" at bounding box center [310, 403] width 332 height 17
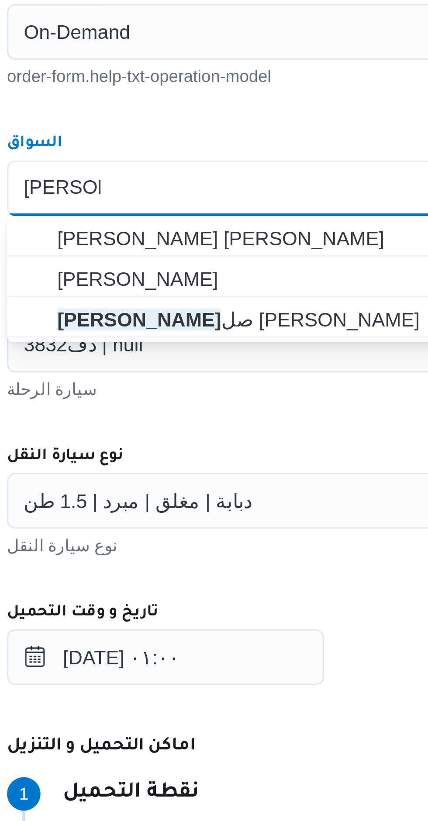
scroll to position [0, 0]
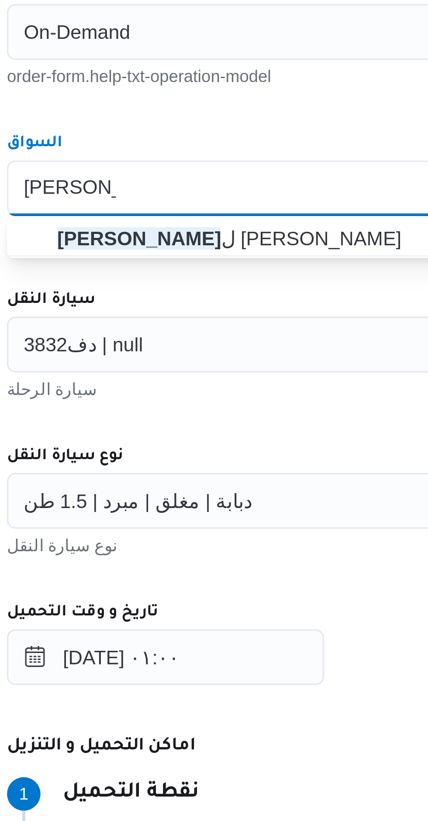
type input "محمود فيص"
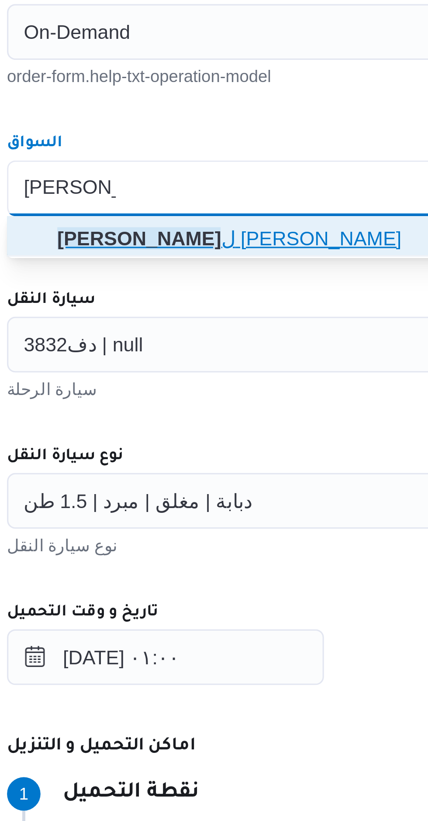
click at [211, 418] on mark "محمود فيص" at bounding box center [185, 419] width 51 height 7
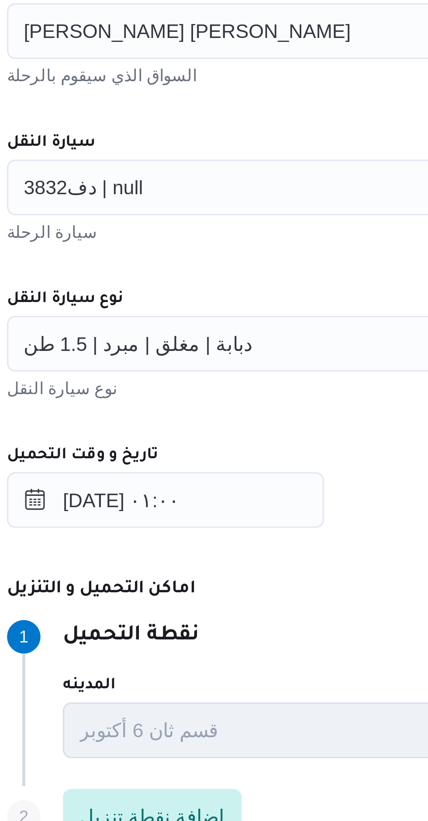
click at [221, 450] on div "دف3832 | null" at bounding box center [310, 452] width 332 height 17
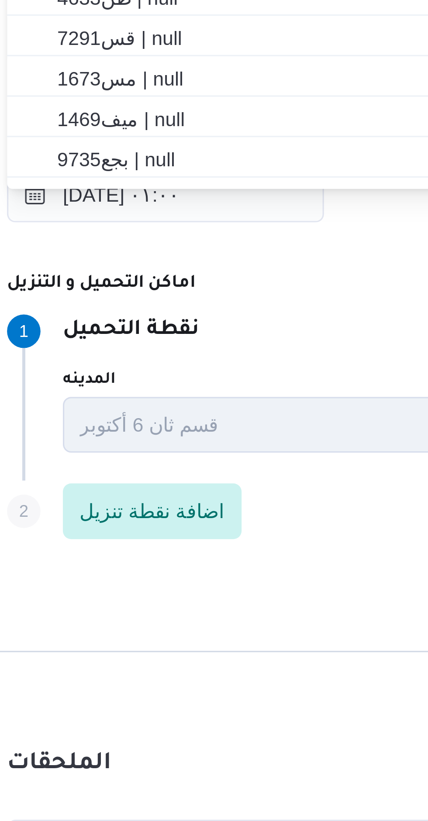
scroll to position [167, 0]
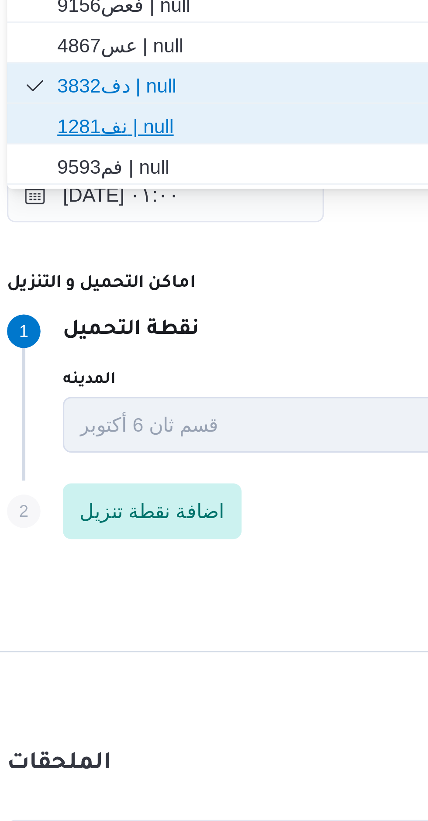
click at [214, 531] on span "نف1281 | null" at bounding box center [315, 529] width 311 height 10
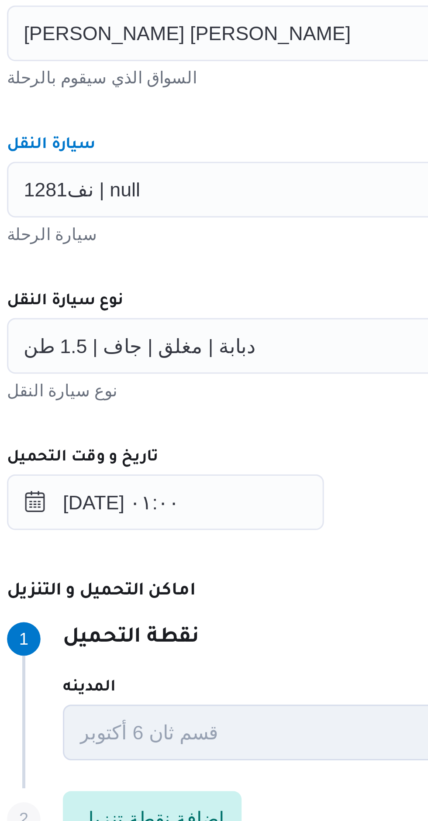
click at [227, 426] on div "المقاول راجح ضبع مهني مسعد مقاول الرحلة نوع العملية On-Demand order-form.help-t…" at bounding box center [310, 476] width 346 height 388
click at [221, 501] on div "دبابة | مغلق | جاف | 1.5 طن" at bounding box center [310, 501] width 332 height 17
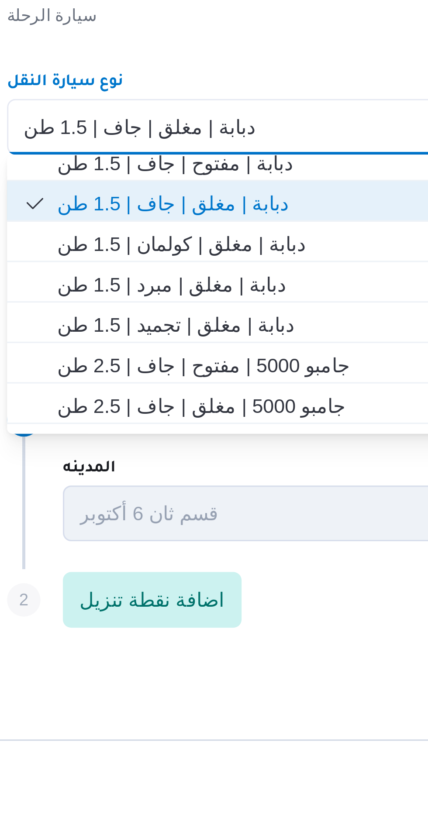
scroll to position [30, 0]
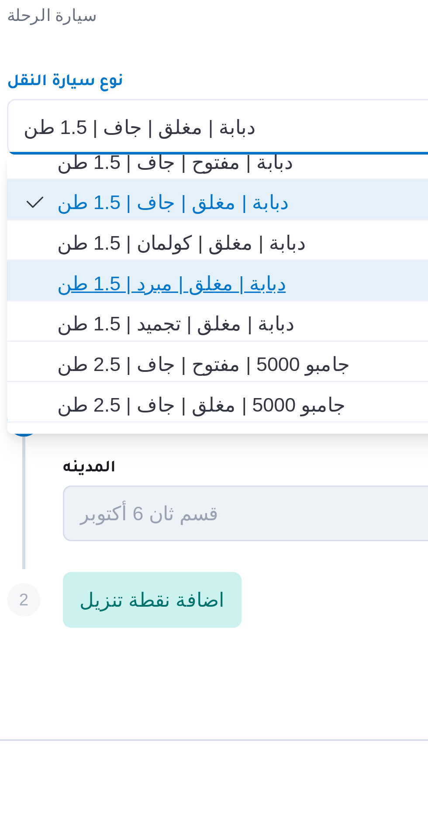
click at [217, 553] on span "دبابة | مغلق | مبرد | 1.5 طن" at bounding box center [315, 550] width 311 height 10
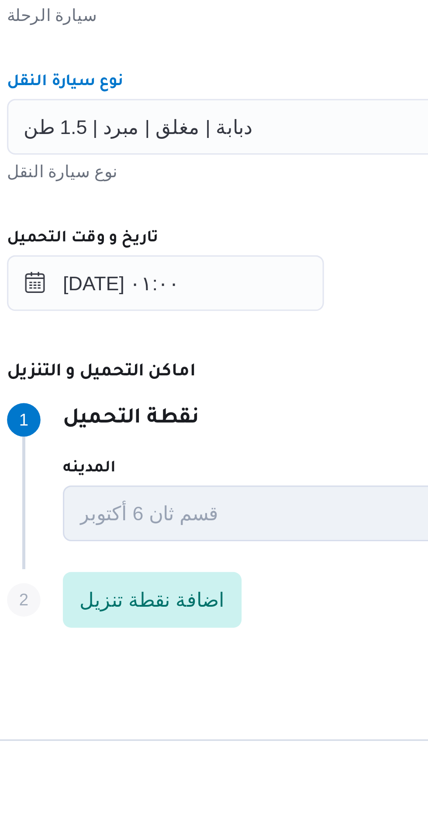
click at [248, 527] on div "المقاول راجح ضبع مهني مسعد مقاول الرحلة نوع العملية On-Demand order-form.help-t…" at bounding box center [310, 476] width 346 height 388
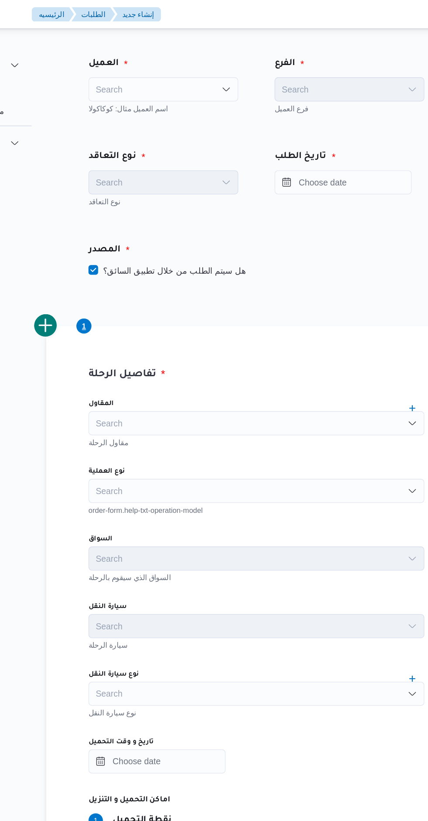
click at [233, 66] on div "Search" at bounding box center [198, 64] width 108 height 17
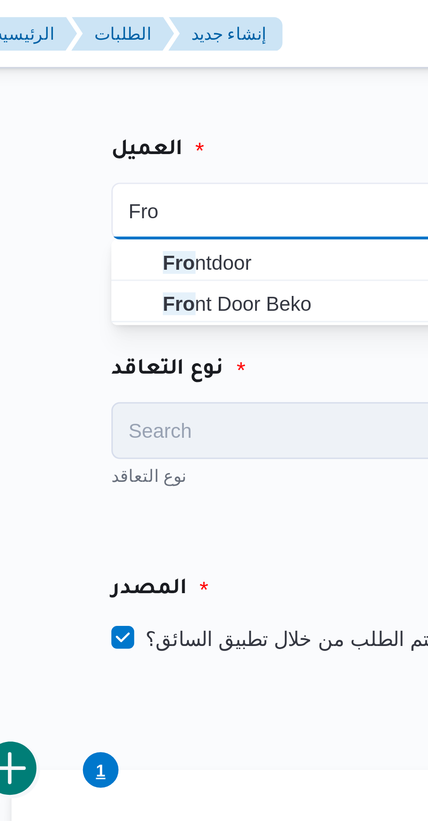
type input "Fro"
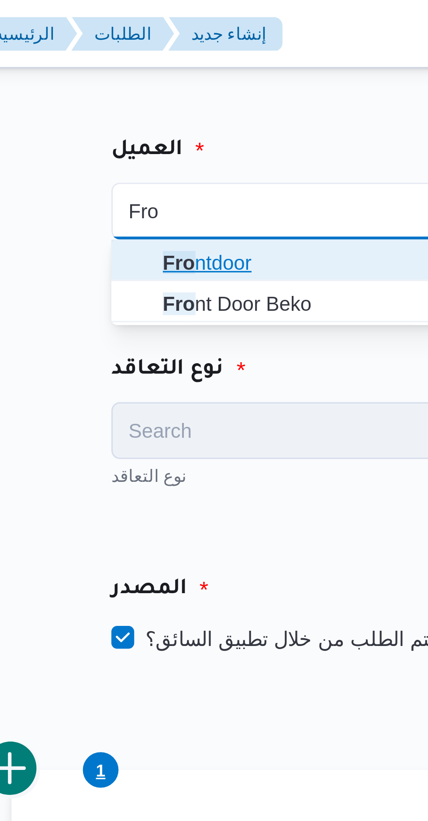
click at [197, 80] on span "Fro ntdoor" at bounding box center [203, 80] width 87 height 10
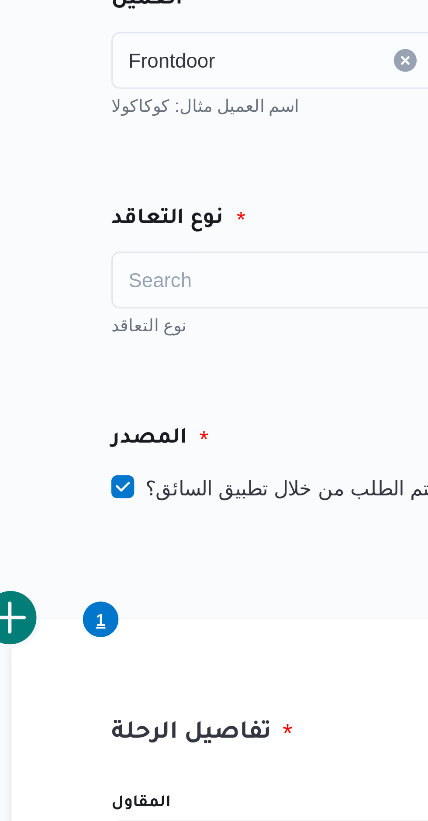
click at [196, 126] on div "Search" at bounding box center [198, 131] width 108 height 17
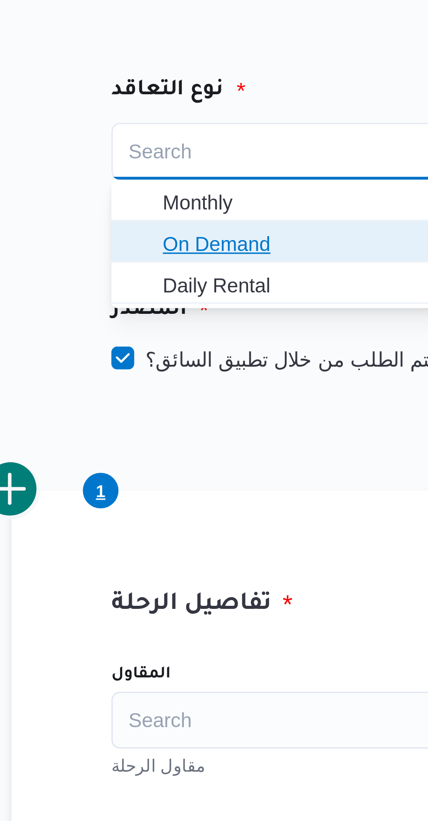
click at [198, 158] on span "On Demand" at bounding box center [203, 160] width 87 height 10
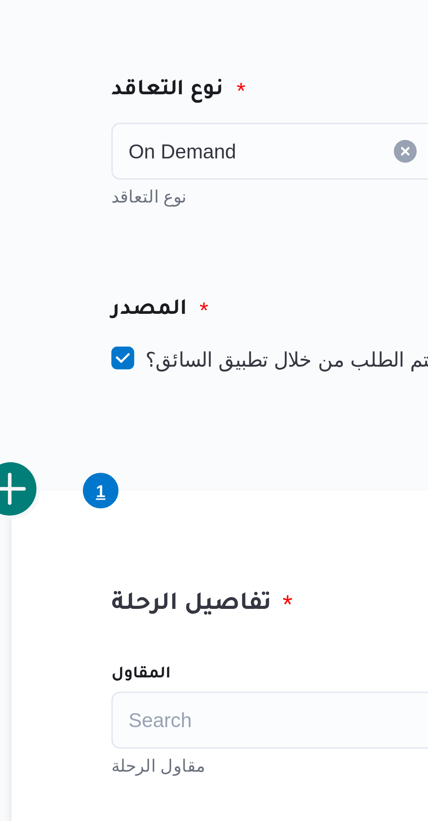
click at [201, 192] on label "هل سيتم الطلب من خلال تطبيق السائق؟" at bounding box center [200, 195] width 113 height 10
checkbox input "false"
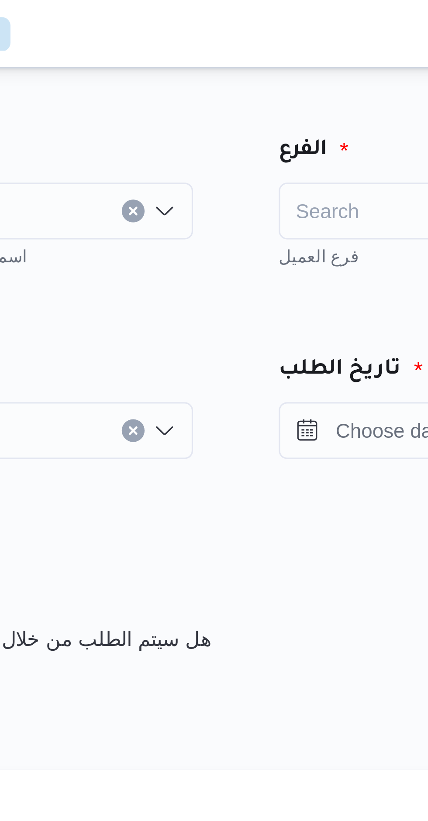
click at [292, 59] on div "Search" at bounding box center [332, 64] width 108 height 17
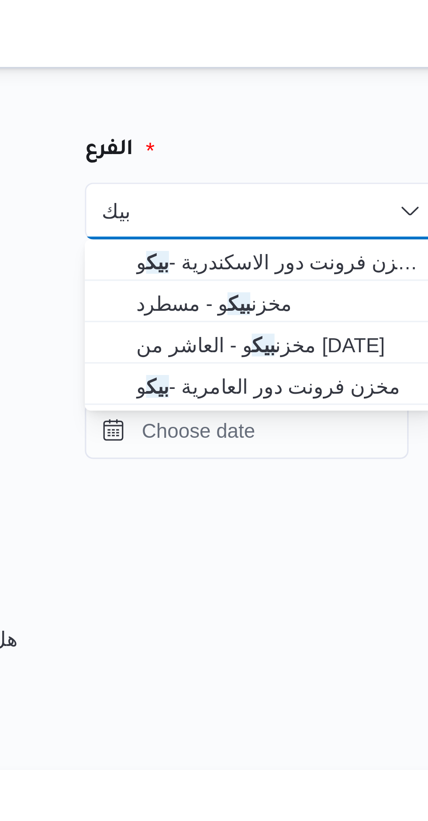
type input "بيك"
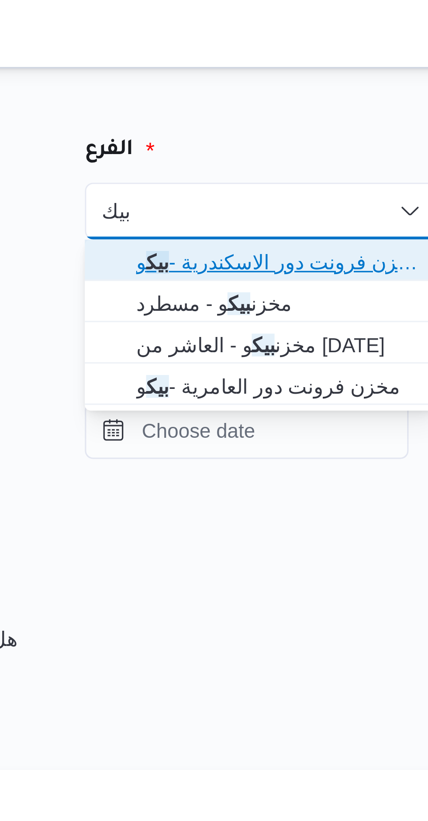
click at [347, 80] on span "مخزن فرونت دور الاسكندرية - بيك و" at bounding box center [337, 80] width 87 height 10
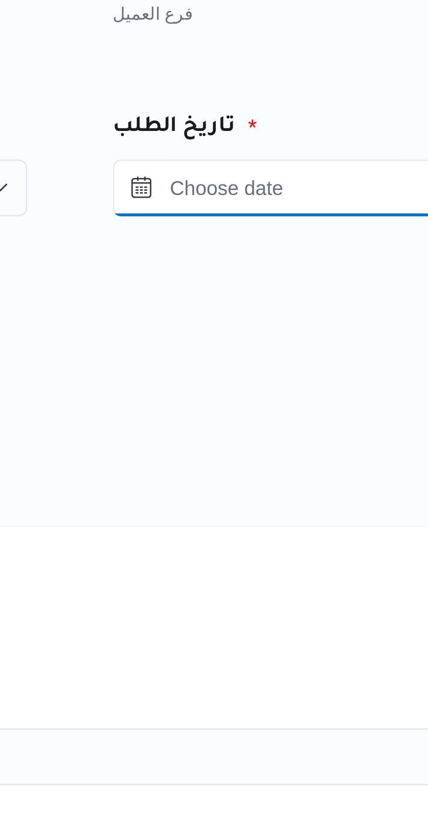
click at [377, 135] on input "Press the down key to open a popover containing a calendar." at bounding box center [372, 131] width 99 height 17
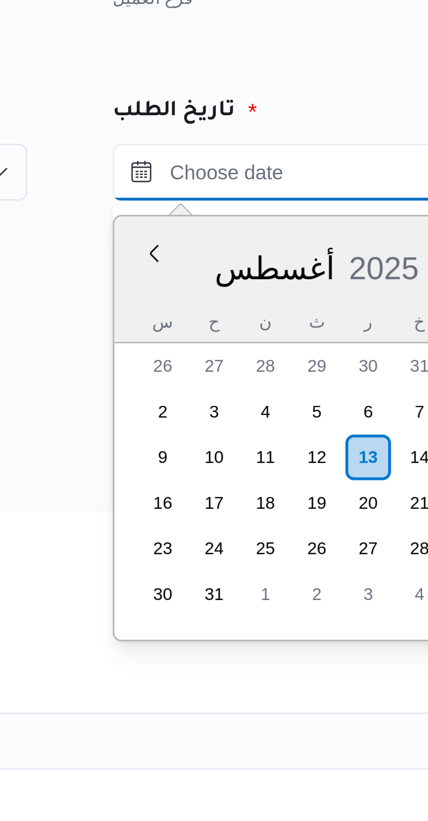
scroll to position [65, 0]
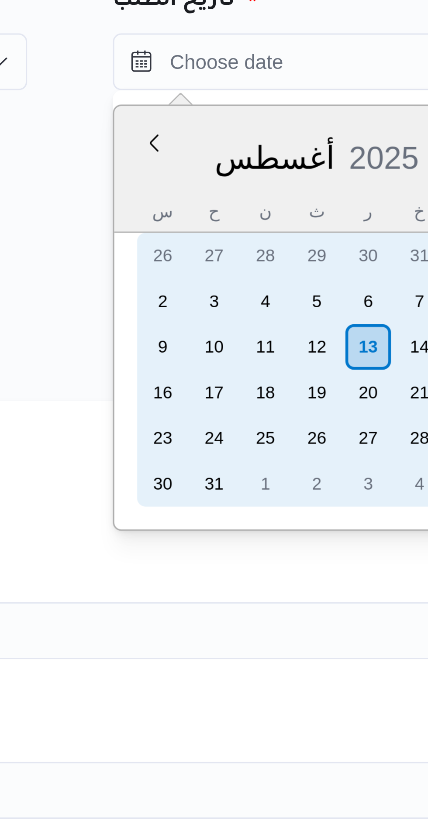
click at [394, 224] on div "13" at bounding box center [401, 219] width 14 height 14
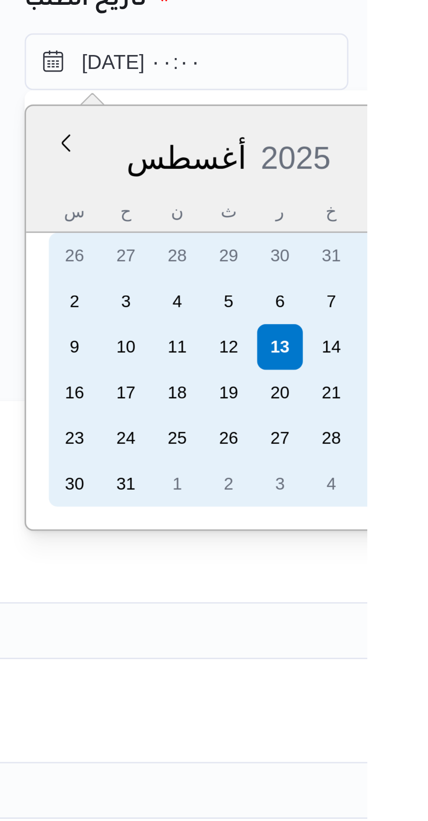
scroll to position [0, 0]
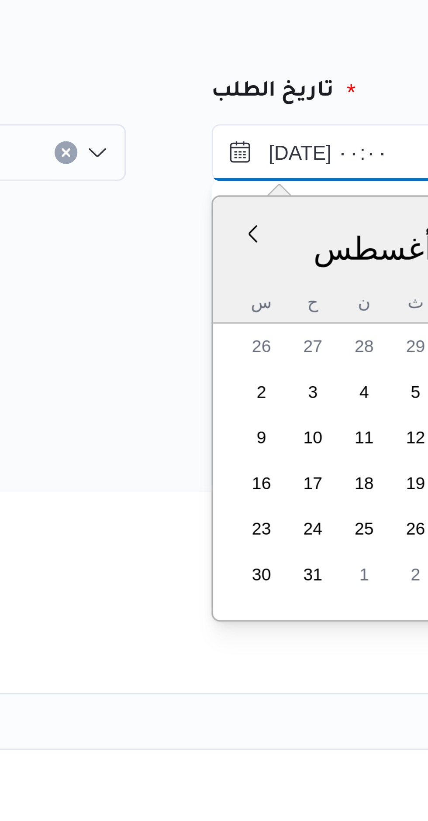
click at [323, 134] on input "١٣/٠٨/٢٠٢٥ ٠٠:٠٠" at bounding box center [372, 131] width 99 height 17
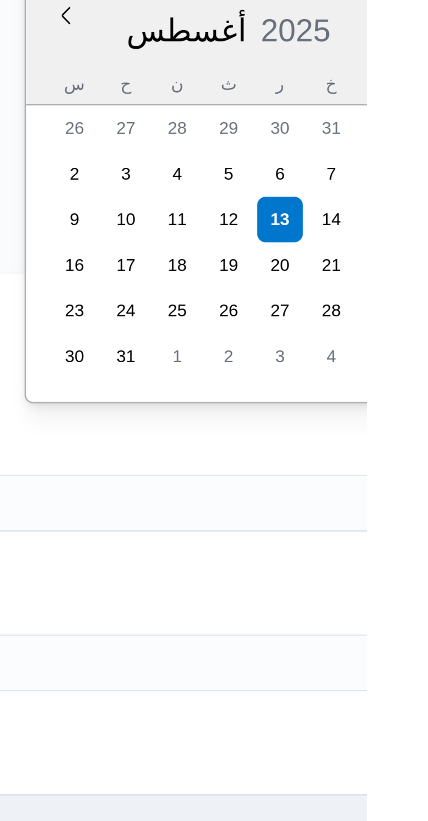
scroll to position [270, 0]
type input "١٣/٠٨/٢٠٢٥ ٠٩:٠٠"
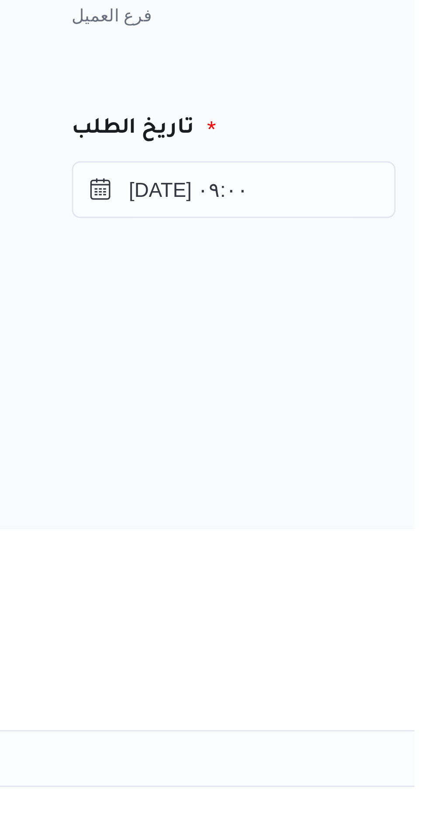
click at [397, 156] on div "تاريخ الطلب ١٣/٠٨/٢٠٢٥ ٠٩:٠٠" at bounding box center [399, 128] width 179 height 67
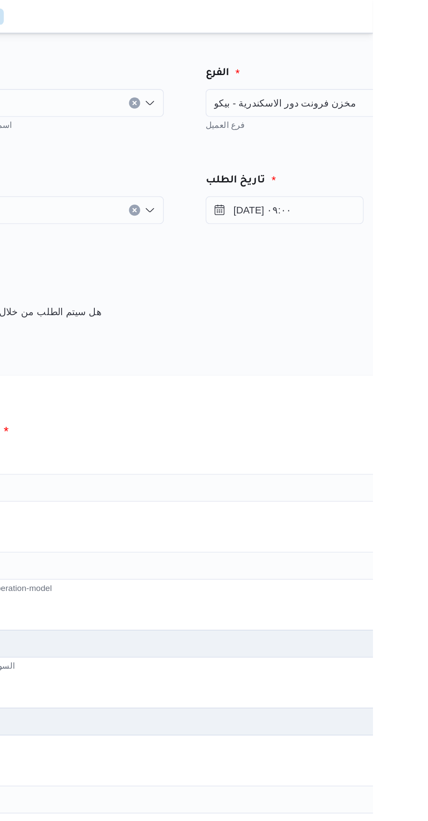
scroll to position [0, 0]
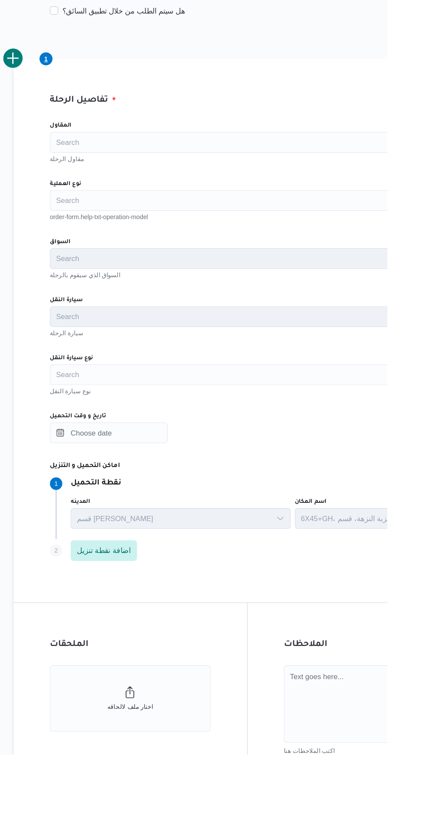
click at [292, 356] on div "Search" at bounding box center [310, 354] width 332 height 17
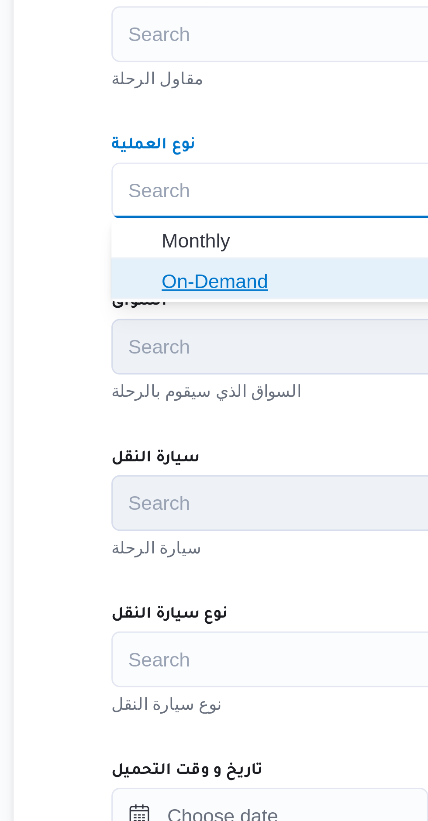
click at [193, 385] on span "On-Demand" at bounding box center [293, 383] width 267 height 10
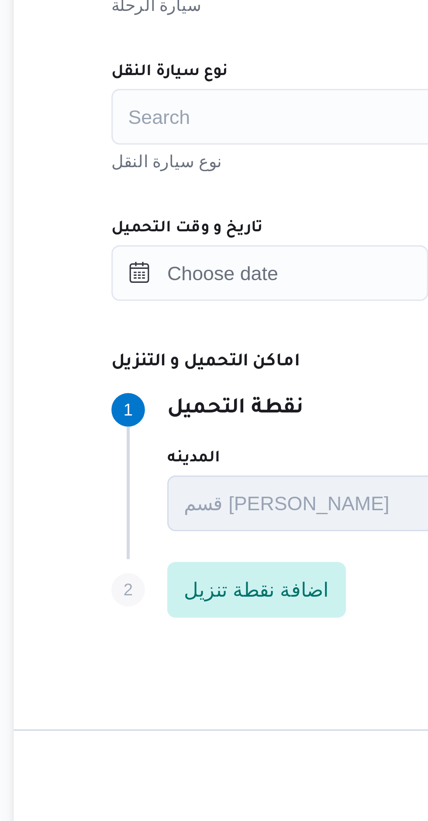
click at [203, 501] on div "Search" at bounding box center [310, 501] width 332 height 17
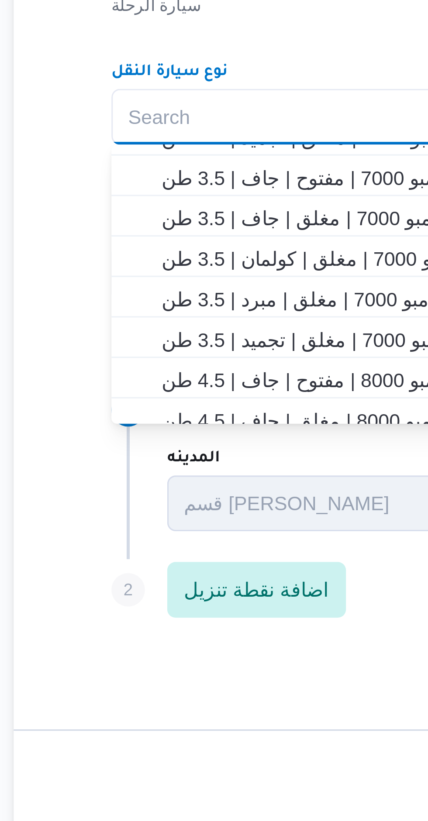
scroll to position [151, 0]
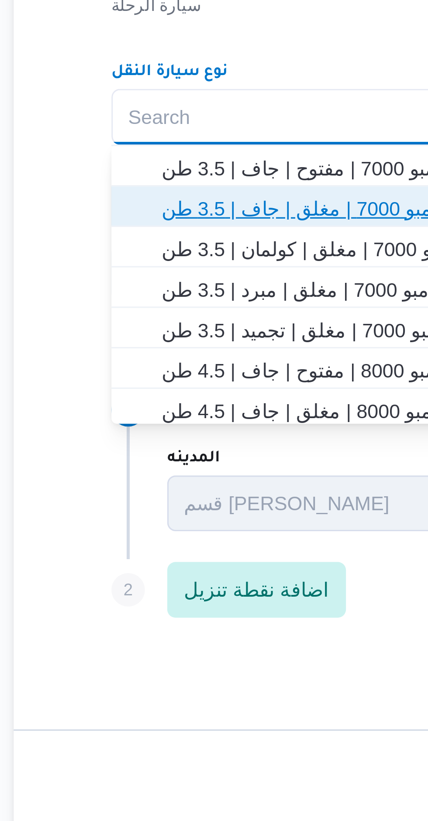
click at [226, 532] on span "جامبو 7000 | مغلق | جاف | 3.5 طن" at bounding box center [293, 530] width 267 height 10
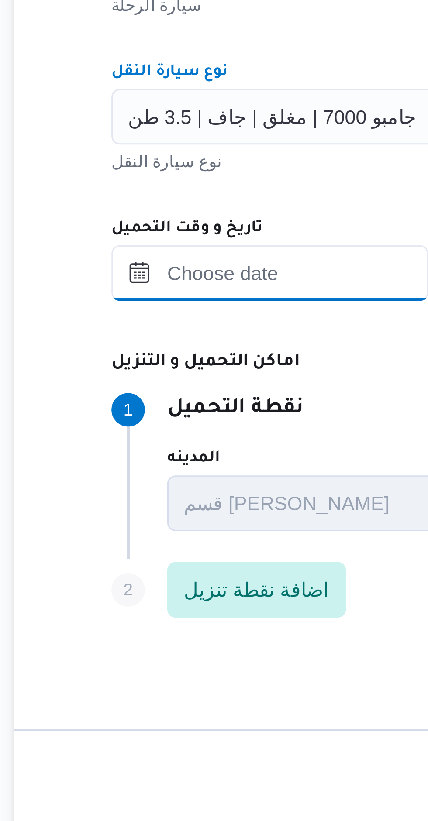
click at [208, 547] on input "تاريخ و وقت التحميل" at bounding box center [193, 550] width 99 height 17
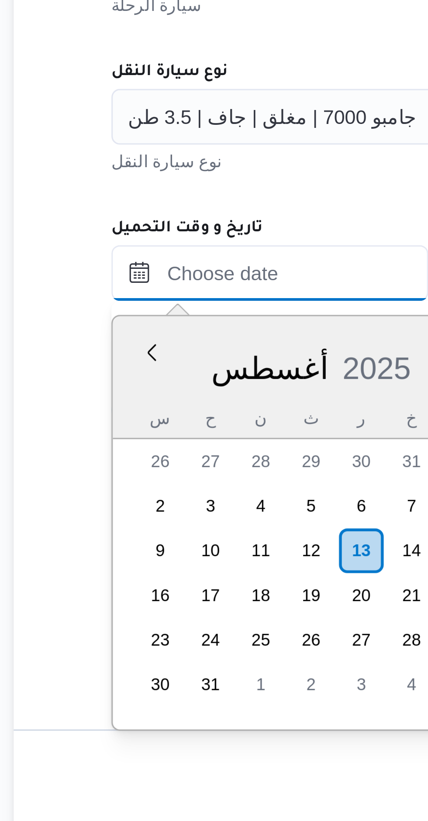
scroll to position [65, 0]
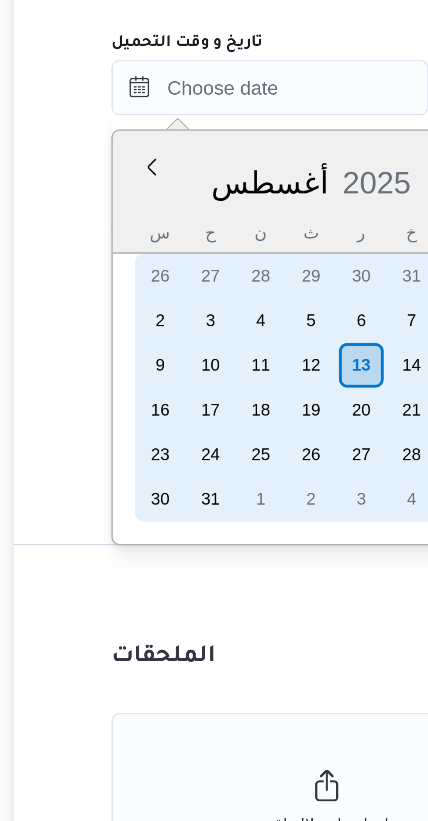
click at [222, 633] on div "13" at bounding box center [222, 637] width 14 height 14
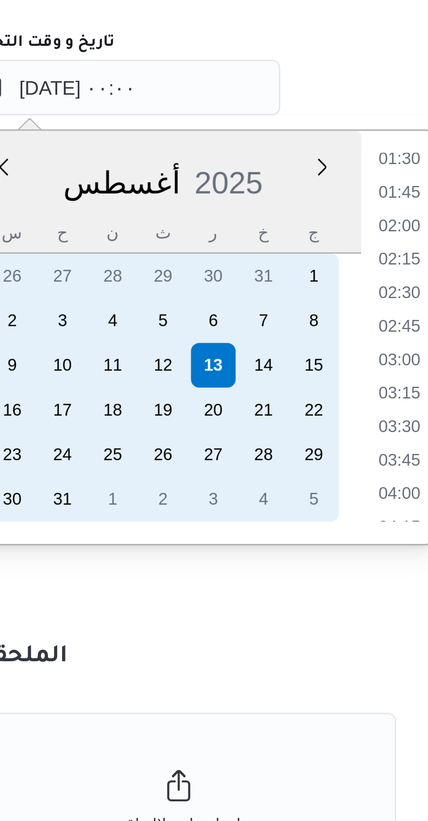
scroll to position [0, 0]
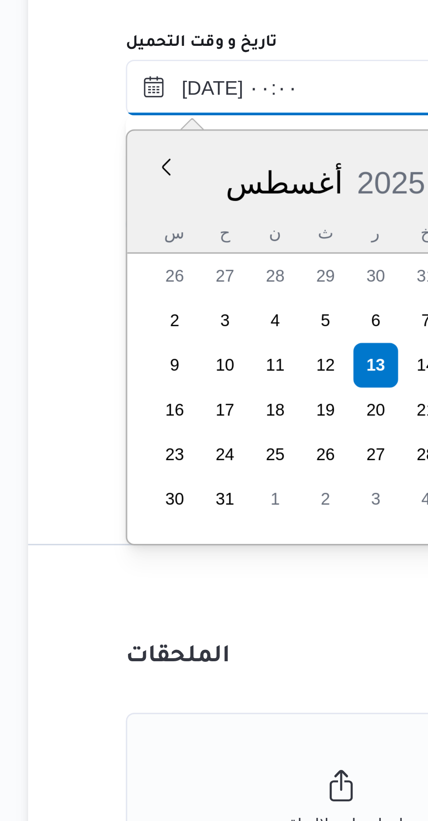
click at [166, 553] on input "١٣/٠٨/٢٠٢٥ ٠٠:٠٠" at bounding box center [193, 550] width 99 height 17
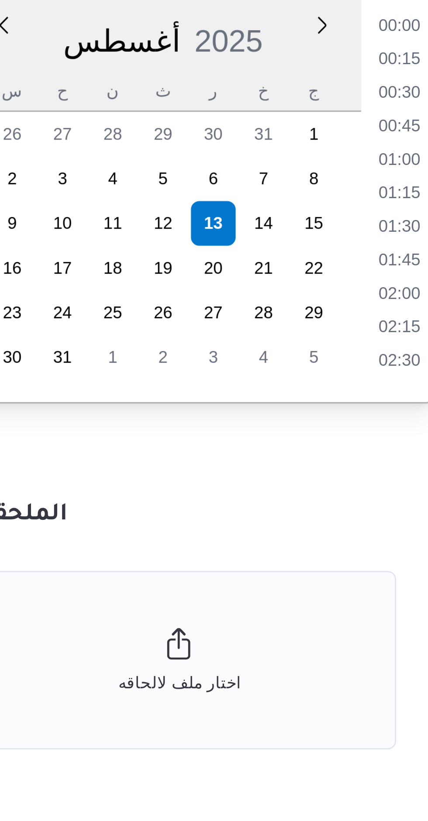
scroll to position [271, 0]
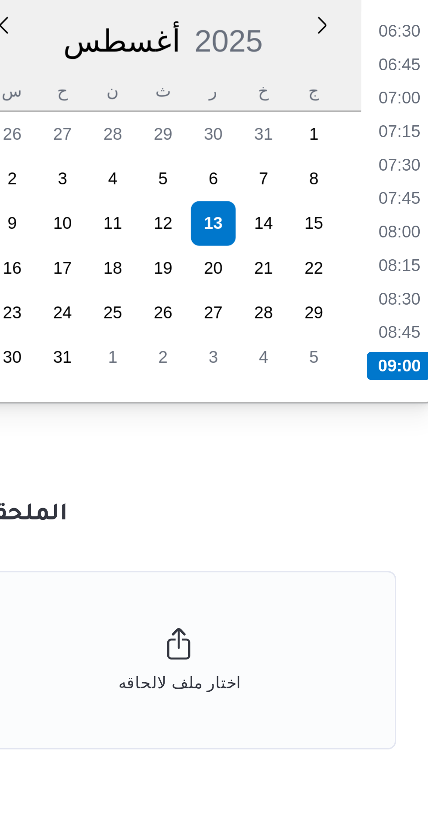
type input "١٣/٠٨/٢٠٢٥ ٠٩:٠٠"
click at [282, 680] on li "09:00" at bounding box center [280, 681] width 21 height 9
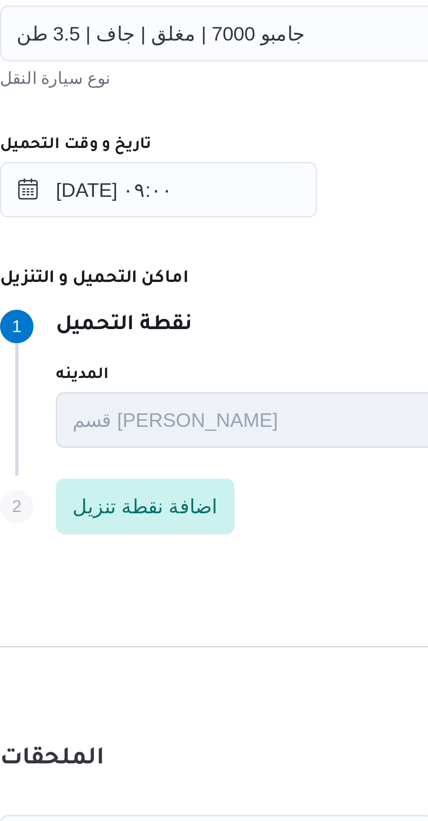
click at [257, 557] on div "١٣/٠٨/٢٠٢٥ ٠٩:٠٠" at bounding box center [310, 550] width 332 height 17
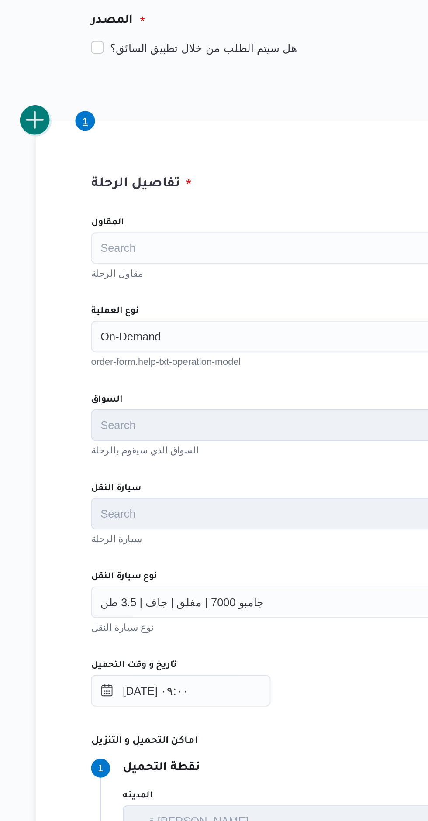
click at [120, 237] on button "add trip" at bounding box center [113, 235] width 17 height 17
click at [204, 351] on div "Search" at bounding box center [310, 354] width 332 height 17
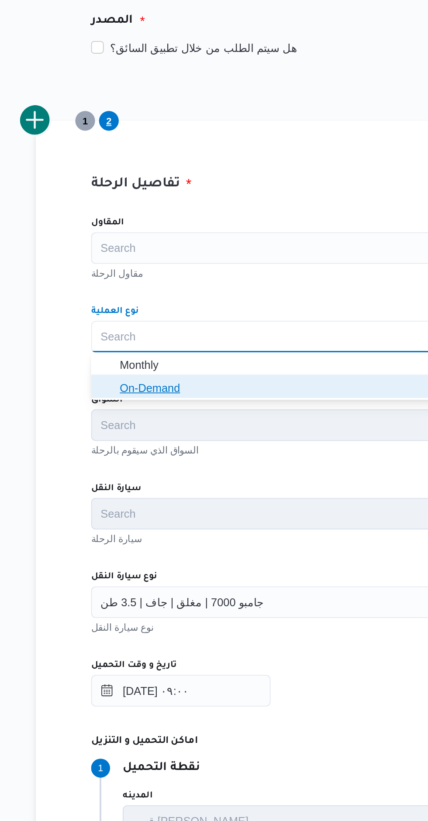
click at [201, 383] on span "On-Demand" at bounding box center [293, 383] width 267 height 10
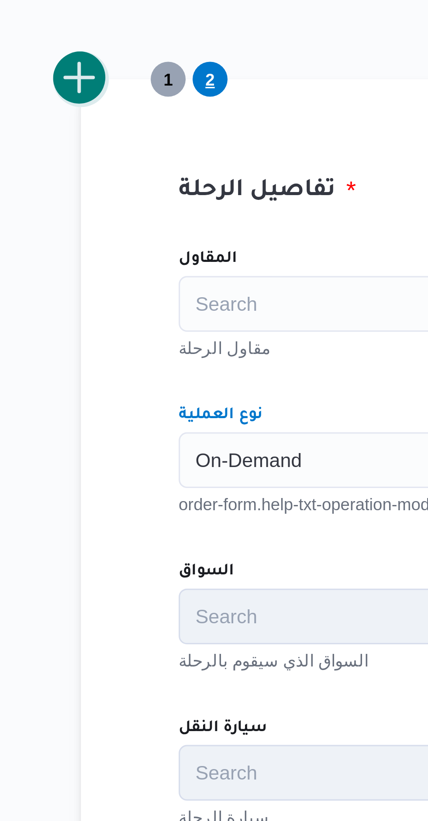
click at [119, 237] on button "add trip" at bounding box center [113, 235] width 17 height 17
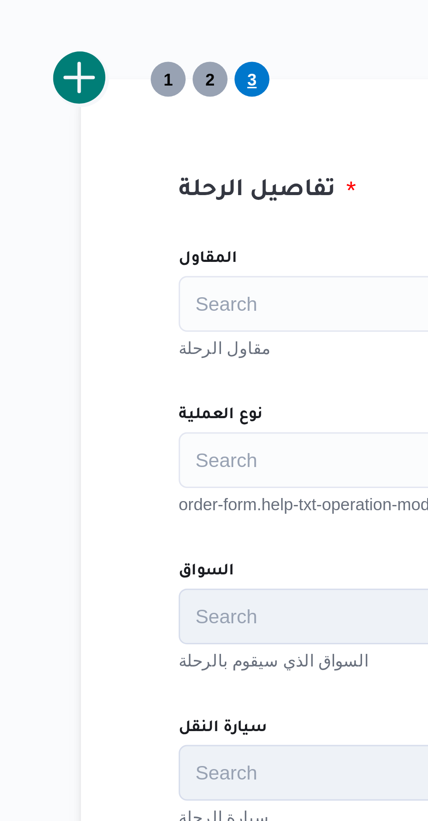
click at [182, 352] on div "Search" at bounding box center [310, 354] width 332 height 17
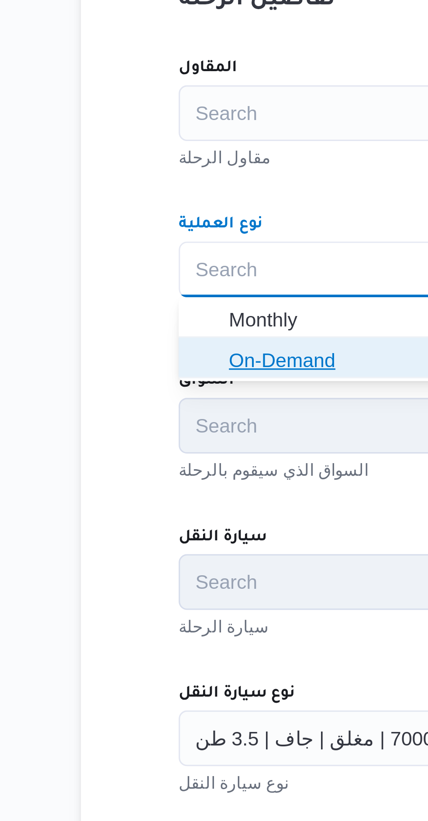
click at [189, 385] on span "On-Demand" at bounding box center [293, 383] width 267 height 10
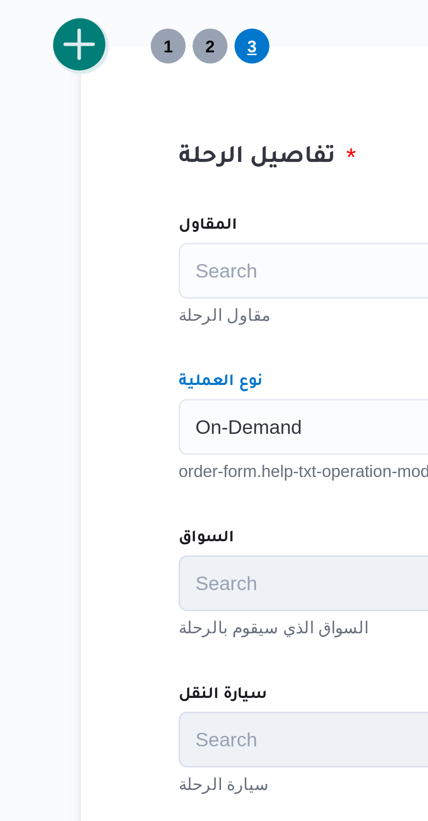
click at [117, 238] on button "add trip" at bounding box center [113, 235] width 17 height 17
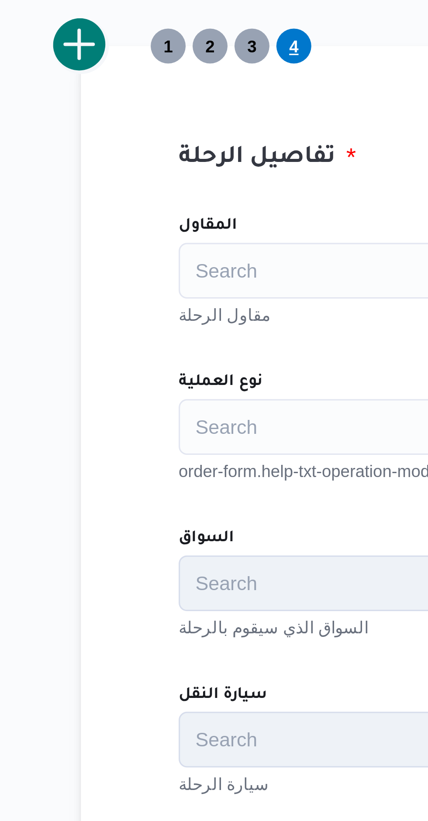
click at [184, 358] on div "Search" at bounding box center [310, 354] width 332 height 17
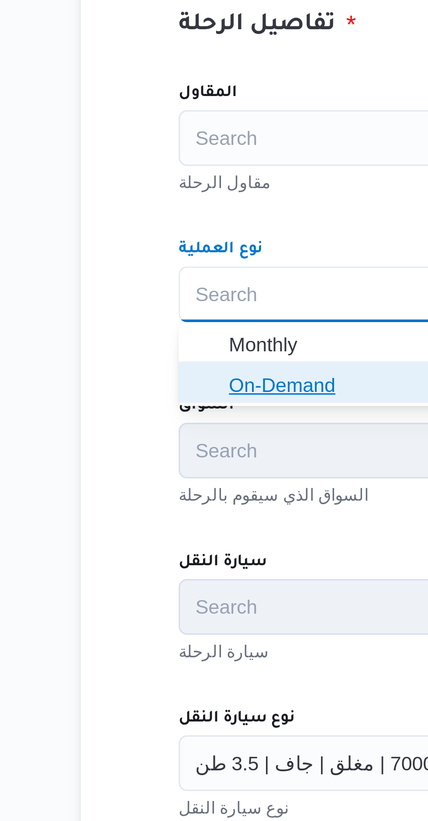
click at [186, 383] on span "On-Demand" at bounding box center [293, 383] width 267 height 10
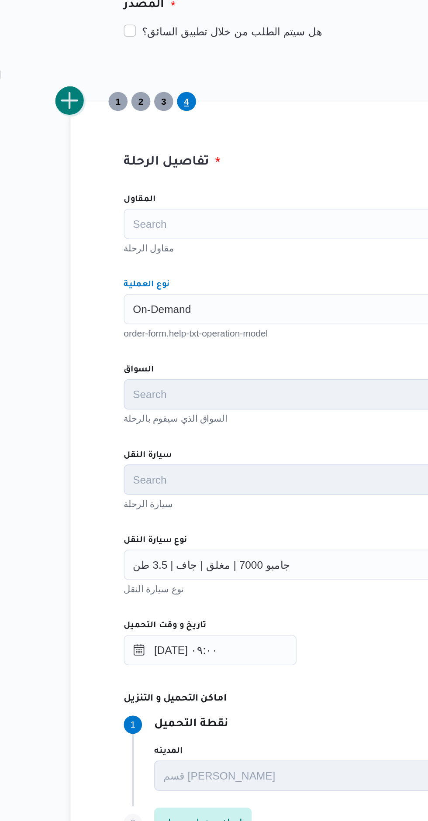
click at [118, 236] on button "add trip" at bounding box center [113, 235] width 17 height 17
click at [204, 360] on div "Search" at bounding box center [310, 354] width 332 height 17
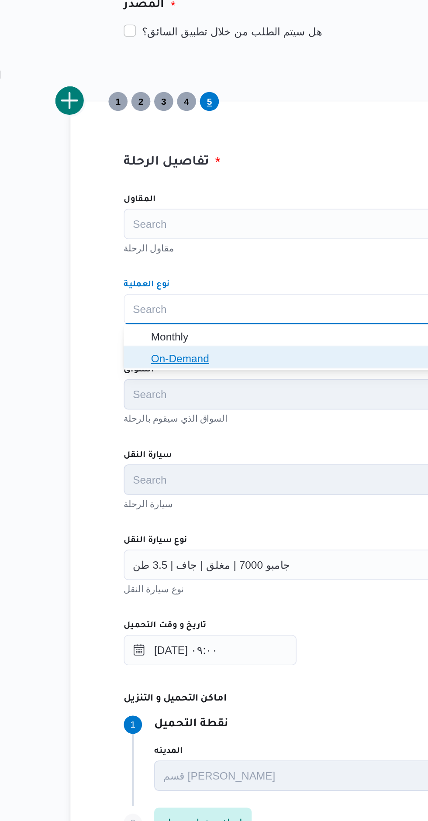
click at [214, 387] on span "On-Demand" at bounding box center [293, 383] width 267 height 10
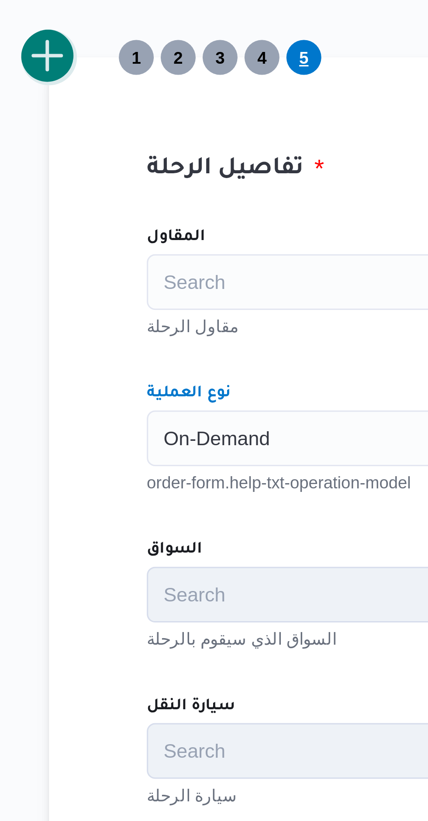
click at [119, 238] on button "add trip" at bounding box center [113, 235] width 17 height 17
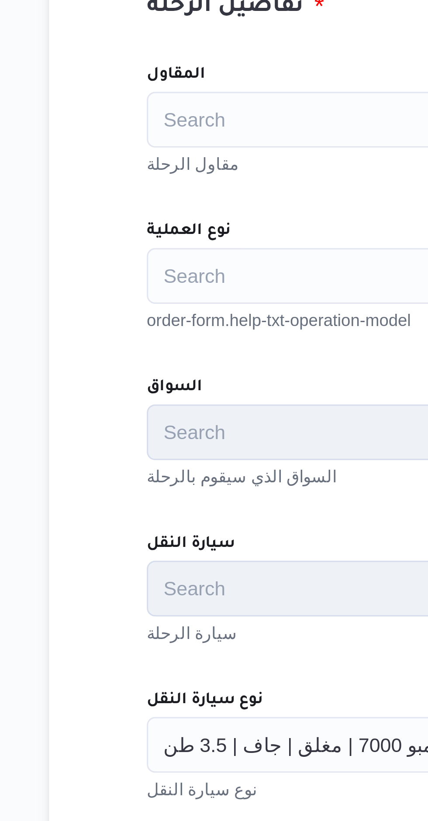
click at [192, 356] on div "Search" at bounding box center [310, 354] width 332 height 17
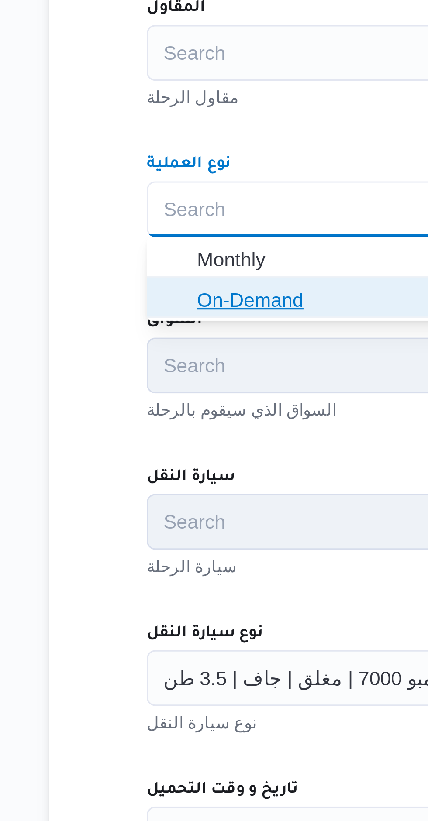
click at [188, 386] on span "On-Demand" at bounding box center [293, 383] width 267 height 10
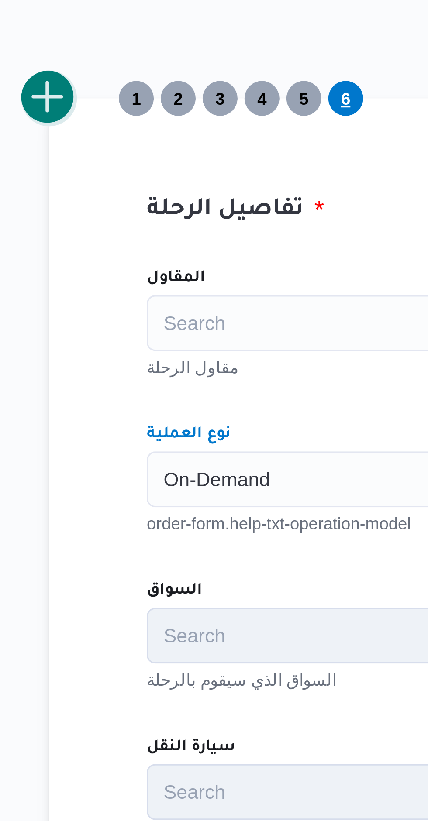
click at [117, 236] on button "add trip" at bounding box center [113, 235] width 17 height 17
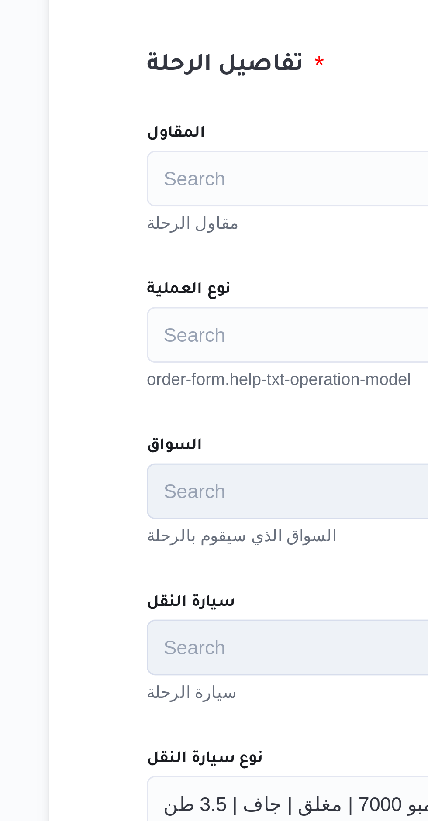
click at [188, 348] on div "Search" at bounding box center [310, 354] width 332 height 17
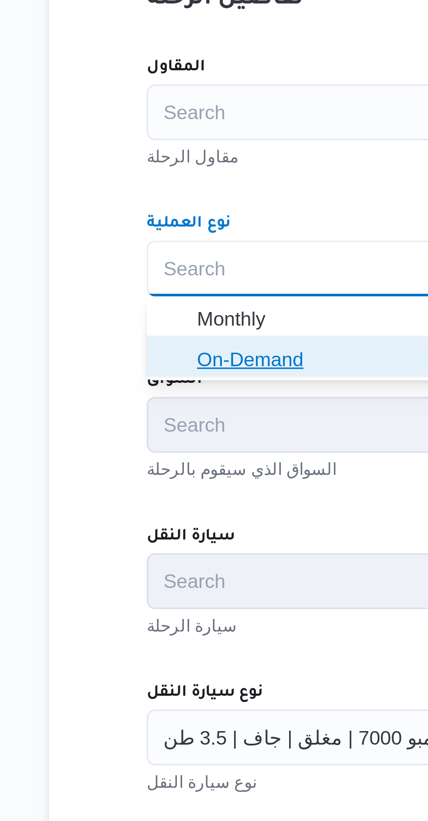
click at [191, 380] on span "On-Demand" at bounding box center [293, 383] width 267 height 10
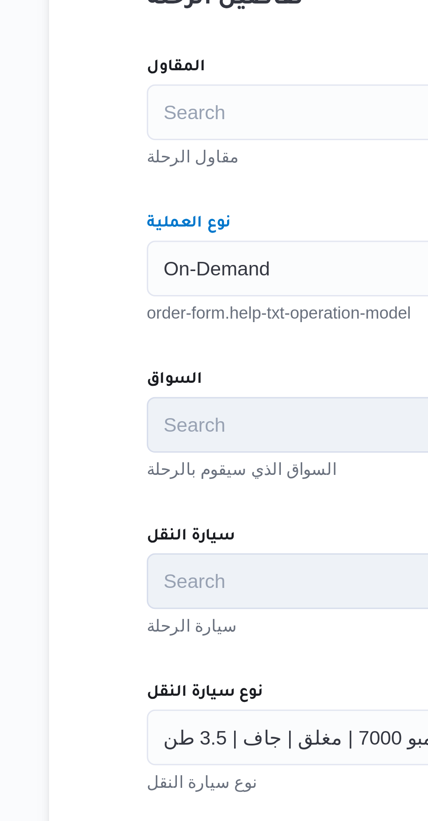
click at [204, 328] on div "المقاول Search مقاول الرحلة نوع العملية On-Demand Combo box. Selected. On-Deman…" at bounding box center [310, 476] width 346 height 388
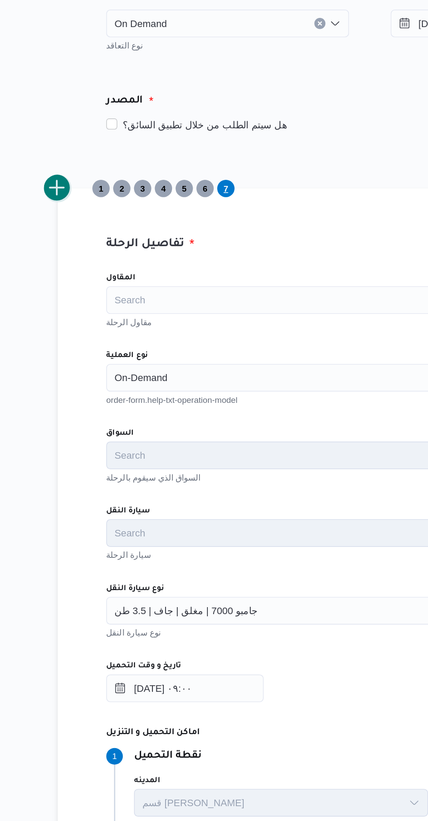
click at [118, 237] on button "add trip" at bounding box center [113, 235] width 17 height 17
click at [208, 354] on div "Search" at bounding box center [310, 354] width 332 height 17
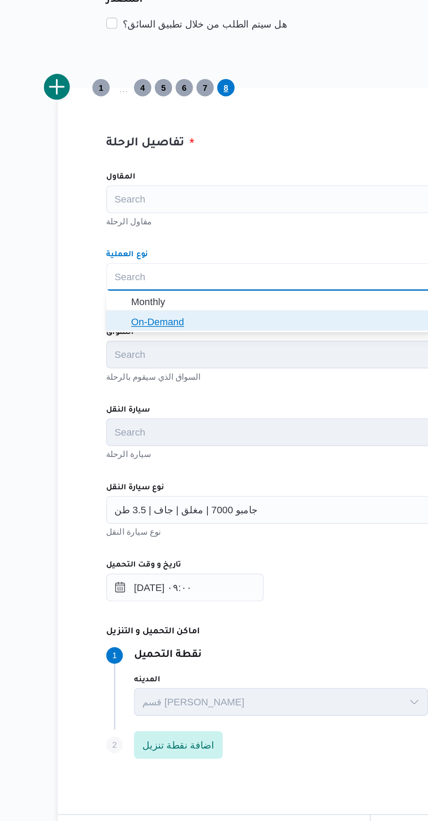
click at [222, 386] on span "On-Demand" at bounding box center [293, 383] width 267 height 10
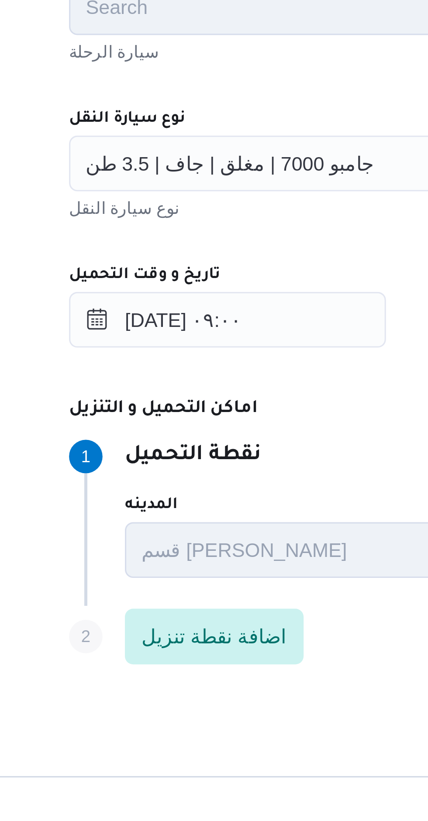
click at [227, 501] on span "جامبو 7000 | مغلق | جاف | 3.5 طن" at bounding box center [194, 501] width 90 height 10
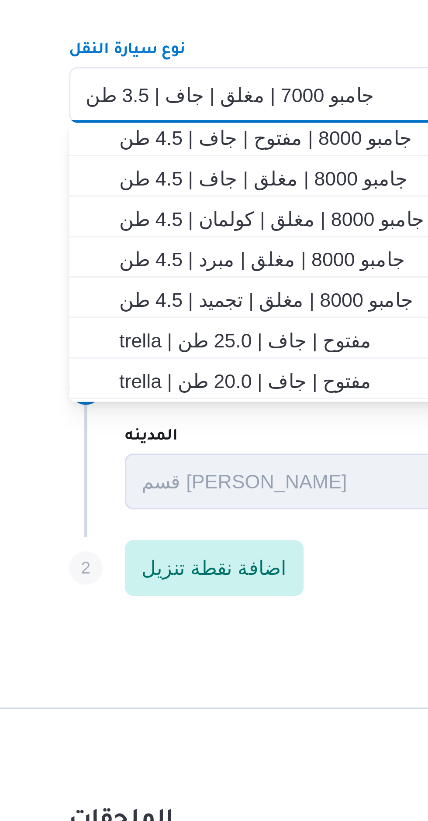
scroll to position [212, 0]
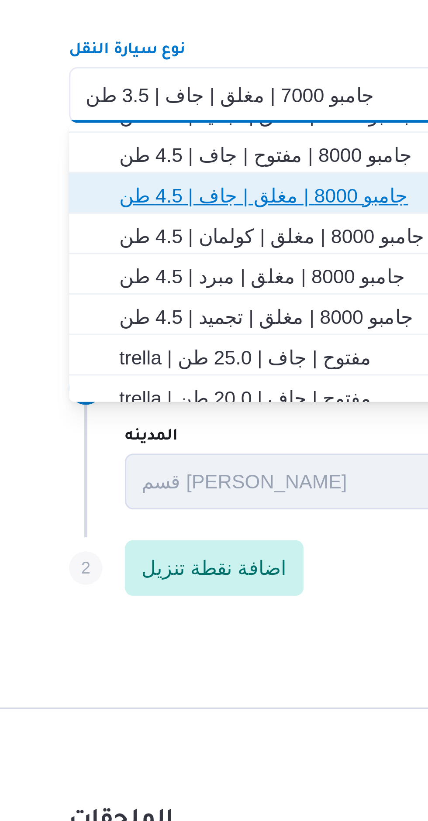
click at [230, 537] on span "جامبو 8000 | مغلق | جاف | 4.5 طن" at bounding box center [293, 533] width 267 height 10
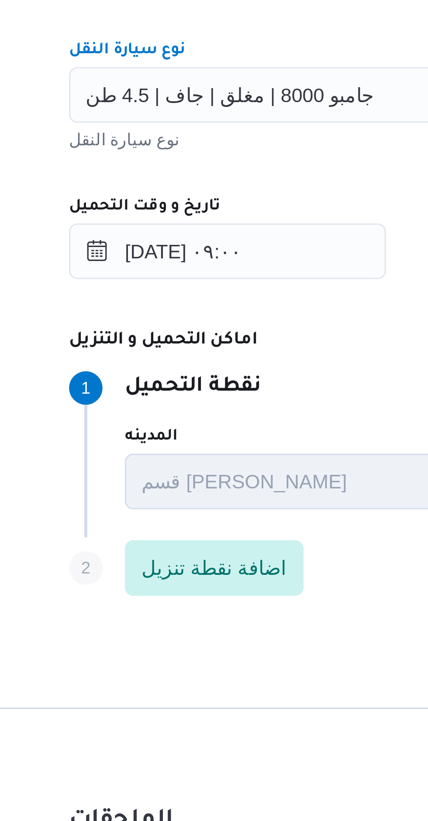
click at [234, 533] on div "المقاول Search مقاول الرحلة نوع العملية On-Demand order-form.help-txt-operation…" at bounding box center [310, 476] width 346 height 388
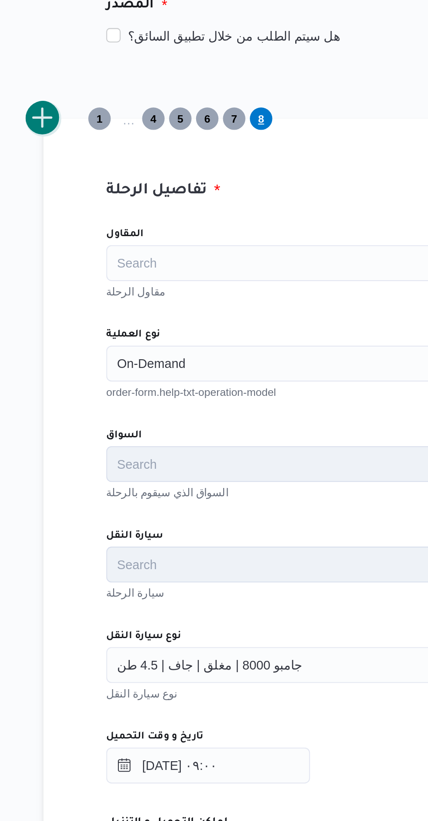
click at [119, 235] on button "add trip" at bounding box center [113, 235] width 17 height 17
click at [199, 354] on div "Search" at bounding box center [310, 354] width 332 height 17
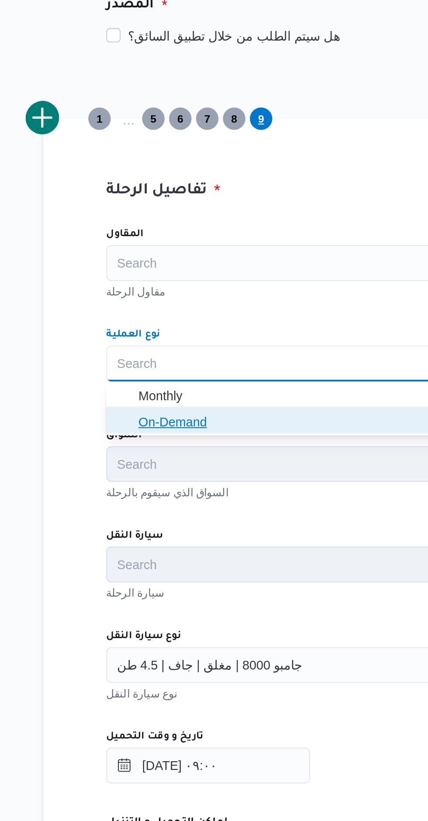
click at [199, 382] on span "On-Demand" at bounding box center [293, 383] width 267 height 10
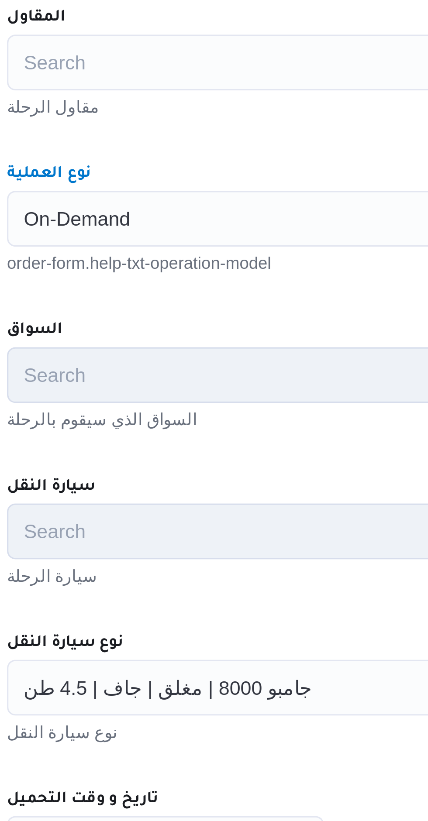
click at [251, 373] on div "المقاول Search مقاول الرحلة نوع العملية On-Demand Combo box. Selected. On-Deman…" at bounding box center [310, 476] width 346 height 388
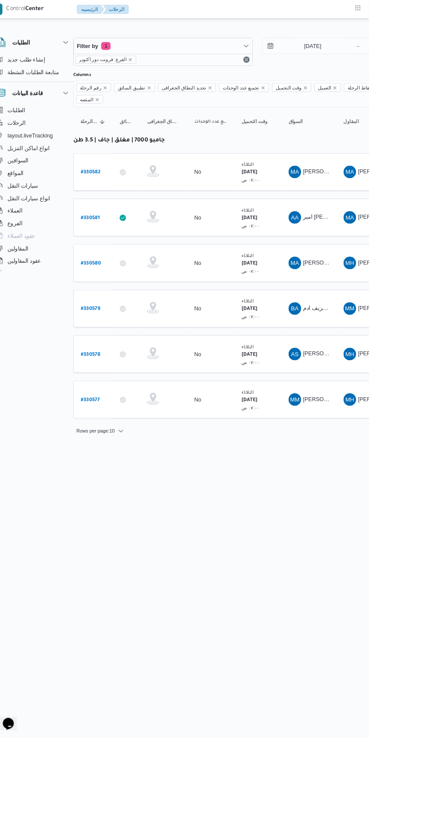
scroll to position [0, 14]
click at [122, 341] on b "# 330579" at bounding box center [118, 344] width 21 height 6
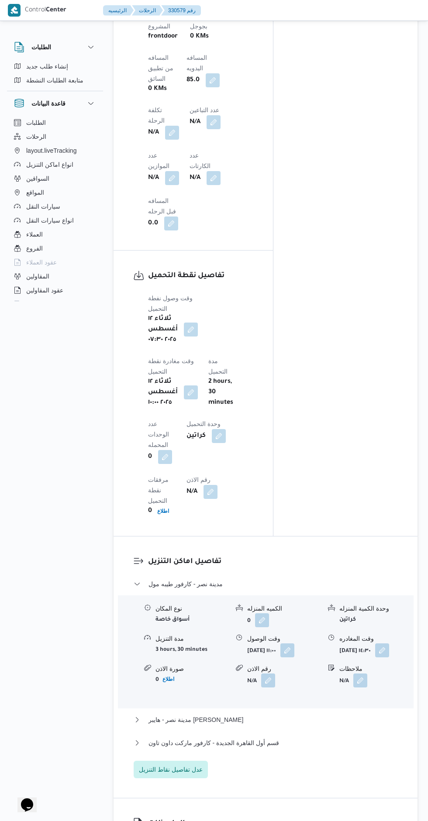
scroll to position [773, 0]
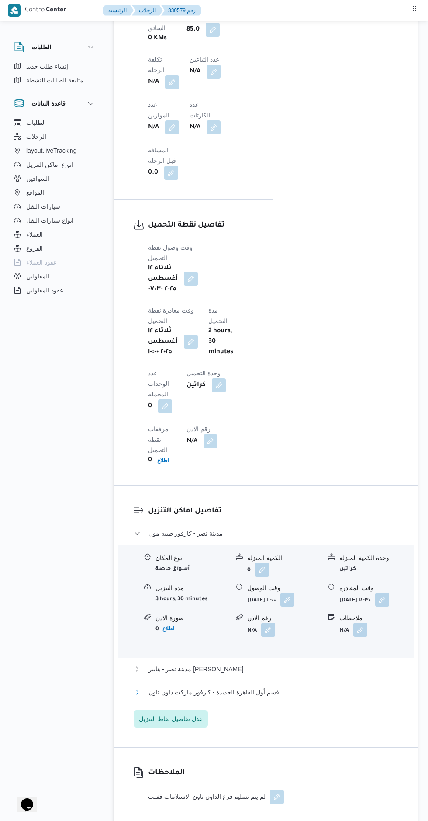
click at [326, 687] on button "قسم أول القاهرة الجديدة - كارفور ماركت داون تاون" at bounding box center [266, 692] width 264 height 10
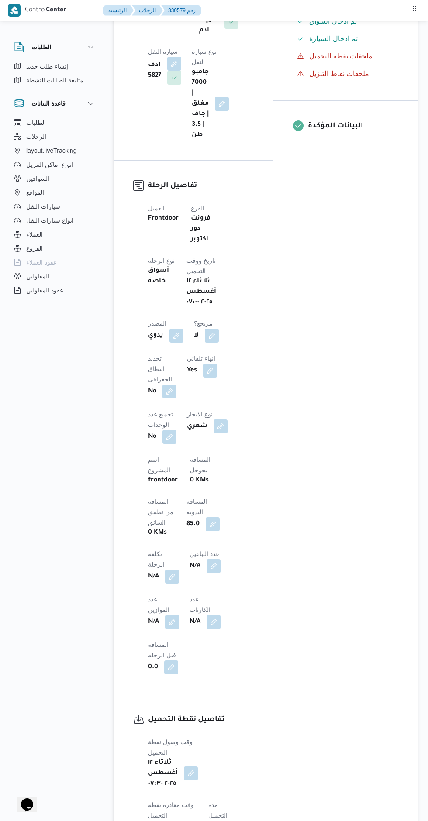
scroll to position [0, 0]
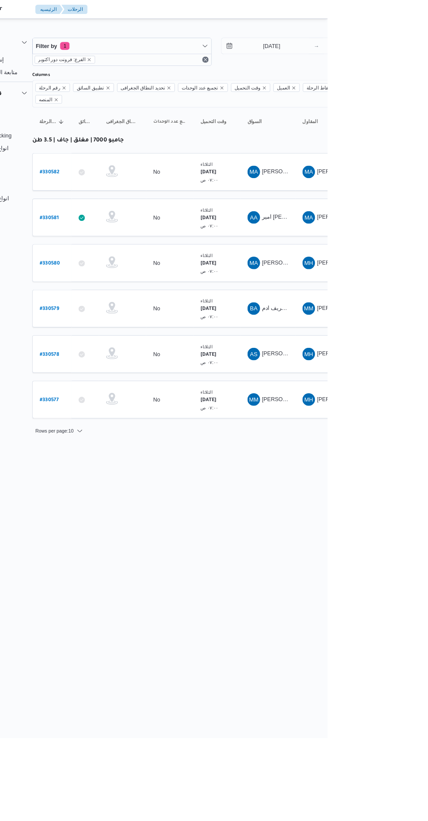
scroll to position [0, 14]
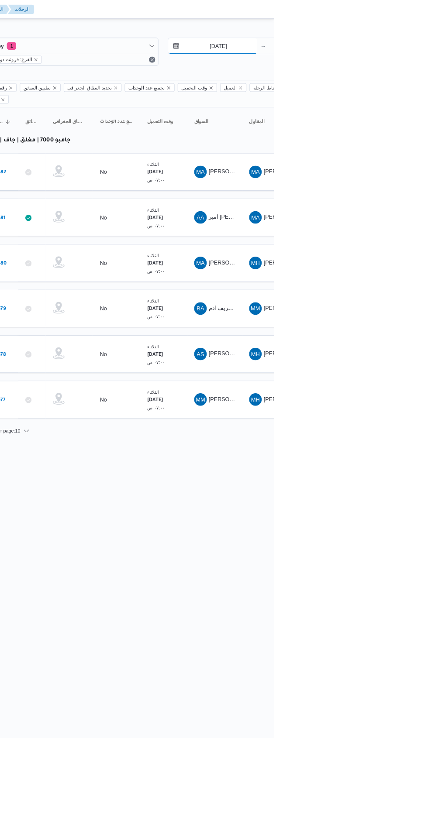
click at [370, 52] on input "[DATE]" at bounding box center [359, 50] width 99 height 17
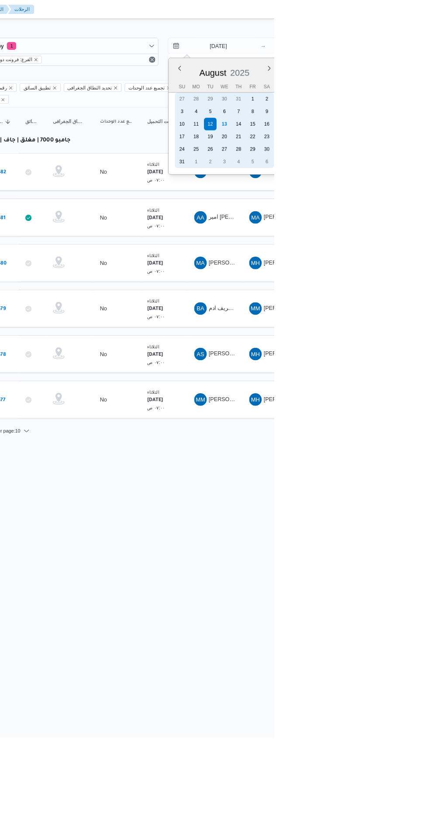
click at [379, 138] on div "13" at bounding box center [372, 138] width 14 height 14
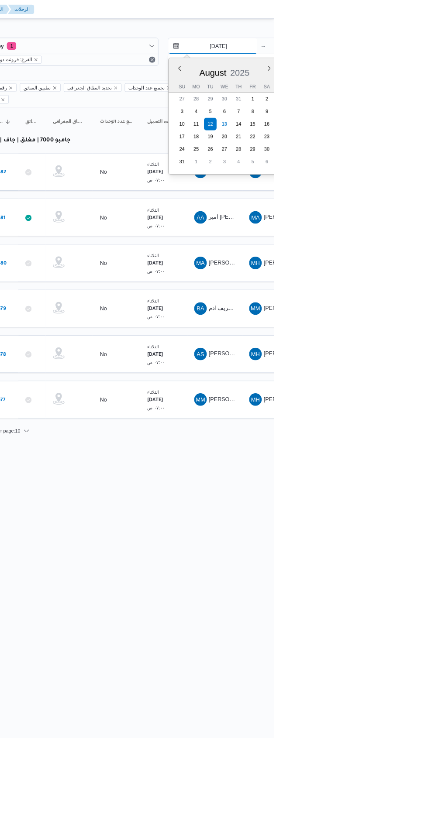
type input "[DATE]"
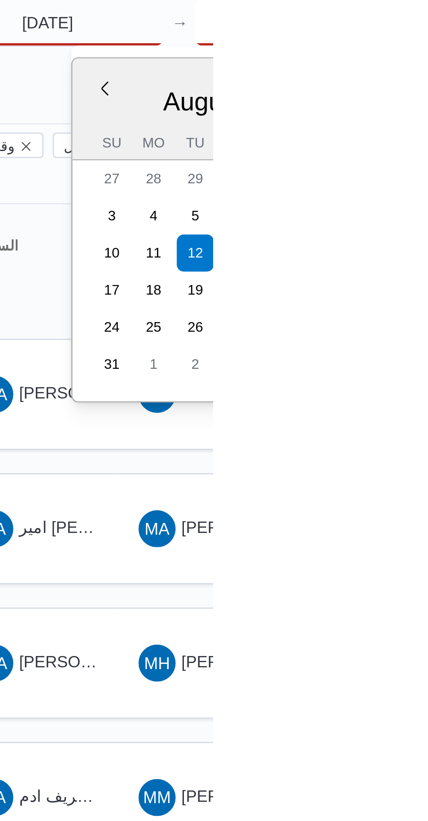
type input "[DATE]"
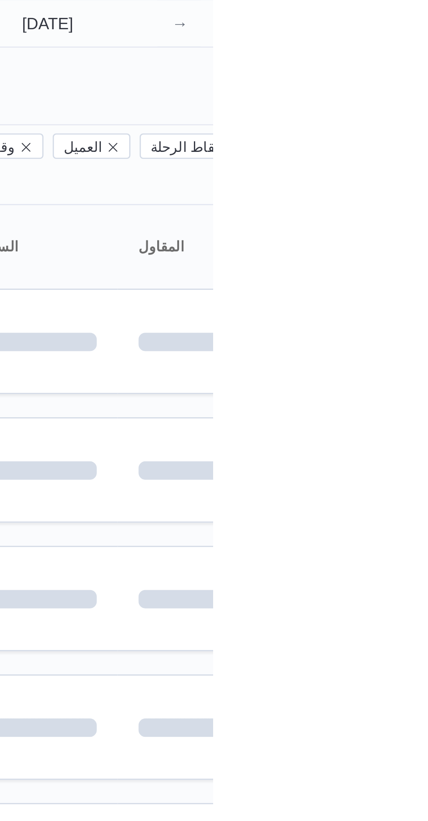
click at [427, 75] on div "Filter by 1 الفرع: فرونت دور اكتوبر [DATE] → [DATE]" at bounding box center [304, 58] width 420 height 42
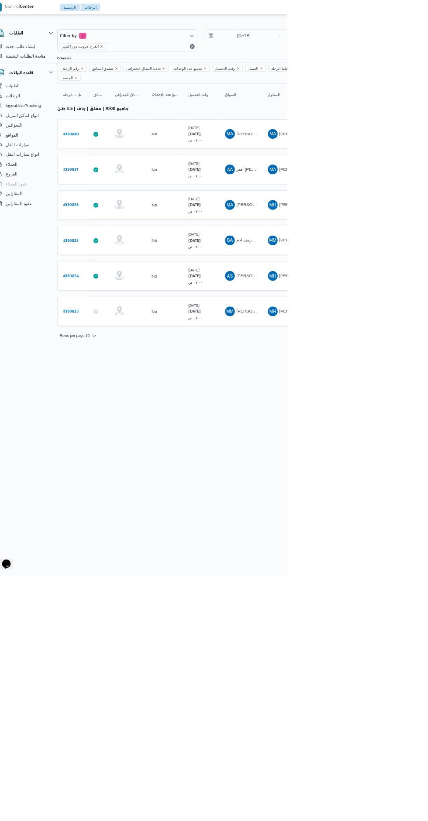
scroll to position [0, 14]
